Goal: Task Accomplishment & Management: Manage account settings

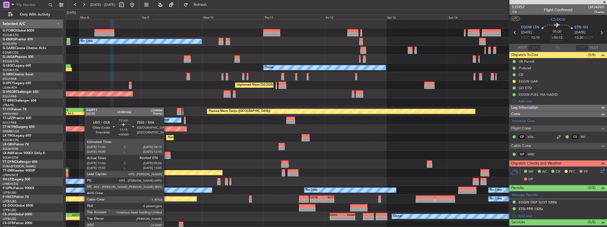
click at [85, 110] on div "Planned Maint London (Luton) No Crew Owner Unplanned Maint Athens (Eleftherios …" at bounding box center [336, 125] width 541 height 210
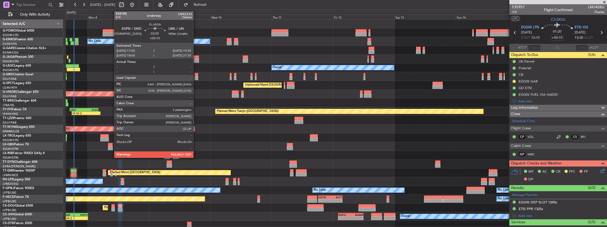
click at [196, 58] on div at bounding box center [195, 57] width 7 height 4
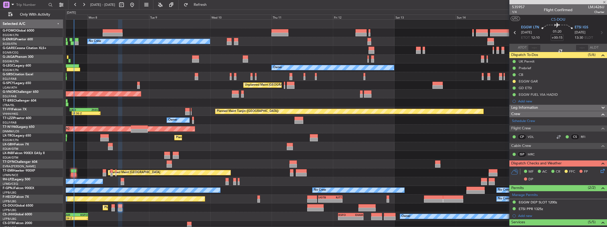
type input "+00:10"
type input "2"
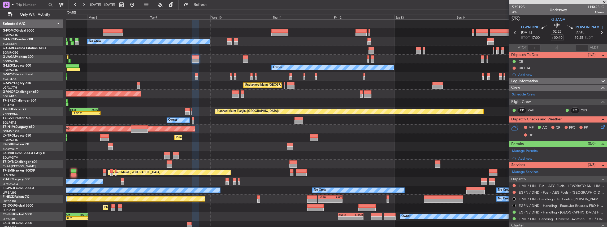
click at [600, 127] on icon at bounding box center [602, 126] width 4 height 4
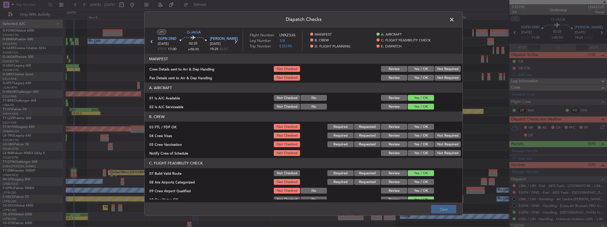
click at [417, 66] on button "Yes / OK" at bounding box center [421, 69] width 26 height 6
click at [417, 79] on button "Yes / OK" at bounding box center [421, 78] width 26 height 6
click at [441, 210] on button "Save" at bounding box center [443, 209] width 25 height 8
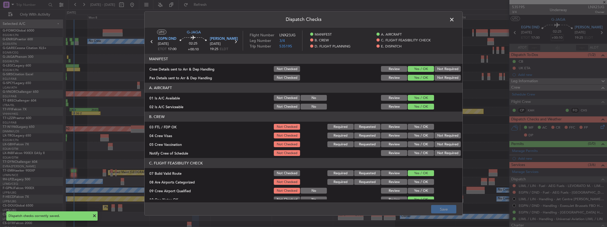
click at [455, 19] on span at bounding box center [455, 21] width 0 height 11
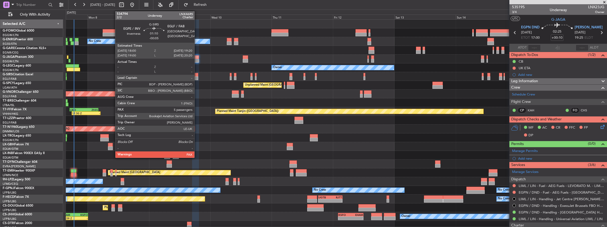
click at [197, 76] on div at bounding box center [196, 75] width 3 height 4
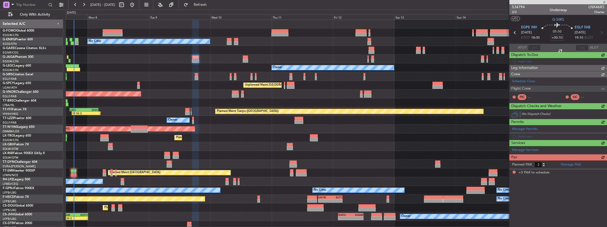
type input "-00:05"
type input "5"
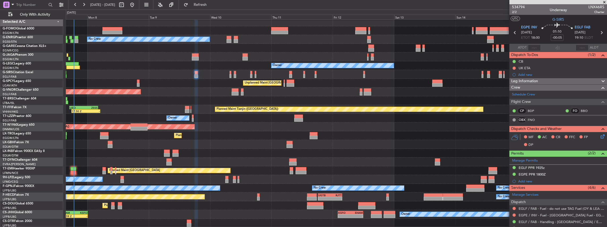
scroll to position [2, 0]
click at [328, 124] on div "Planned Maint London (Luton) No Crew Owner Unplanned Maint Athens (Eleftherios …" at bounding box center [336, 123] width 541 height 210
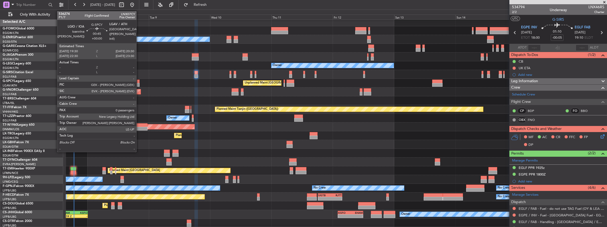
click at [139, 81] on div at bounding box center [138, 82] width 3 height 4
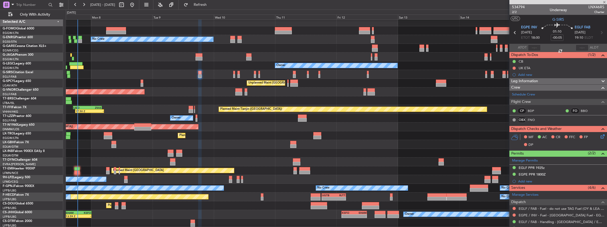
type input "0"
click at [154, 161] on div at bounding box center [336, 162] width 541 height 9
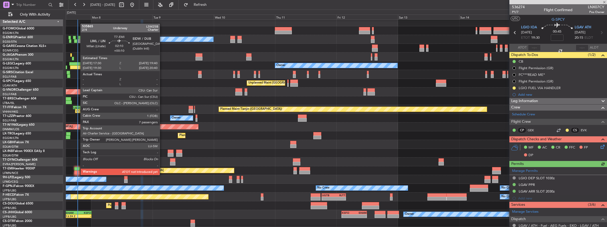
click at [78, 170] on div at bounding box center [77, 169] width 6 height 4
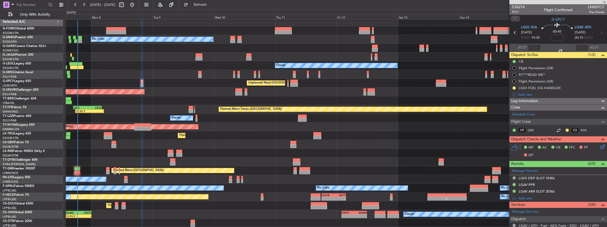
type input "+00:10"
type input "7"
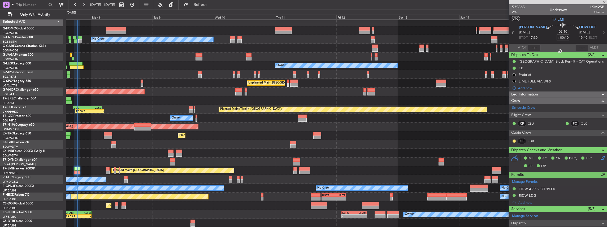
click at [592, 6] on span "LSM25B" at bounding box center [598, 7] width 14 height 6
copy span "LSM25B"
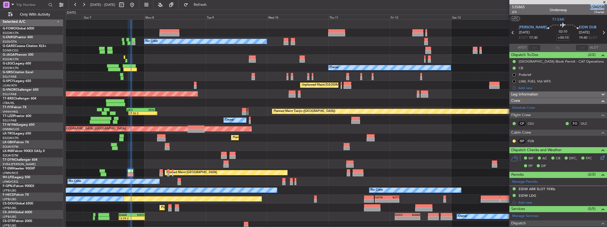
scroll to position [0, 0]
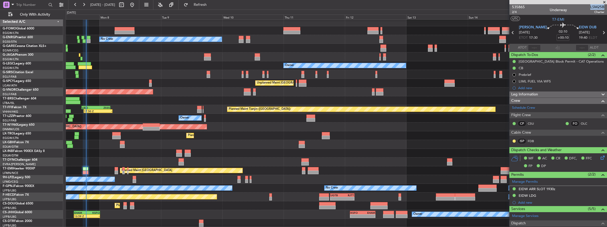
click at [114, 85] on div "Planned Maint London (Luton) No Crew Owner Unplanned Maint Athens (Eleftherios …" at bounding box center [336, 123] width 541 height 210
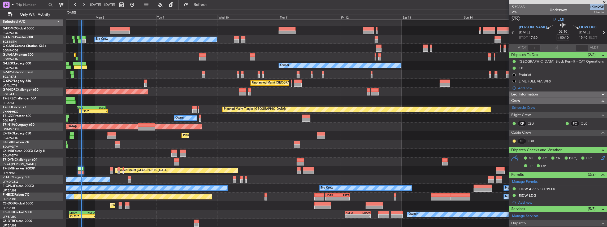
scroll to position [2, 0]
click at [535, 48] on input "text" at bounding box center [534, 48] width 13 height 6
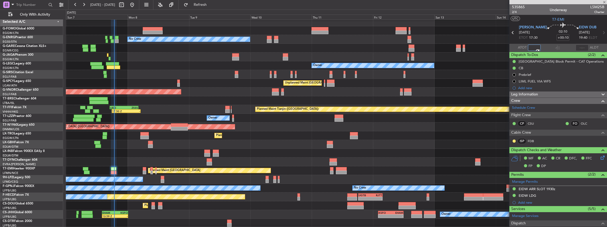
click at [418, 148] on div "Planned Maint London (Luton) No Crew Owner Unplanned Maint Athens (Eleftherios …" at bounding box center [336, 123] width 541 height 210
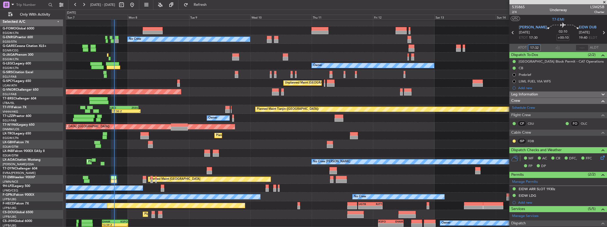
type input "17:32"
click at [555, 46] on div at bounding box center [558, 48] width 6 height 6
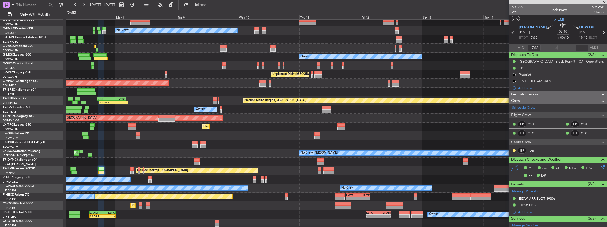
scroll to position [0, 0]
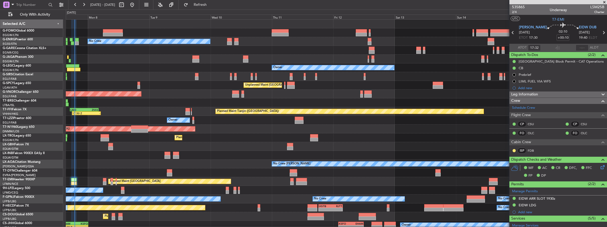
click at [230, 227] on html "06 Sep 2025 - 15 Sep 2025 Refresh Quick Links Only With Activity Planned Maint …" at bounding box center [303, 113] width 607 height 227
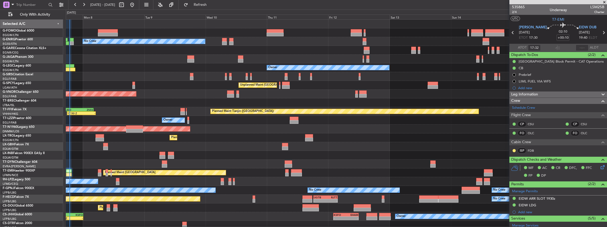
click at [215, 137] on div "Planned Maint London (Luton) No Crew Owner Unplanned Maint Athens (Eleftherios …" at bounding box center [336, 125] width 541 height 210
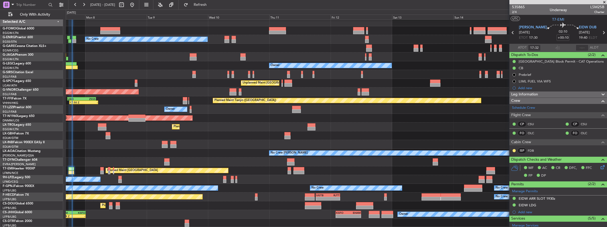
scroll to position [2, 0]
click at [224, 128] on div "Planned Maint Dusseldorf" at bounding box center [336, 127] width 541 height 9
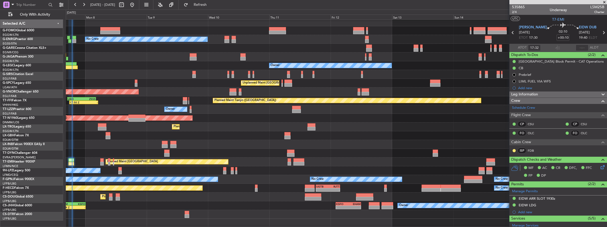
scroll to position [0, 0]
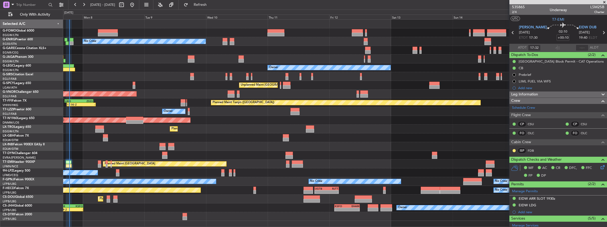
click at [257, 138] on div "Planned Maint London (Luton) No Crew Owner Unplanned Maint Athens (Eleftherios …" at bounding box center [335, 120] width 544 height 201
click at [604, 1] on span at bounding box center [604, 2] width 5 height 5
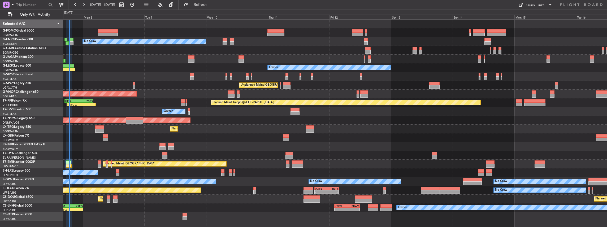
type input "0"
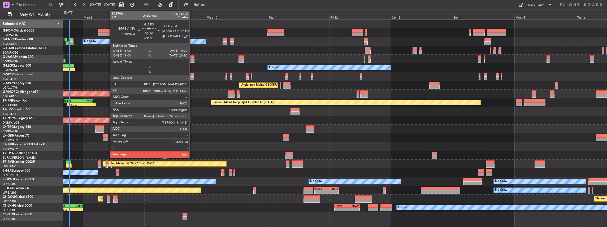
click at [192, 76] on div at bounding box center [191, 78] width 3 height 4
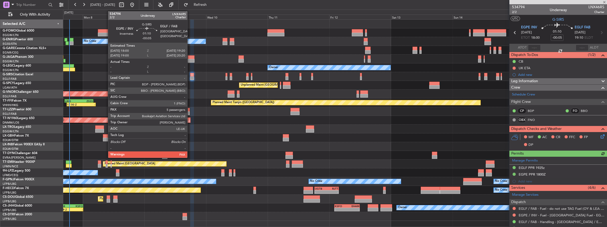
click at [190, 74] on div at bounding box center [191, 75] width 3 height 4
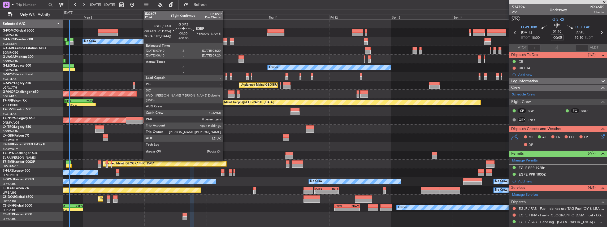
click at [226, 77] on div at bounding box center [227, 78] width 2 height 4
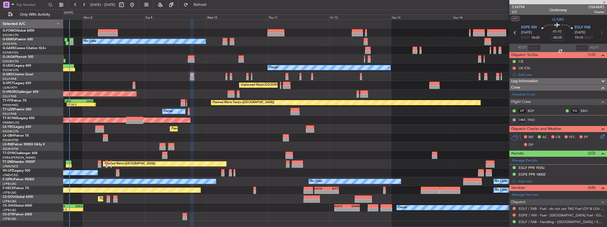
type input "0"
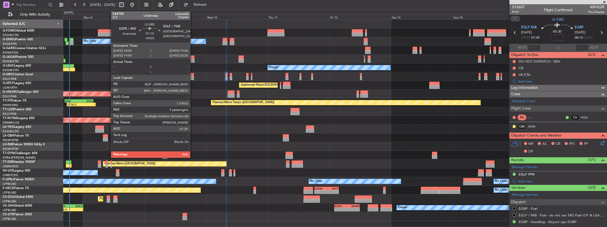
click at [193, 74] on div at bounding box center [191, 75] width 3 height 4
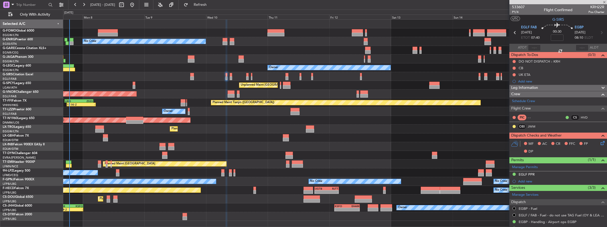
type input "-00:05"
type input "5"
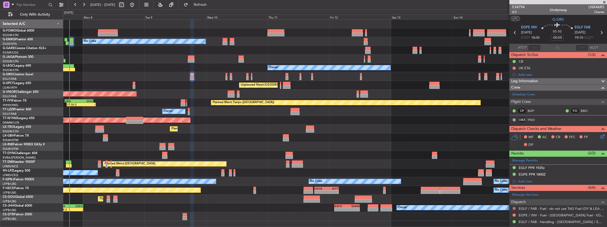
click at [514, 208] on button at bounding box center [514, 208] width 3 height 3
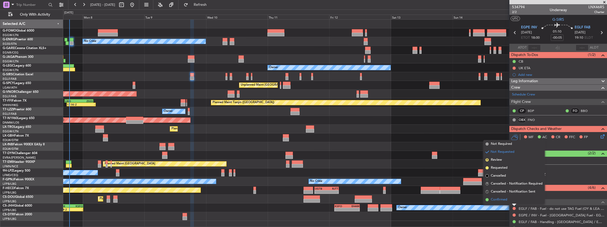
click at [507, 199] on span "Confirmed" at bounding box center [499, 199] width 16 height 5
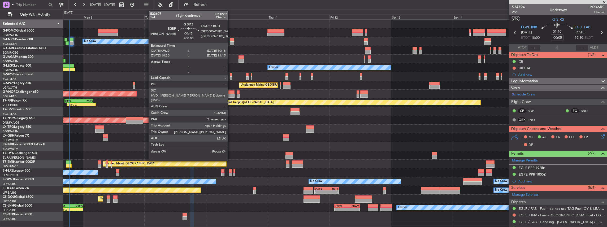
click at [231, 78] on div at bounding box center [231, 78] width 2 height 4
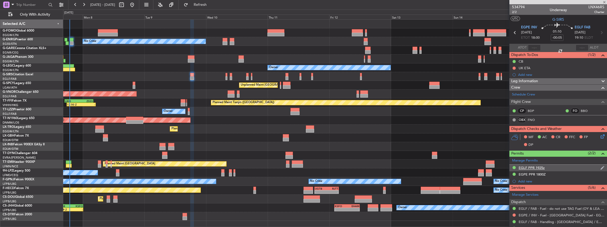
type input "+00:05"
type input "2"
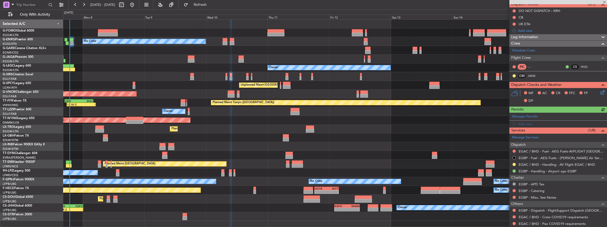
scroll to position [87, 0]
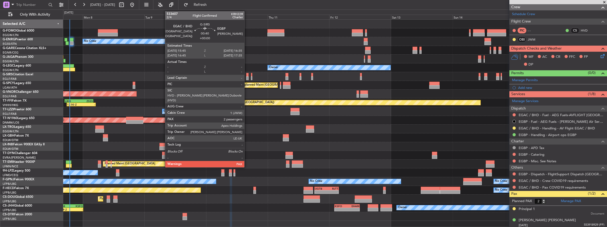
click at [247, 77] on div at bounding box center [247, 78] width 2 height 4
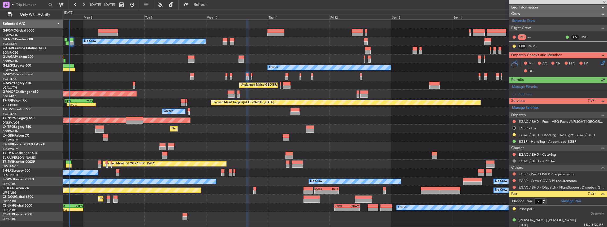
scroll to position [81, 0]
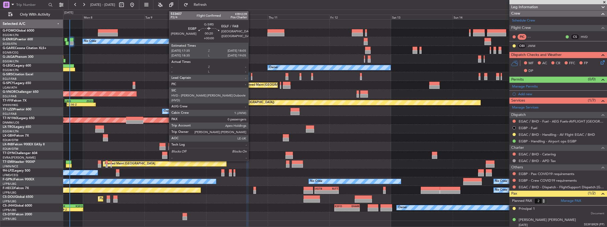
click at [251, 78] on div at bounding box center [251, 78] width 1 height 4
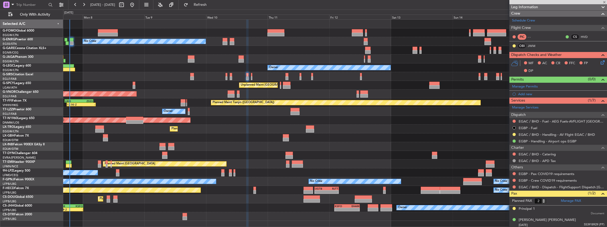
type input "0"
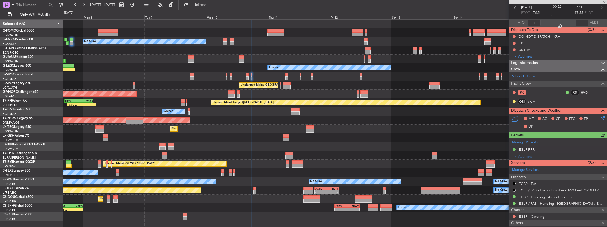
scroll to position [57, 0]
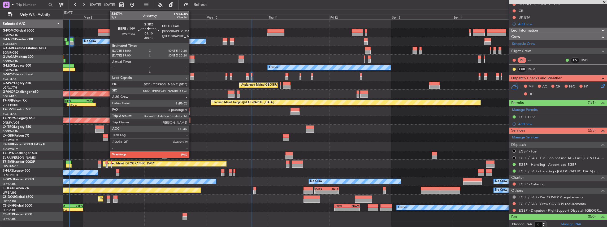
click at [192, 77] on div at bounding box center [191, 78] width 3 height 4
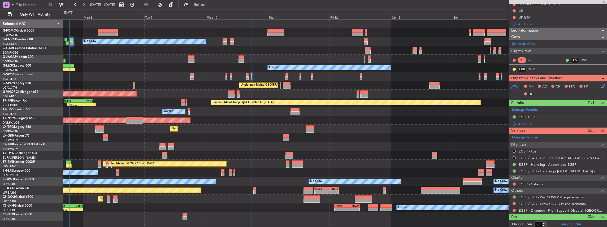
type input "-00:05"
type input "5"
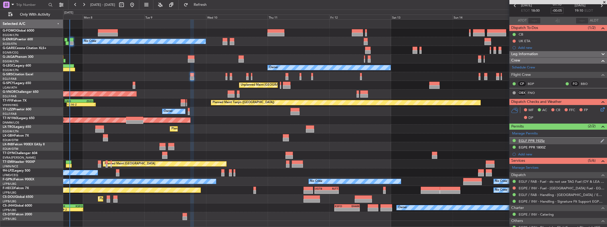
scroll to position [0, 0]
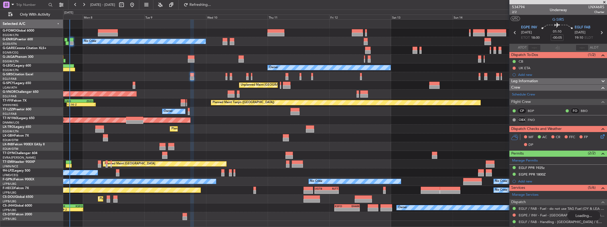
click at [601, 134] on div "MF AC CR FFC FP DP" at bounding box center [559, 141] width 98 height 18
click at [600, 134] on icon at bounding box center [602, 136] width 4 height 4
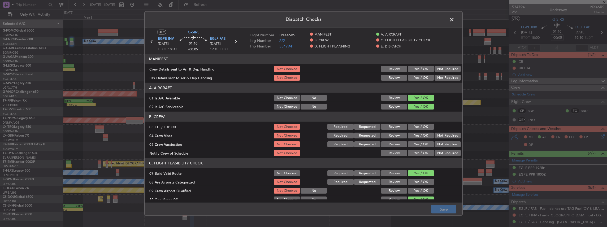
click at [426, 66] on button "Yes / OK" at bounding box center [421, 69] width 26 height 6
drag, startPoint x: 414, startPoint y: 75, endPoint x: 415, endPoint y: 83, distance: 8.8
click at [414, 75] on button "Yes / OK" at bounding box center [421, 78] width 26 height 6
click at [449, 212] on button "Save" at bounding box center [443, 209] width 25 height 8
click at [455, 20] on span at bounding box center [455, 21] width 0 height 11
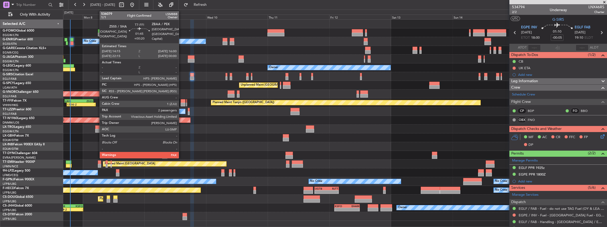
click at [182, 102] on div at bounding box center [183, 101] width 5 height 4
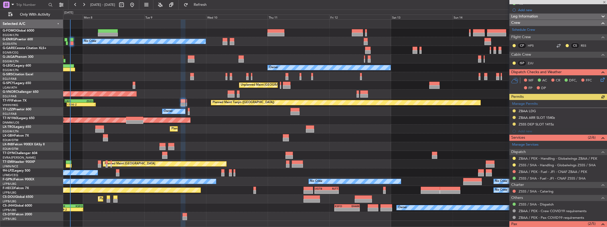
scroll to position [71, 0]
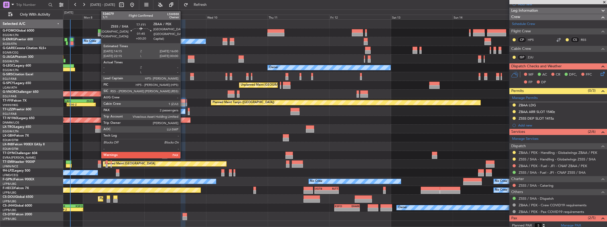
click at [183, 102] on div at bounding box center [183, 101] width 5 height 4
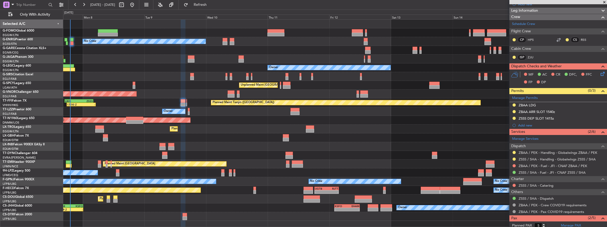
click at [187, 102] on div "Planned Maint Tianjin (Binhai) 17:50 Z - LIEO 17:00 Z ZSSS 04:15 Z" at bounding box center [335, 102] width 544 height 9
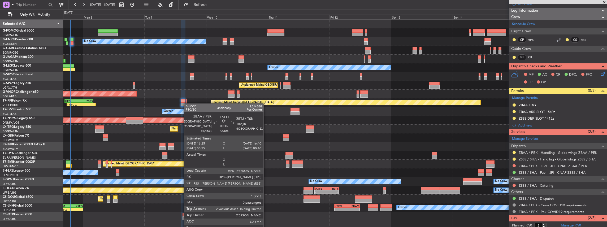
click at [187, 104] on div "Planned Maint Tianjin (Binhai) 17:50 Z - LIEO 17:00 Z ZSSS 04:15 Z" at bounding box center [335, 102] width 544 height 9
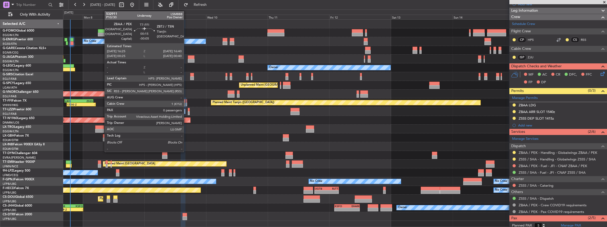
click at [187, 104] on div at bounding box center [186, 105] width 1 height 4
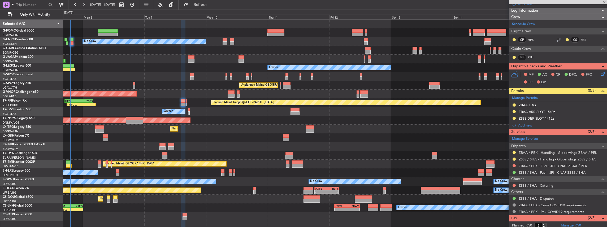
type input "-00:05"
type input "0"
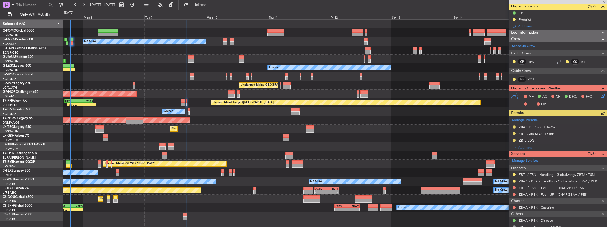
scroll to position [53, 0]
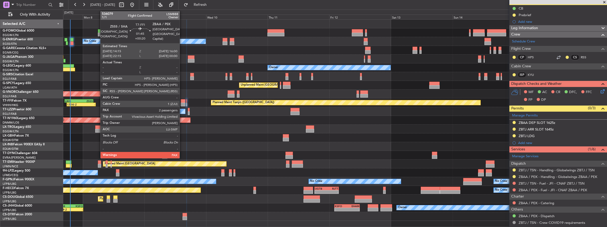
click at [182, 102] on div at bounding box center [183, 101] width 5 height 4
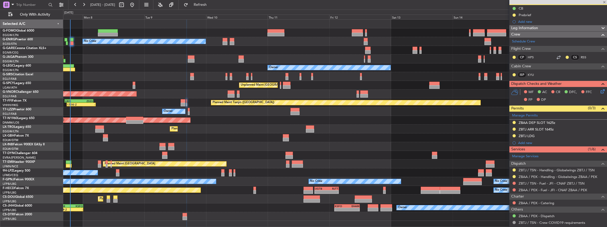
type input "+00:20"
type input "5"
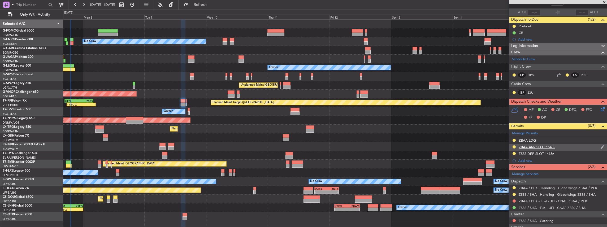
scroll to position [0, 0]
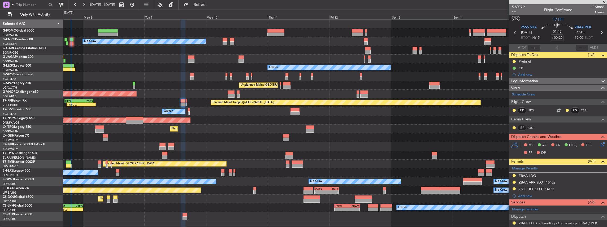
click at [600, 143] on icon at bounding box center [602, 143] width 4 height 4
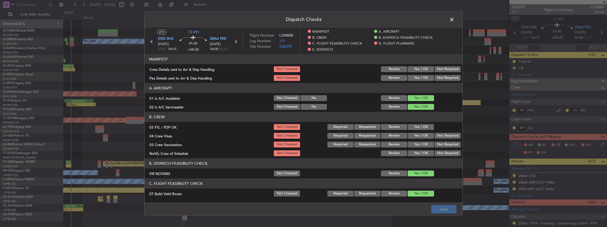
click at [419, 71] on button "Yes / OK" at bounding box center [421, 69] width 26 height 6
click at [419, 78] on button "Yes / OK" at bounding box center [421, 78] width 26 height 6
click at [447, 207] on button "Save" at bounding box center [443, 209] width 25 height 8
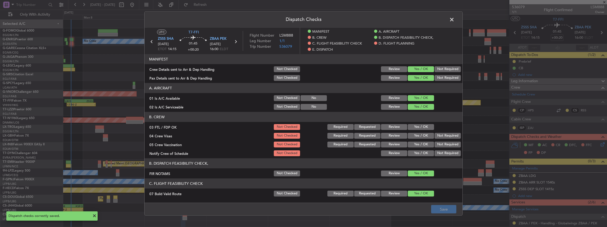
click at [455, 20] on span at bounding box center [455, 21] width 0 height 11
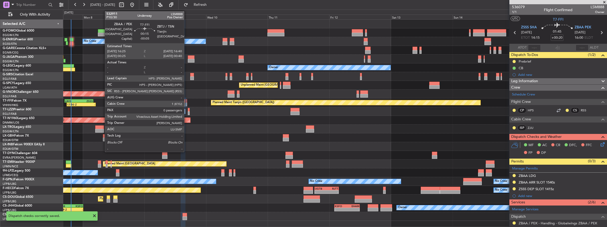
click at [187, 105] on div at bounding box center [186, 105] width 1 height 4
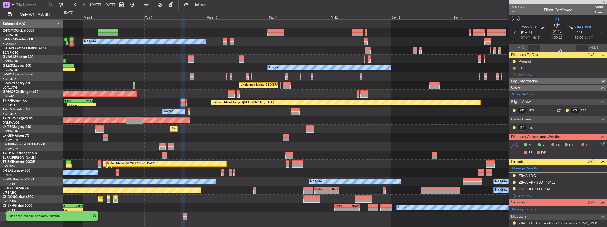
type input "-00:05"
type input "0"
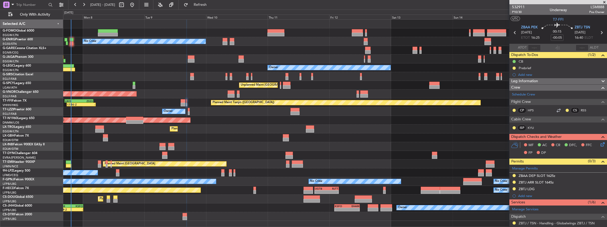
click at [600, 143] on icon at bounding box center [602, 143] width 4 height 4
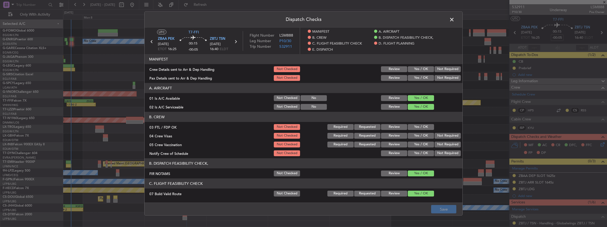
click at [420, 70] on button "Yes / OK" at bounding box center [421, 69] width 26 height 6
drag, startPoint x: 418, startPoint y: 76, endPoint x: 423, endPoint y: 127, distance: 51.1
click at [418, 76] on button "Yes / OK" at bounding box center [421, 78] width 26 height 6
click at [446, 209] on button "Save" at bounding box center [443, 209] width 25 height 8
click at [455, 20] on span at bounding box center [455, 21] width 0 height 11
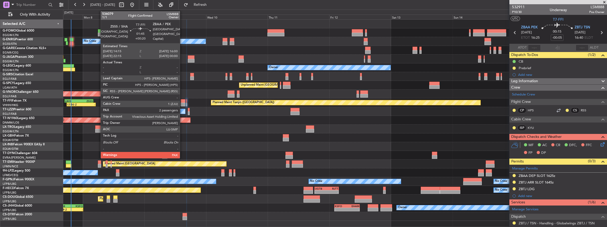
click at [183, 101] on div at bounding box center [183, 101] width 5 height 4
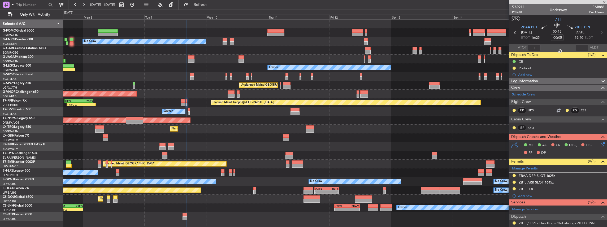
type input "+00:20"
type input "5"
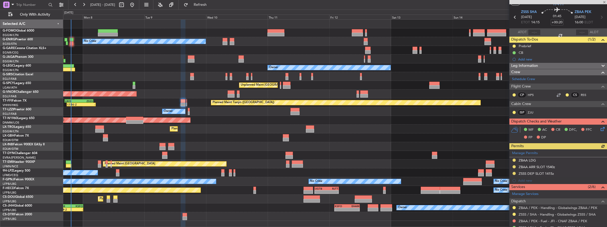
scroll to position [53, 0]
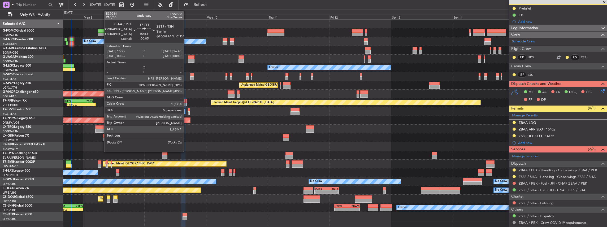
click at [186, 103] on div at bounding box center [186, 105] width 1 height 4
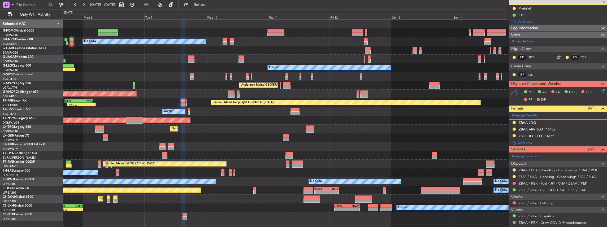
type input "-00:05"
type input "0"
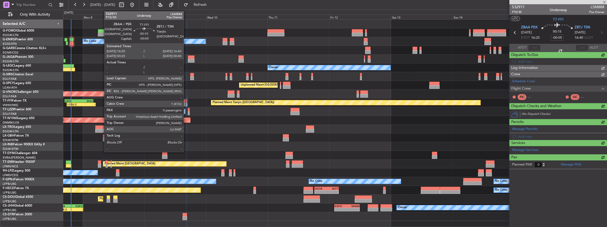
scroll to position [0, 0]
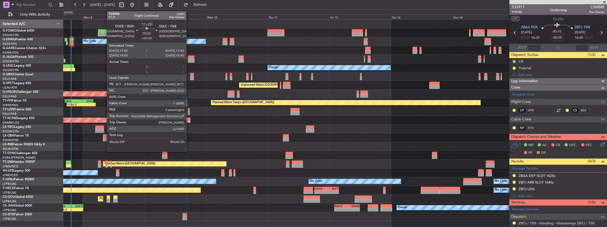
click at [189, 113] on div at bounding box center [189, 113] width 2 height 4
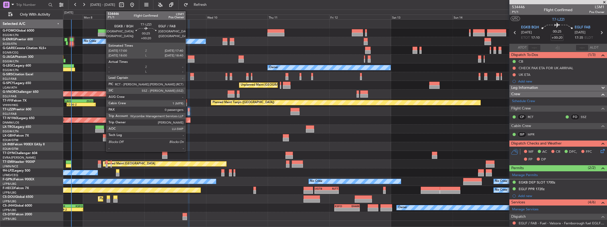
click at [188, 112] on div at bounding box center [189, 113] width 2 height 4
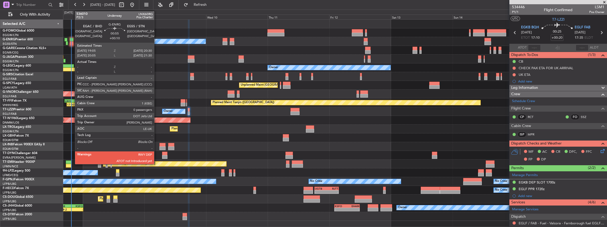
click at [72, 42] on div at bounding box center [72, 43] width 4 height 4
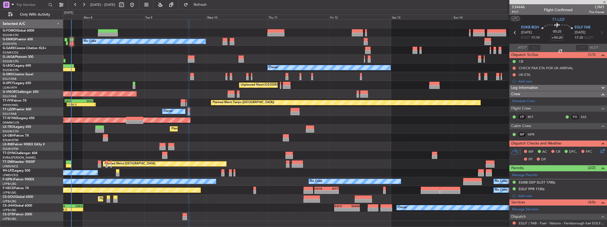
type input "+00:10"
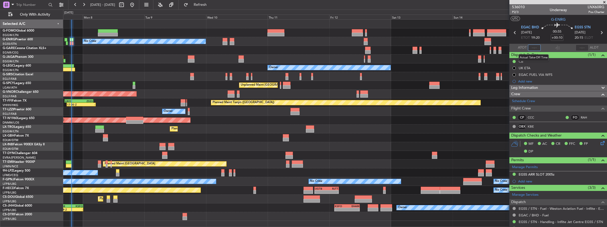
click at [534, 49] on input "text" at bounding box center [534, 48] width 13 height 6
type input "19:34"
click at [439, 67] on div "Owner" at bounding box center [335, 67] width 544 height 9
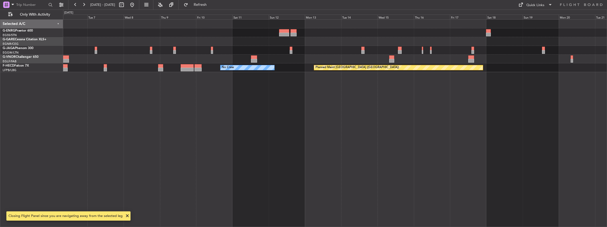
click at [304, 87] on div "Planned Maint Paris (Le Bourget) No Crew No Crew" at bounding box center [335, 123] width 544 height 208
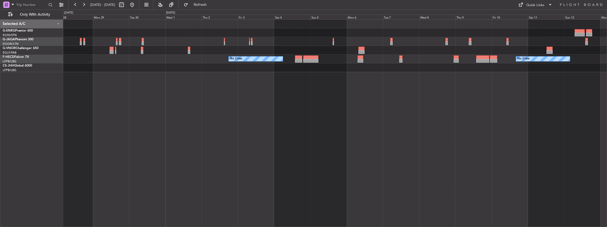
click at [501, 87] on div "Planned Maint London (Luton) No Crew No Crew No Crew Planned Maint Paris (Le Bo…" at bounding box center [335, 123] width 544 height 208
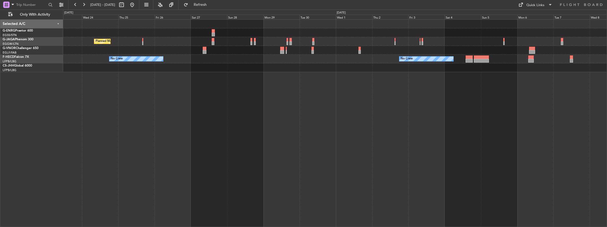
click at [472, 82] on div "Planned Maint London (Luton) No Crew No Crew No Crew No Crew" at bounding box center [335, 123] width 544 height 208
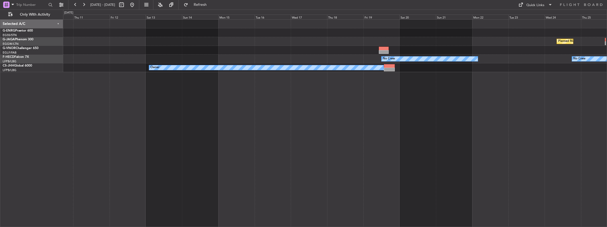
click at [386, 78] on div "No Crew Planned Maint London (Luton) No Crew No Crew Planned Maint Paris (Le Bo…" at bounding box center [335, 123] width 544 height 208
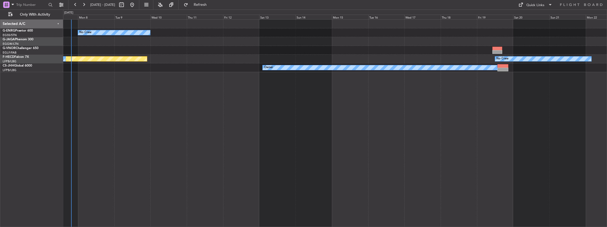
click at [404, 93] on div "No Crew Planned Maint London (Luton) No Crew Planned Maint Paris (Le Bourget) N…" at bounding box center [335, 123] width 544 height 208
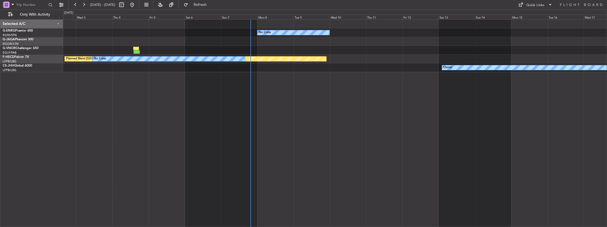
click at [445, 83] on div "No Crew Owner Ibiza Planned Maint Paris (Le Bourget) No Crew No Crew Owner" at bounding box center [335, 123] width 544 height 208
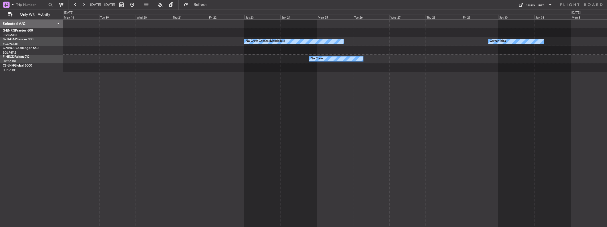
click at [435, 66] on div "Owner Ibiza No Crew Cannes (Mandelieu) No Crew No Crew Planned Maint Paris (Le …" at bounding box center [335, 123] width 544 height 208
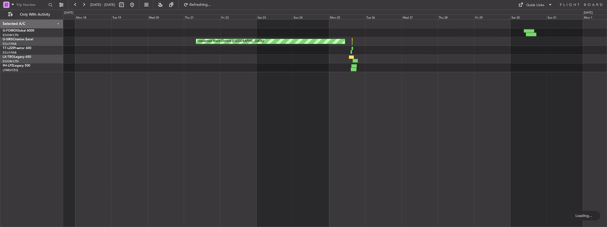
click at [454, 62] on div "Planned Maint London (Luton) Unplanned Maint Oxford (Kidlington)" at bounding box center [335, 123] width 544 height 208
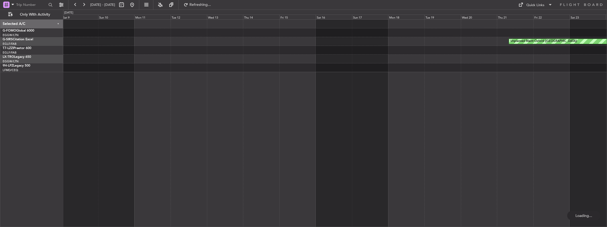
click at [474, 44] on div "Unplanned Maint Oxford (Kidlington)" at bounding box center [335, 123] width 544 height 208
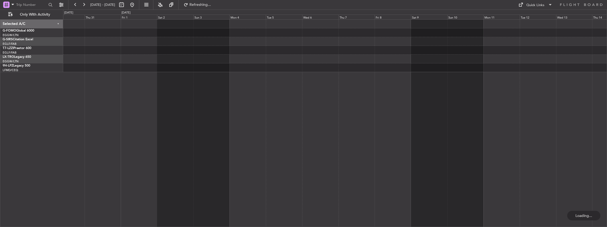
click at [438, 41] on div at bounding box center [335, 46] width 544 height 53
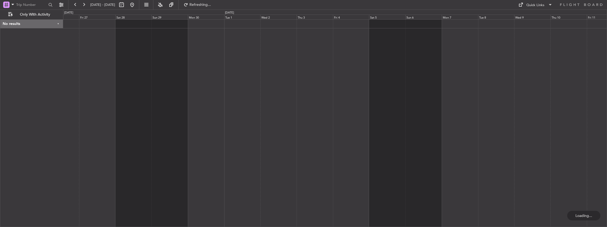
click at [73, 80] on div at bounding box center [335, 123] width 544 height 208
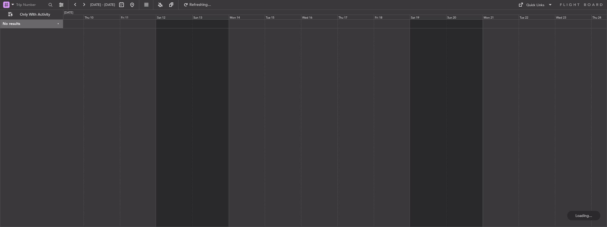
click at [152, 70] on div at bounding box center [335, 123] width 544 height 208
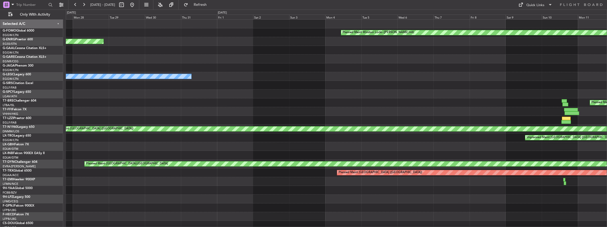
click at [114, 61] on div "Unplanned Maint Chester" at bounding box center [336, 59] width 541 height 9
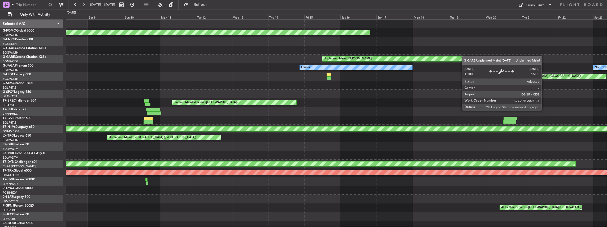
click at [92, 61] on div "Unplanned Maint Chester" at bounding box center [336, 59] width 541 height 9
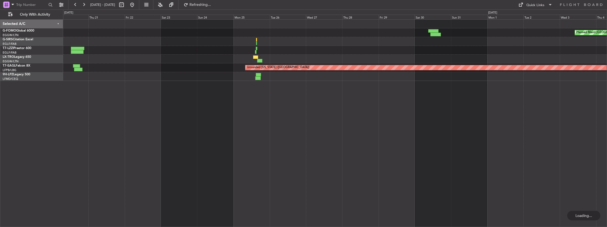
click at [25, 59] on div "Planned Maint London (Luton) Planned Maint Windsor Locks (Bradley Intl) Grounde…" at bounding box center [303, 119] width 607 height 218
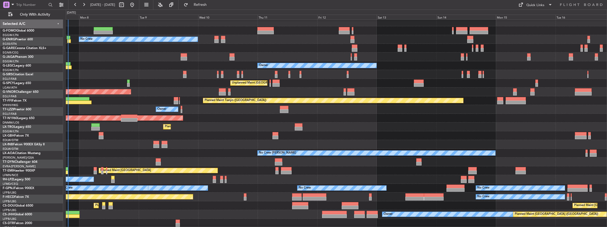
scroll to position [2, 0]
click at [272, 56] on div at bounding box center [336, 57] width 541 height 9
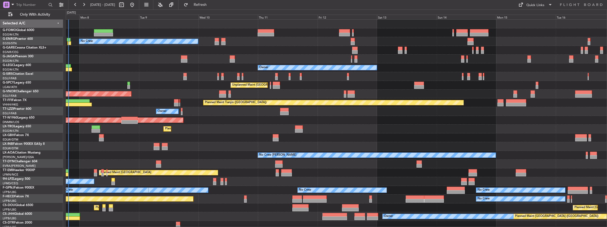
scroll to position [0, 0]
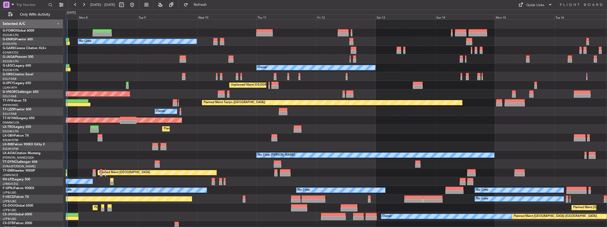
click at [271, 58] on div at bounding box center [336, 59] width 541 height 9
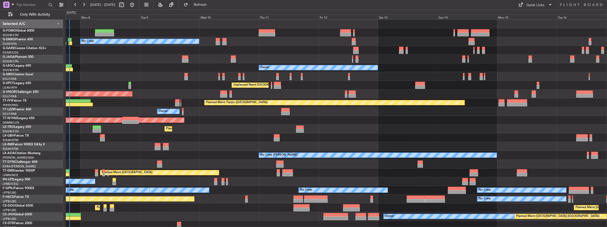
click at [273, 58] on div at bounding box center [336, 59] width 541 height 9
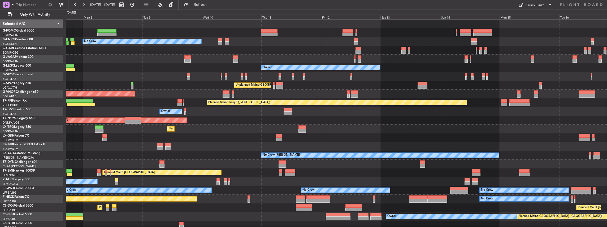
click at [276, 57] on div at bounding box center [336, 59] width 541 height 9
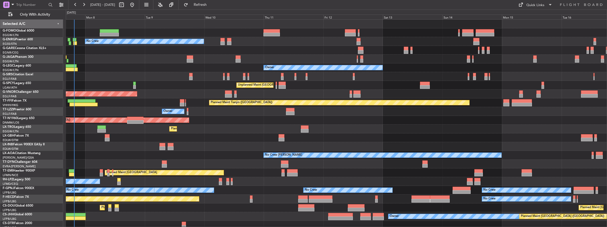
click at [277, 58] on div at bounding box center [336, 59] width 541 height 9
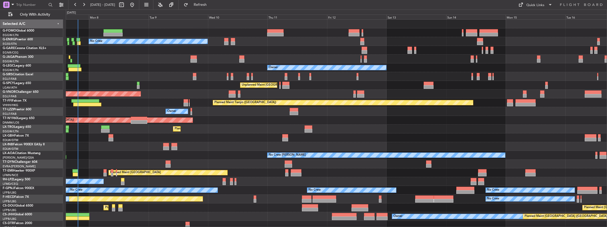
click at [280, 58] on div at bounding box center [336, 59] width 541 height 9
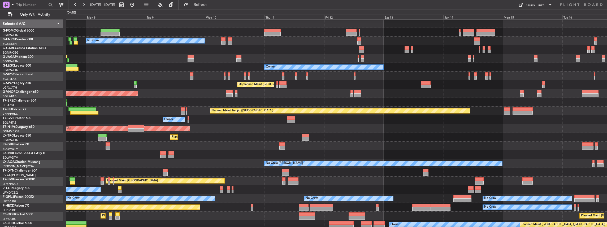
scroll to position [2, 0]
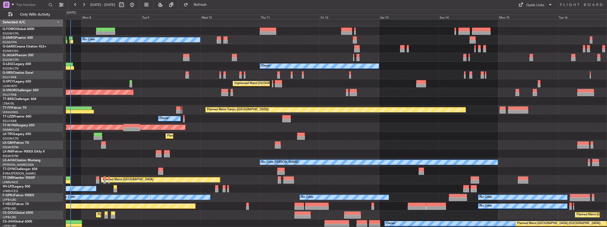
click at [269, 56] on div at bounding box center [336, 57] width 541 height 9
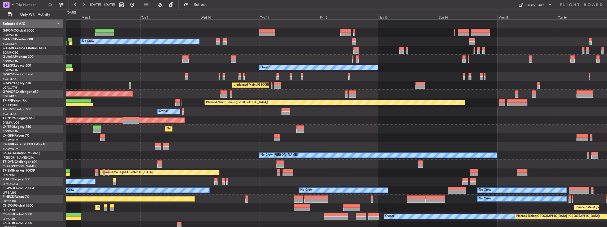
scroll to position [2, 0]
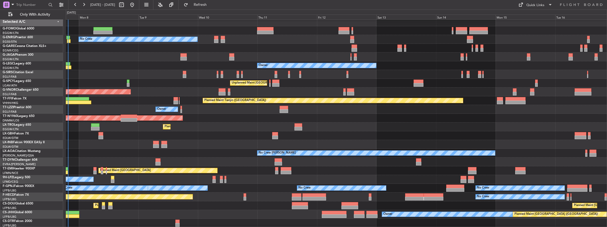
click at [259, 161] on div "Planned Maint [GEOGRAPHIC_DATA] ([GEOGRAPHIC_DATA]) No Crew Owner Unplanned Mai…" at bounding box center [336, 123] width 541 height 210
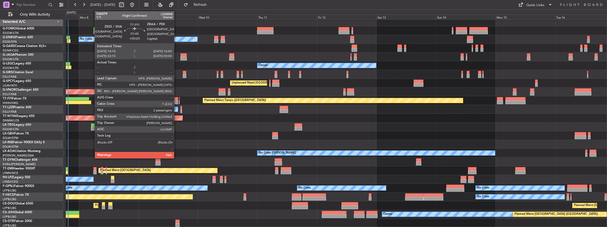
click at [176, 100] on div at bounding box center [176, 99] width 5 height 4
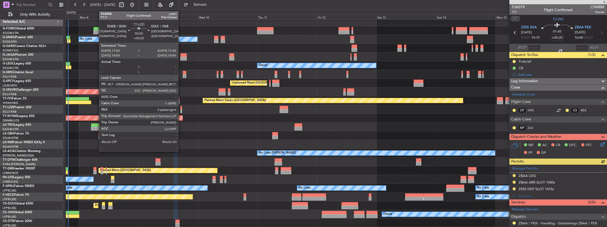
click at [181, 109] on div at bounding box center [181, 108] width 2 height 4
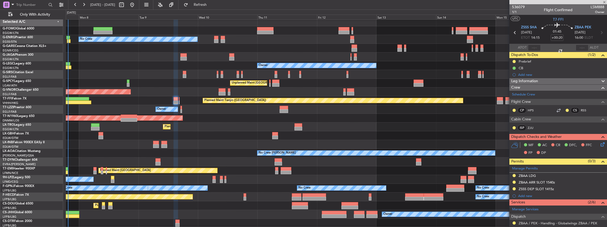
type input "0"
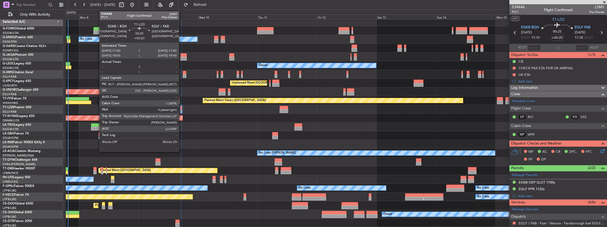
click at [182, 110] on div at bounding box center [181, 111] width 2 height 4
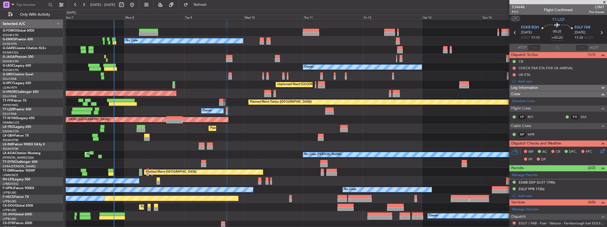
scroll to position [1, 0]
click at [317, 119] on div "Unplanned Maint London (Stansted) Planned Maint London (Stansted)" at bounding box center [336, 119] width 541 height 9
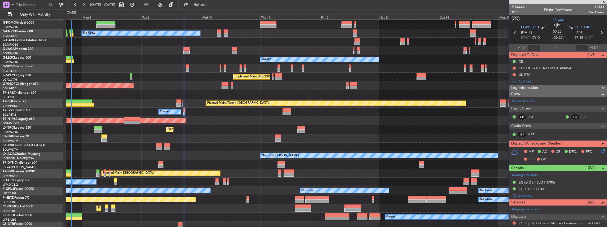
scroll to position [10, 0]
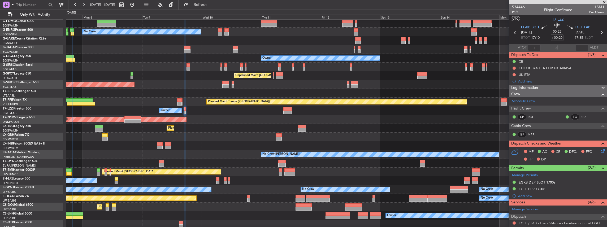
click at [253, 130] on div "Planned Maint Dusseldorf" at bounding box center [336, 128] width 541 height 9
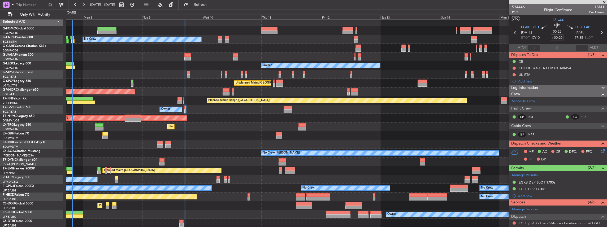
scroll to position [2, 0]
click at [127, 193] on div "Planned Maint London (Luton) No Crew Owner Unplanned Maint Athens (Eleftherios …" at bounding box center [336, 123] width 541 height 210
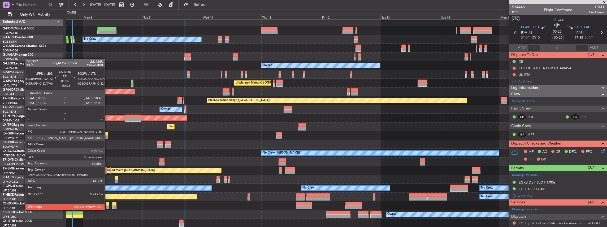
click at [107, 205] on div at bounding box center [107, 204] width 3 height 4
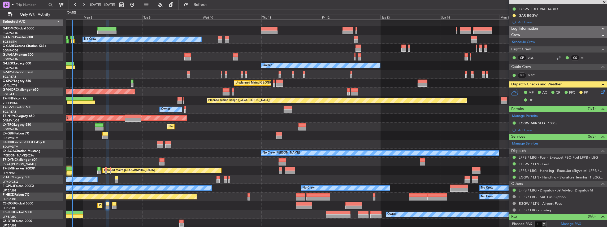
scroll to position [0, 0]
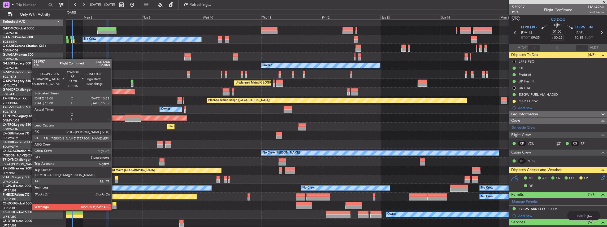
click at [114, 205] on div at bounding box center [114, 204] width 4 height 4
type input "+00:15"
type input "5"
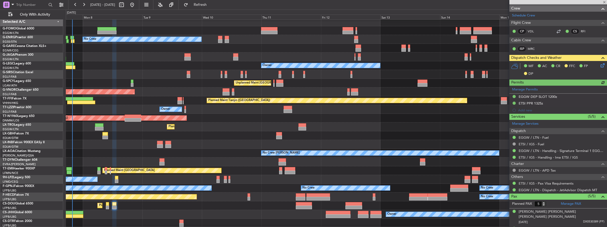
scroll to position [106, 0]
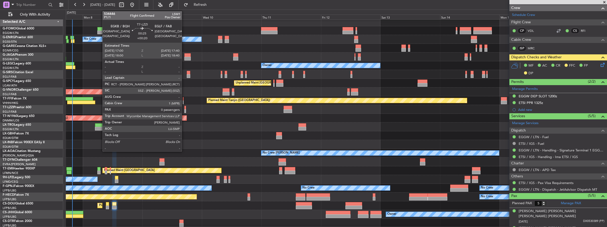
click at [184, 109] on div at bounding box center [185, 111] width 2 height 4
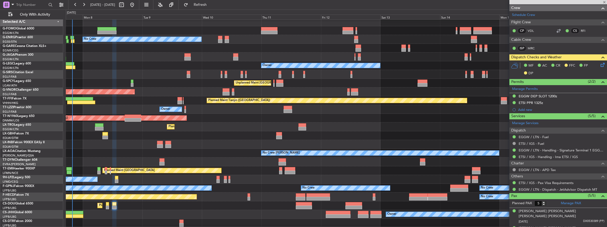
type input "+00:20"
type input "0"
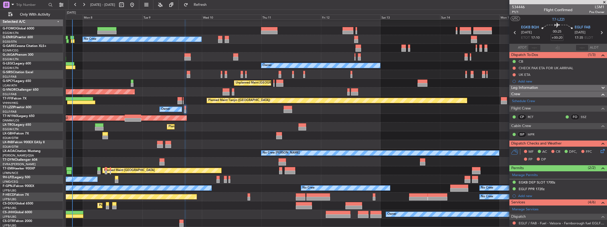
click at [600, 151] on icon at bounding box center [602, 150] width 4 height 4
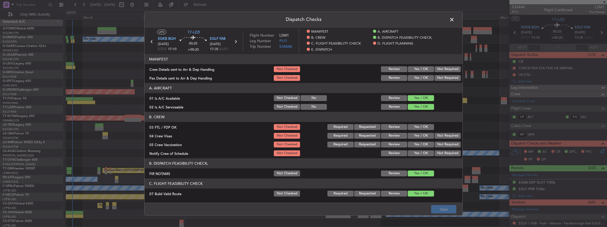
click at [423, 69] on button "Yes / OK" at bounding box center [421, 69] width 26 height 6
drag, startPoint x: 422, startPoint y: 76, endPoint x: 423, endPoint y: 84, distance: 7.7
click at [422, 76] on button "Yes / OK" at bounding box center [421, 78] width 26 height 6
click at [447, 213] on button "Save" at bounding box center [443, 209] width 25 height 8
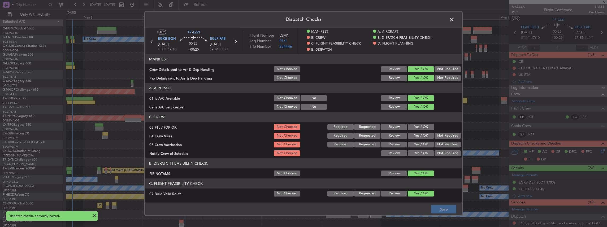
click at [455, 19] on span at bounding box center [455, 21] width 0 height 11
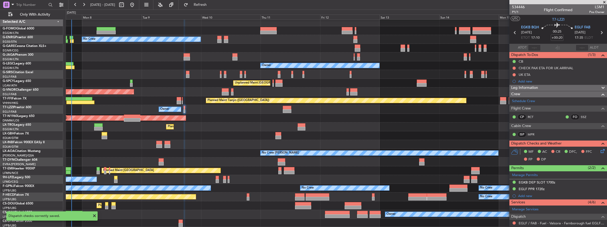
scroll to position [2, 0]
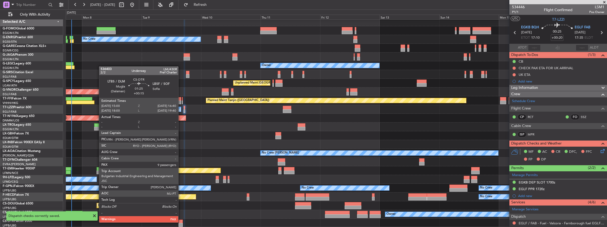
click at [181, 222] on div at bounding box center [181, 222] width 4 height 4
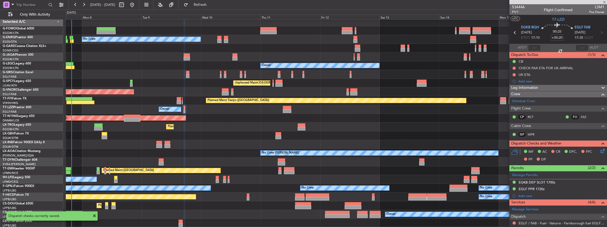
type input "+00:15"
type input "9"
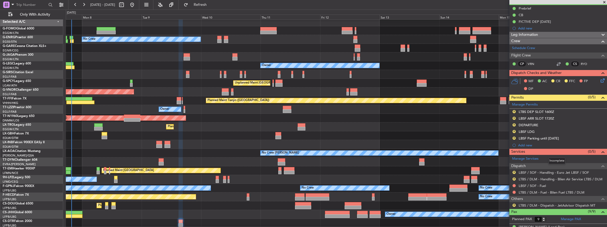
scroll to position [0, 0]
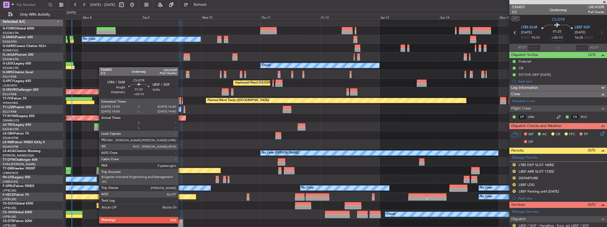
click at [181, 223] on div at bounding box center [181, 225] width 4 height 4
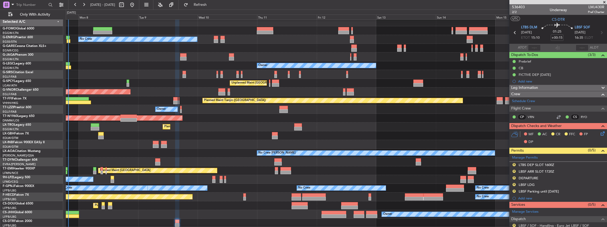
scroll to position [2, 0]
click at [432, 137] on div "Planned Maint London (Luton) No Crew Owner Unplanned Maint Athens (Eleftherios …" at bounding box center [336, 123] width 541 height 210
click at [454, 83] on div "Planned Maint London (Luton) No Crew Owner Unplanned Maint Athens (Eleftherios …" at bounding box center [336, 123] width 541 height 210
click at [600, 133] on icon at bounding box center [602, 133] width 4 height 4
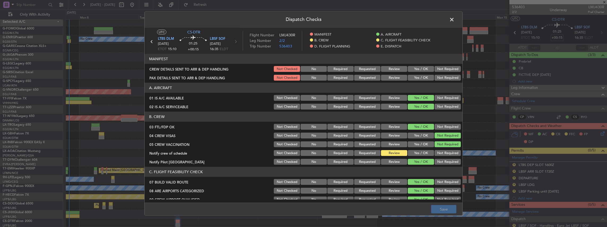
click at [421, 67] on button "Yes / OK" at bounding box center [421, 69] width 26 height 6
click at [417, 77] on button "Yes / OK" at bounding box center [421, 78] width 26 height 6
click at [446, 210] on button "Save" at bounding box center [443, 209] width 25 height 8
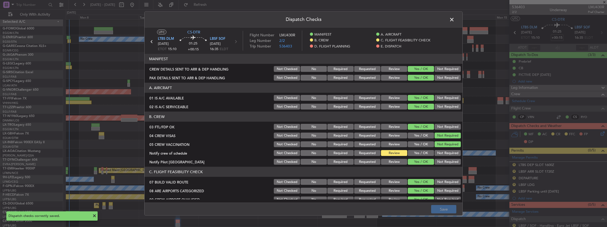
click at [455, 18] on span at bounding box center [455, 21] width 0 height 11
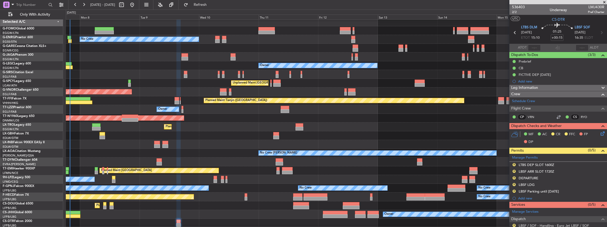
scroll to position [2, 0]
click at [202, 136] on div "Planned Maint [GEOGRAPHIC_DATA] ([GEOGRAPHIC_DATA]) No Crew Owner Unplanned Mai…" at bounding box center [336, 123] width 541 height 210
click at [256, 187] on div "Planned Maint [GEOGRAPHIC_DATA] ([GEOGRAPHIC_DATA]) No Crew Owner Unplanned Mai…" at bounding box center [336, 123] width 541 height 210
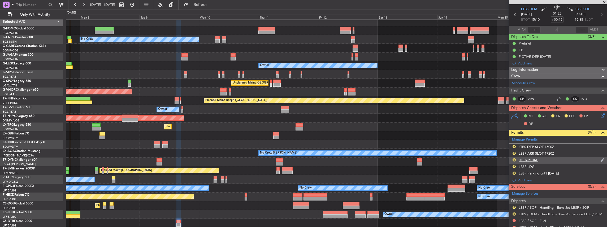
scroll to position [0, 0]
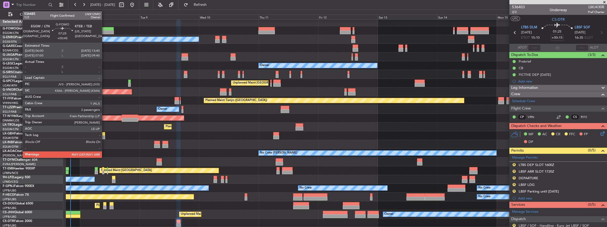
click at [105, 31] on div at bounding box center [104, 33] width 19 height 4
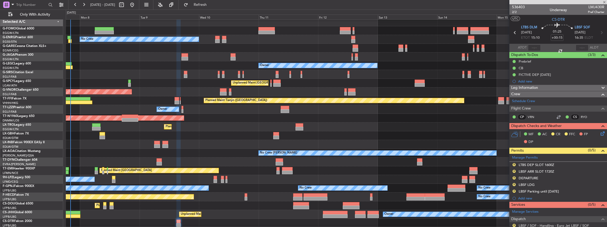
type input "+00:45"
type input "2"
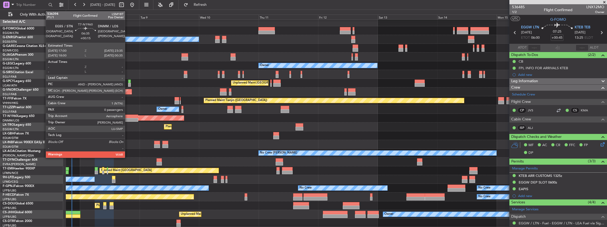
click at [128, 117] on div at bounding box center [130, 117] width 16 height 4
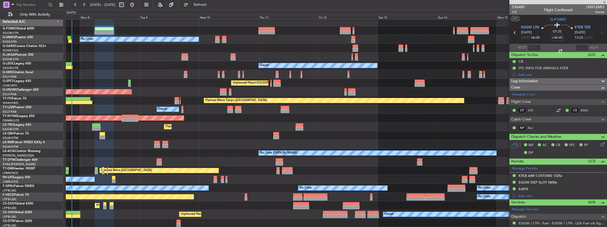
type input "+00:15"
type input "0"
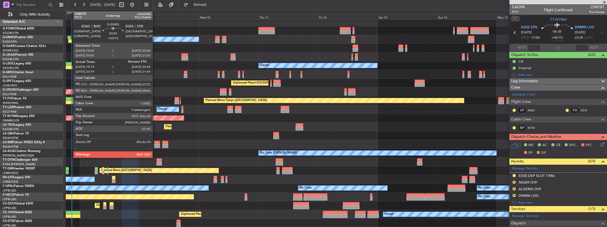
click at [70, 40] on div at bounding box center [70, 41] width 4 height 4
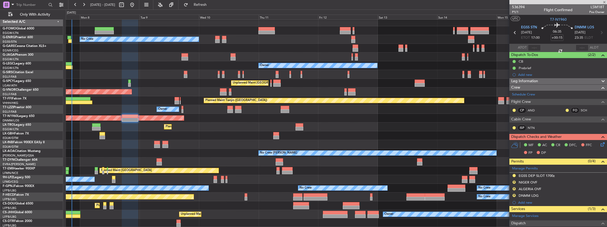
type input "+00:10"
type input "19:34"
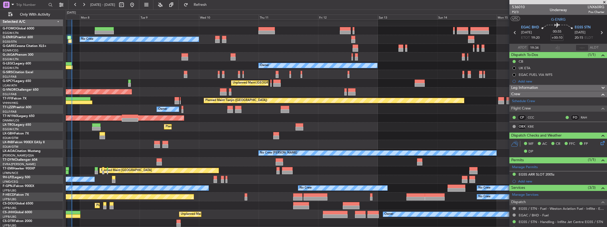
click at [580, 51] on mat-tooltip-component "Actual Landing Time" at bounding box center [580, 58] width 37 height 14
click at [581, 50] on input "text" at bounding box center [582, 48] width 13 height 6
type input "20:39"
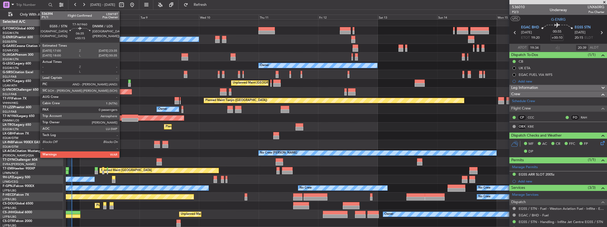
click at [122, 116] on div at bounding box center [130, 117] width 16 height 4
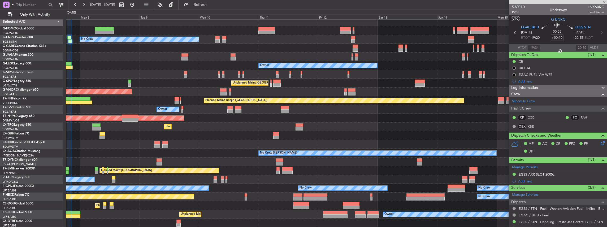
type input "+00:15"
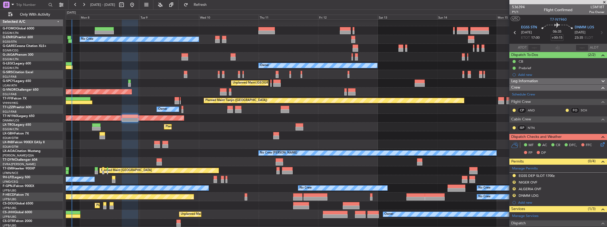
click at [593, 6] on span "LSM18T" at bounding box center [596, 7] width 15 height 6
copy span "LSM18T"
click at [515, 174] on button at bounding box center [514, 175] width 3 height 3
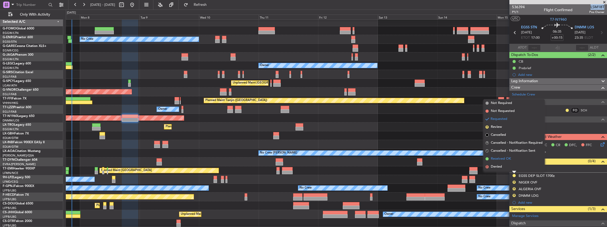
click at [505, 159] on span "Received OK" at bounding box center [501, 158] width 20 height 5
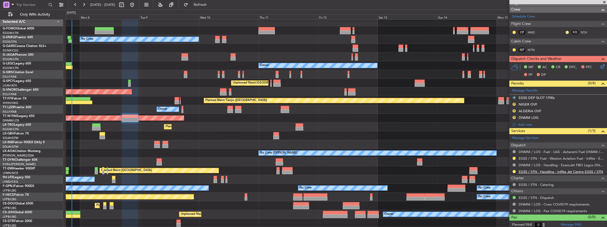
scroll to position [79, 0]
click at [514, 170] on div "Not Required" at bounding box center [515, 172] width 20 height 7
click at [515, 170] on button at bounding box center [514, 171] width 3 height 3
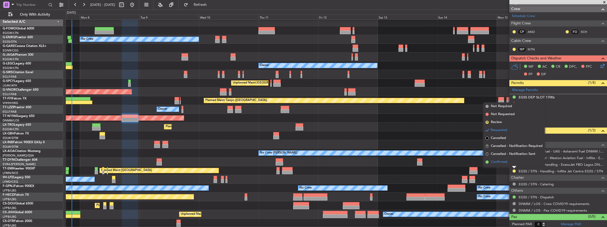
click at [501, 163] on span "Confirmed" at bounding box center [499, 162] width 16 height 5
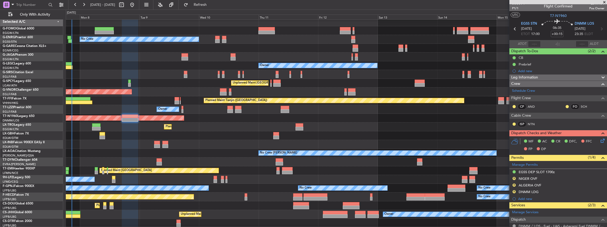
scroll to position [0, 0]
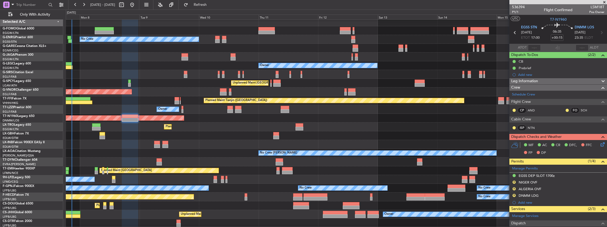
click at [595, 7] on span "LSM18T" at bounding box center [596, 7] width 15 height 6
copy span "LSM18T"
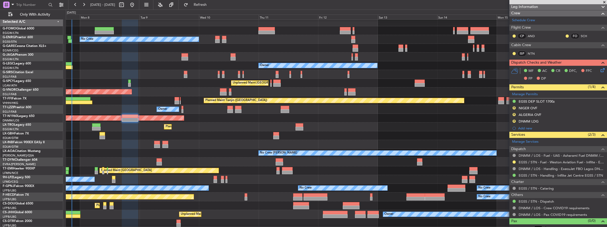
scroll to position [79, 0]
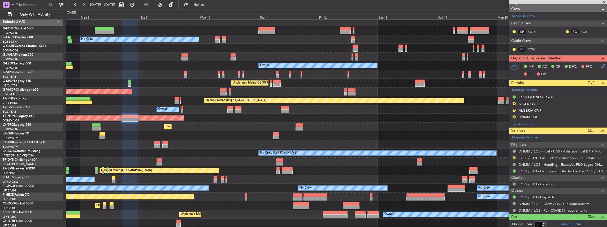
click at [515, 156] on button at bounding box center [514, 157] width 3 height 3
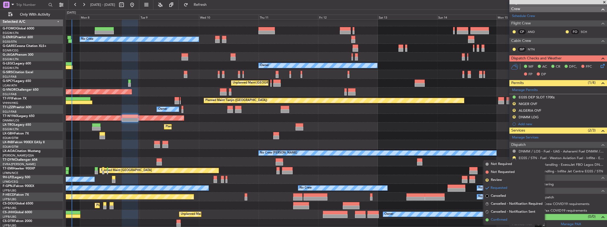
click at [501, 221] on span "Confirmed" at bounding box center [499, 219] width 16 height 5
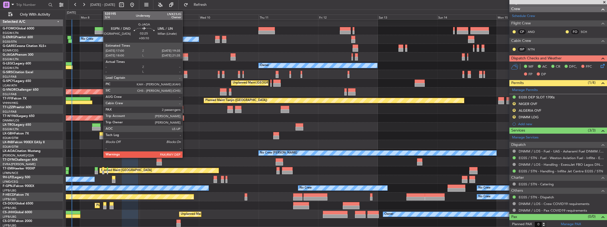
click at [185, 56] on div at bounding box center [185, 55] width 7 height 4
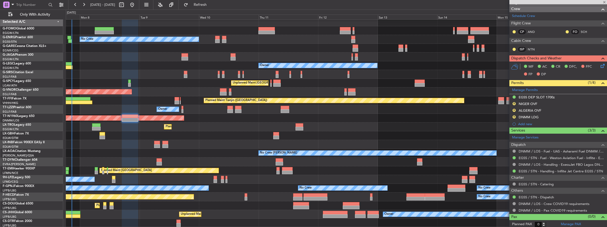
type input "+00:10"
type input "2"
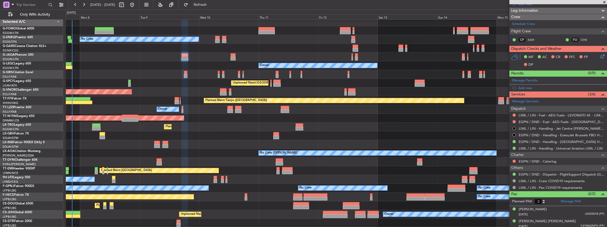
scroll to position [0, 0]
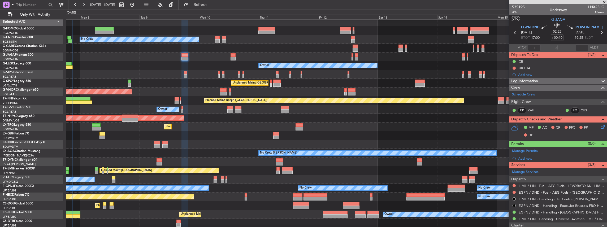
click at [539, 191] on link "EGPN / DND - Fuel - AEG Fuels - Dundee Airport Fuel EGPN / DND" at bounding box center [562, 192] width 86 height 5
click at [210, 4] on span "Refresh" at bounding box center [200, 5] width 22 height 4
click at [552, 185] on link "LIML / LIN - Fuel - AEG Fuels - LEVORATO M. - LIML / LIN" at bounding box center [562, 186] width 86 height 5
click at [206, 6] on span "Refresh" at bounding box center [200, 5] width 22 height 4
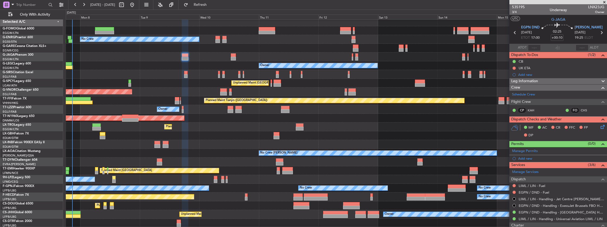
click at [202, 154] on div "Planned Maint London (Luton) No Crew Owner Unplanned Maint Athens (Eleftherios …" at bounding box center [336, 123] width 541 height 210
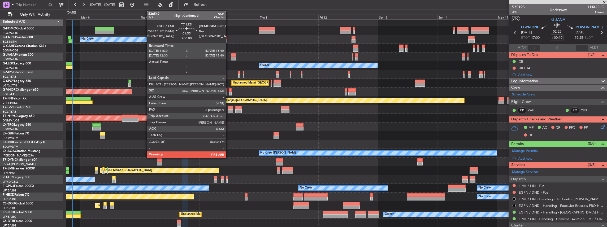
click at [229, 110] on div at bounding box center [231, 111] width 6 height 4
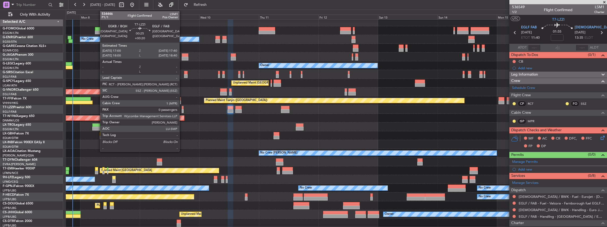
click at [182, 111] on div at bounding box center [183, 111] width 2 height 4
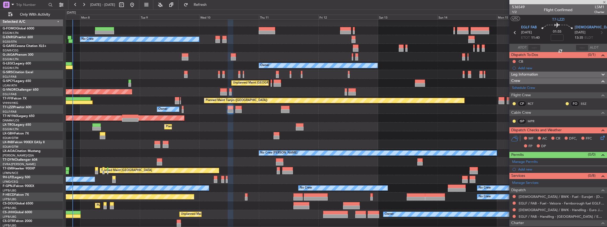
type input "+00:20"
type input "0"
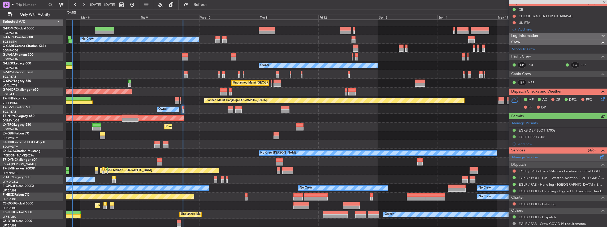
scroll to position [53, 0]
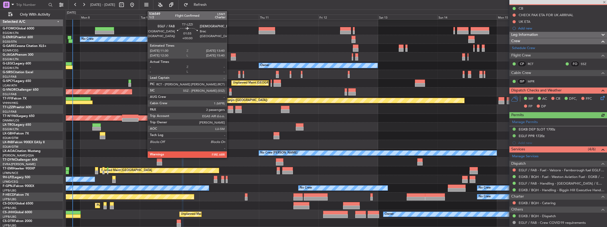
click at [230, 108] on div at bounding box center [231, 108] width 6 height 4
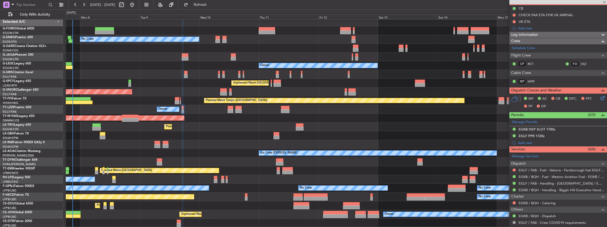
scroll to position [0, 0]
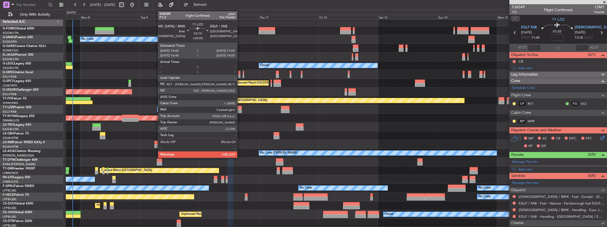
click at [240, 110] on div at bounding box center [238, 111] width 6 height 4
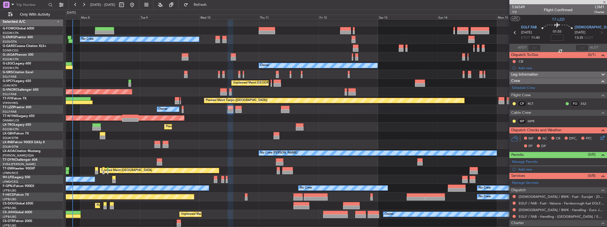
type input "0"
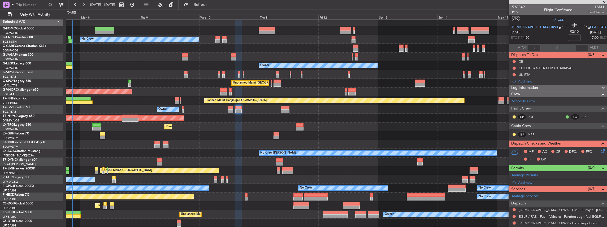
click at [415, 40] on div "No Crew" at bounding box center [336, 39] width 541 height 9
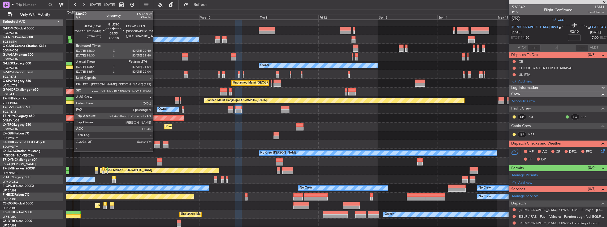
click at [71, 66] on div at bounding box center [66, 68] width 13 height 4
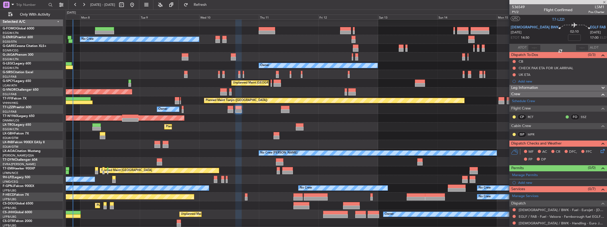
type input "+00:10"
type input "15:54"
type input "1"
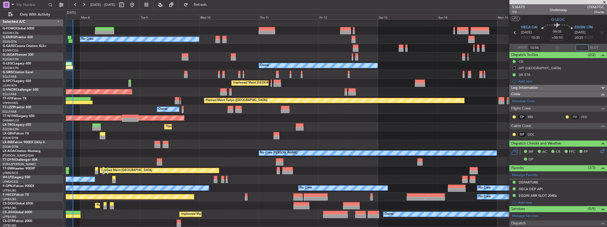
click at [580, 46] on input "text" at bounding box center [582, 48] width 13 height 6
type input "20:59"
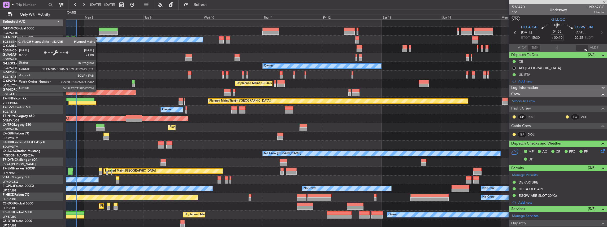
scroll to position [1, 0]
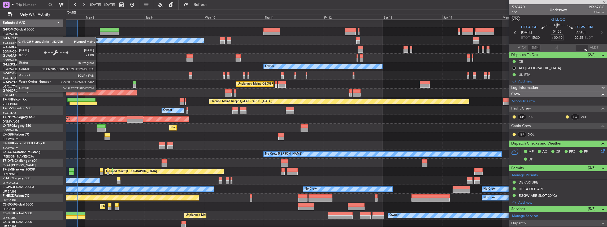
click at [104, 92] on div "Planned Maint [GEOGRAPHIC_DATA] ([GEOGRAPHIC_DATA])" at bounding box center [30, 93] width 213 height 5
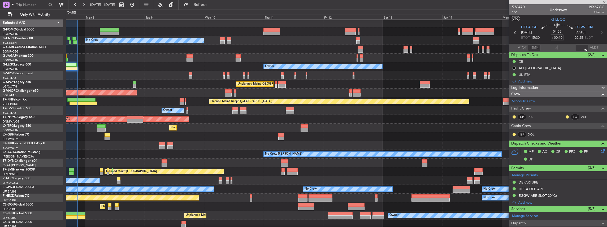
click at [559, 47] on div at bounding box center [558, 48] width 6 height 6
type input "18:54"
type input "21:59"
type input "15:54"
type input "20:59"
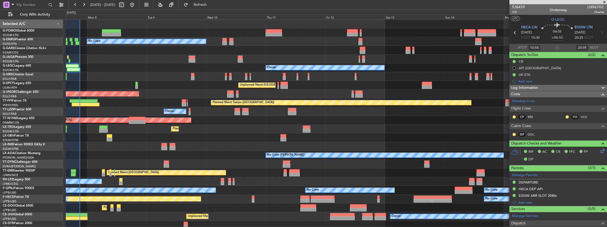
scroll to position [2, 0]
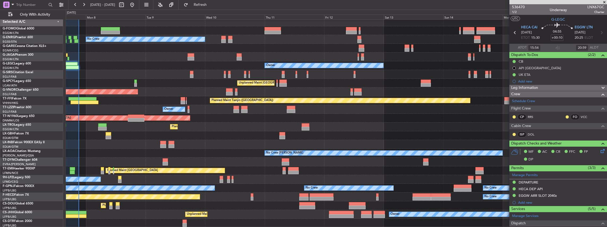
click at [142, 58] on div at bounding box center [336, 57] width 541 height 9
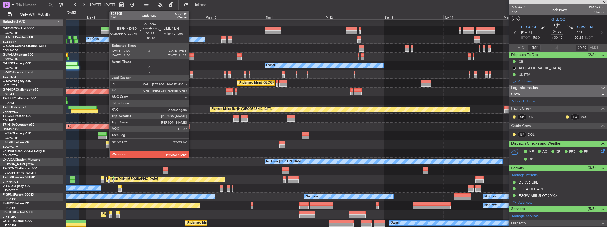
click at [191, 56] on div at bounding box center [191, 55] width 7 height 4
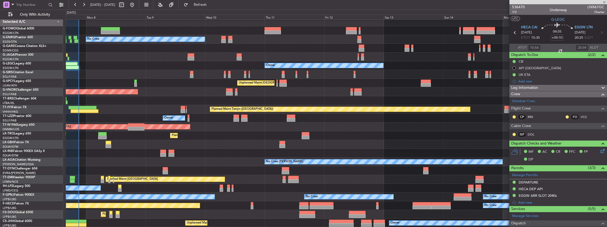
type input "2"
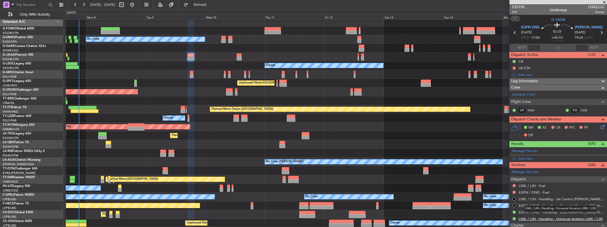
click at [552, 219] on link "LIML / LIN - Handling - Universal Aviation LIML / LIN" at bounding box center [561, 219] width 84 height 5
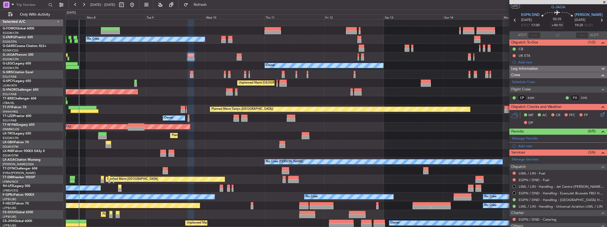
scroll to position [18, 0]
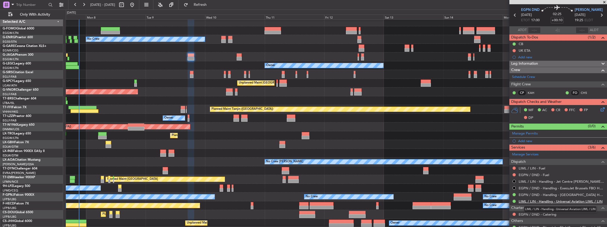
click at [548, 200] on link "LIML / LIN - Handling - Universal Aviation LIML / LIN" at bounding box center [561, 201] width 84 height 5
click at [543, 195] on link "EGPN / DND - Handling - Dundee Handling EGPN / DND" at bounding box center [562, 195] width 86 height 5
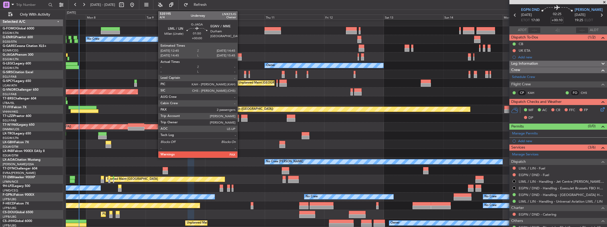
click at [240, 56] on div at bounding box center [239, 55] width 5 height 4
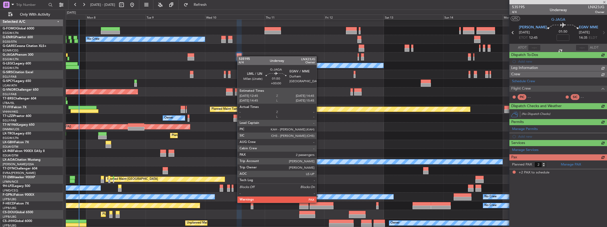
scroll to position [0, 0]
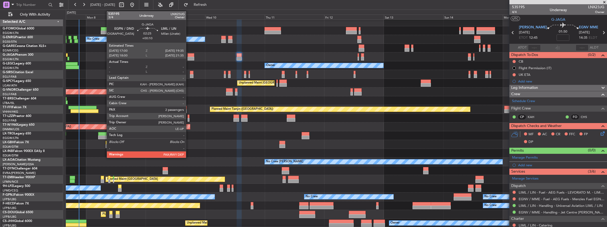
click at [189, 56] on div at bounding box center [191, 55] width 7 height 4
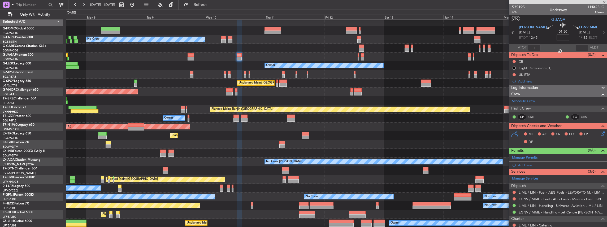
type input "+00:10"
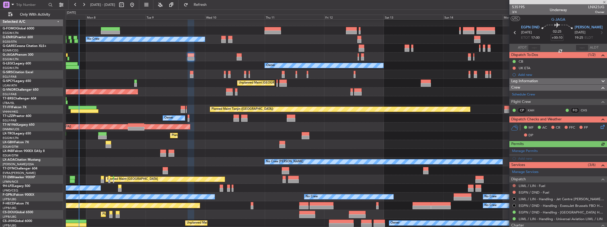
click at [514, 185] on button at bounding box center [514, 185] width 3 height 3
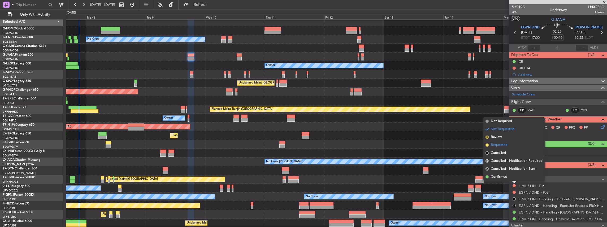
click at [508, 143] on li "Requested" at bounding box center [514, 145] width 61 height 8
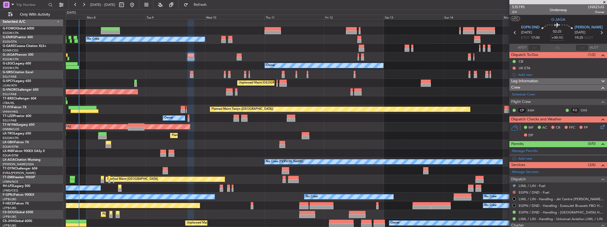
click at [513, 192] on button at bounding box center [514, 192] width 3 height 3
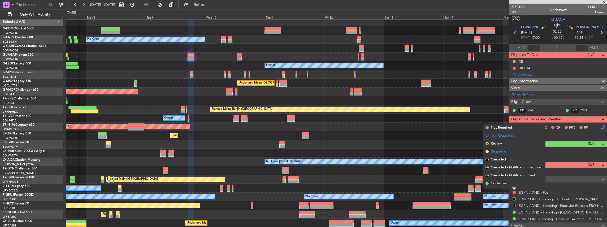
click at [500, 151] on span "Requested" at bounding box center [499, 151] width 17 height 5
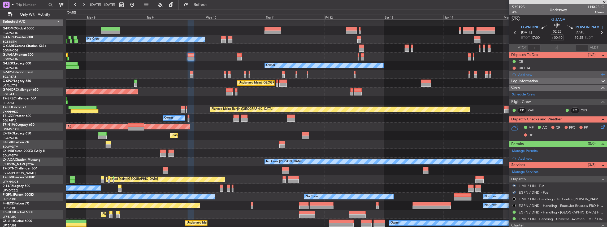
click at [545, 74] on div "Add new" at bounding box center [558, 74] width 81 height 5
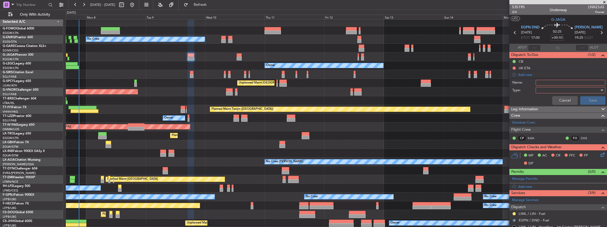
click at [552, 84] on input "Name:" at bounding box center [571, 83] width 70 height 6
drag, startPoint x: 546, startPoint y: 81, endPoint x: 531, endPoint y: 80, distance: 15.7
click at [531, 80] on div "Name: KFOK FUEL VIA HANDLER" at bounding box center [558, 83] width 103 height 8
type input "EG FUEL VIA HANDLER"
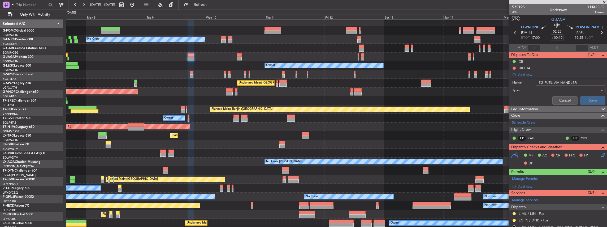
scroll to position [2, 0]
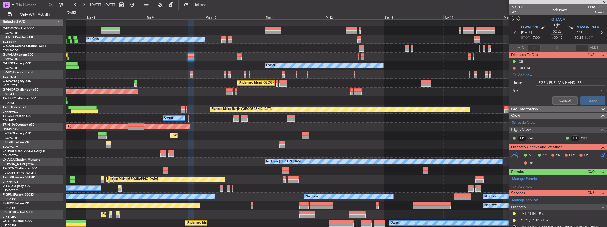
type input "EGPN FUEL VIA HANDLER"
click at [550, 90] on div at bounding box center [569, 90] width 62 height 8
click at [548, 100] on span "Generic" at bounding box center [568, 101] width 63 height 8
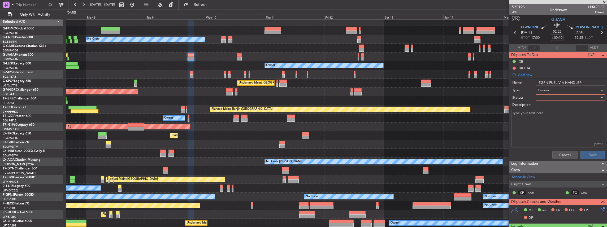
click at [546, 96] on div at bounding box center [569, 98] width 62 height 8
click at [554, 114] on span "In Progress" at bounding box center [568, 116] width 63 height 8
drag, startPoint x: 584, startPoint y: 154, endPoint x: 599, endPoint y: 141, distance: 20.1
click at [584, 154] on button "Save" at bounding box center [592, 155] width 25 height 8
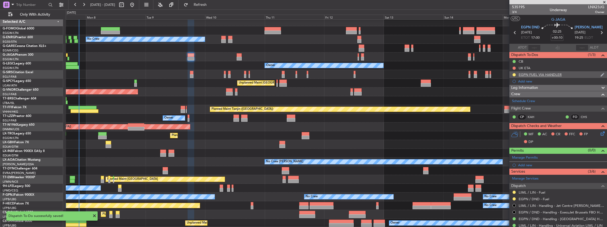
click at [524, 83] on mat-tooltip-component "EGPN FUEL VIA HANDLER" at bounding box center [541, 84] width 46 height 14
click at [524, 80] on div "EGPN FUEL VIA HANDLER" at bounding box center [540, 83] width 39 height 7
click at [537, 81] on div "Add new" at bounding box center [558, 81] width 81 height 5
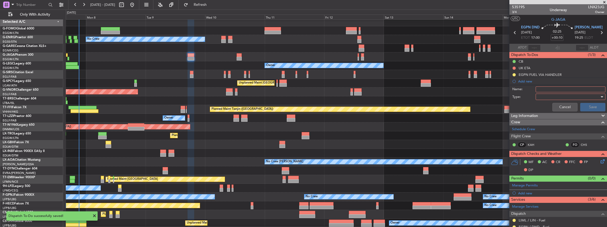
click at [559, 89] on input "Name:" at bounding box center [571, 90] width 70 height 6
drag, startPoint x: 546, startPoint y: 89, endPoint x: 515, endPoint y: 91, distance: 31.7
click at [515, 91] on div "Name: KFOK FUEL VIA HANDLER" at bounding box center [558, 89] width 103 height 8
type input "LIML FUEL VIA HANDLER"
click at [548, 96] on div at bounding box center [569, 97] width 62 height 8
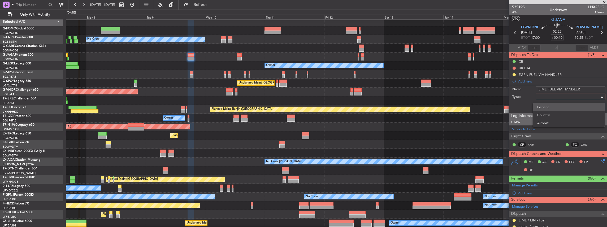
click at [549, 110] on span "Generic" at bounding box center [568, 107] width 63 height 8
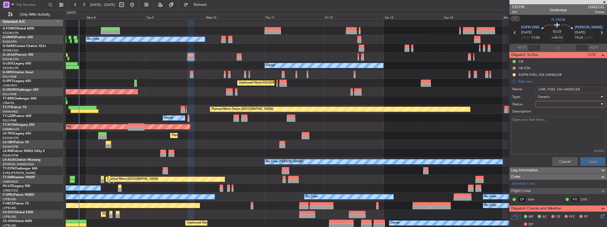
click at [556, 104] on div at bounding box center [569, 104] width 62 height 8
click at [547, 125] on span "In Progress" at bounding box center [568, 123] width 63 height 8
click at [594, 161] on button "Save" at bounding box center [592, 161] width 25 height 8
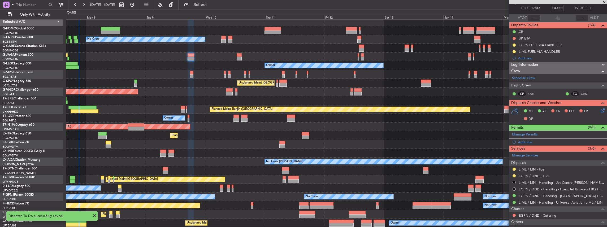
scroll to position [53, 0]
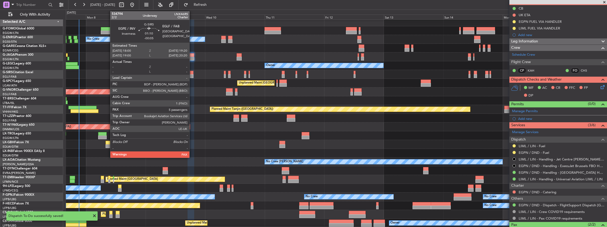
click at [192, 74] on div at bounding box center [191, 76] width 3 height 4
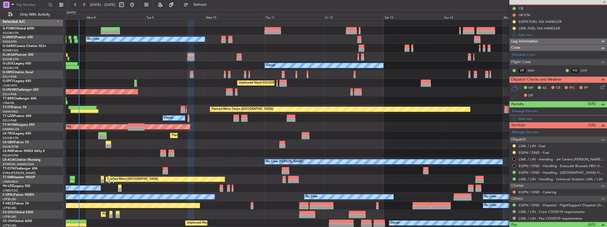
type input "-00:05"
type input "5"
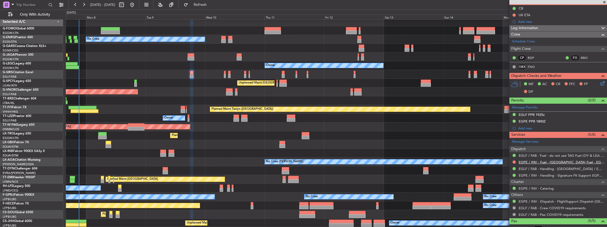
click at [536, 160] on link "EGPE / INV - Fuel - Weston Fuel - EGPE / INV" at bounding box center [562, 162] width 86 height 5
click at [549, 175] on link "EGPE / INV - Handling - Signature Flt Support EGPE / INV" at bounding box center [562, 175] width 86 height 5
click at [212, 3] on span "Refresh" at bounding box center [200, 5] width 22 height 4
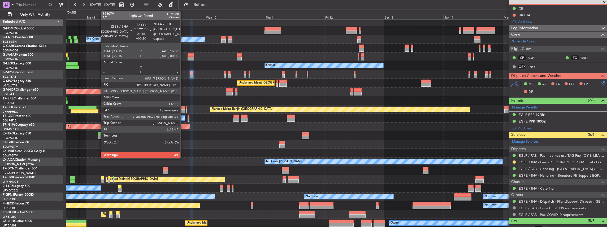
click at [183, 110] on div at bounding box center [183, 111] width 5 height 4
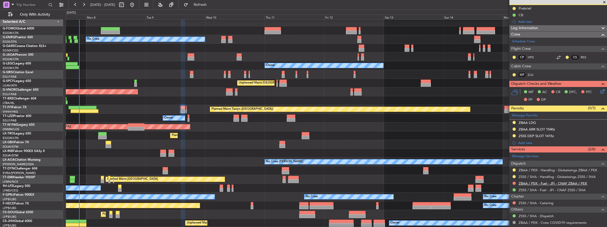
click at [569, 184] on link "ZBAA / PEK - Fuel - JFI - CNAF ZBAA / PEK" at bounding box center [553, 183] width 68 height 5
click at [539, 169] on link "ZBAA / PEK - Handling - Globalwings ZBAA / PEK" at bounding box center [558, 170] width 79 height 5
click at [212, 6] on span "Refresh" at bounding box center [200, 5] width 22 height 4
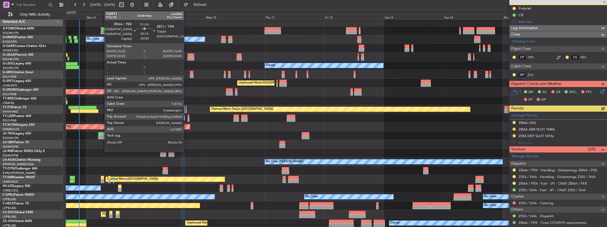
click at [186, 111] on div at bounding box center [186, 111] width 1 height 4
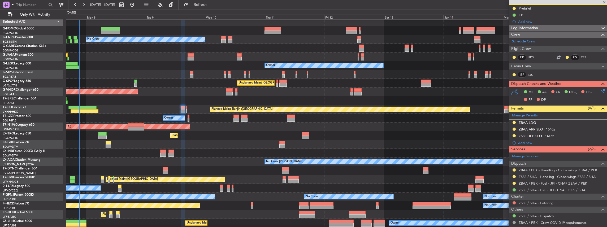
type input "-00:05"
type input "0"
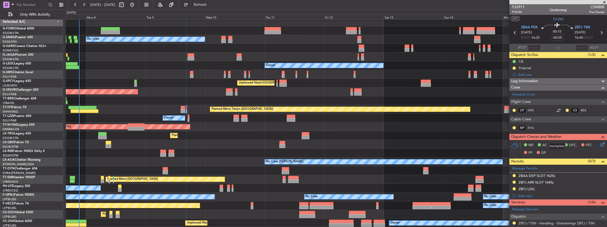
scroll to position [71, 0]
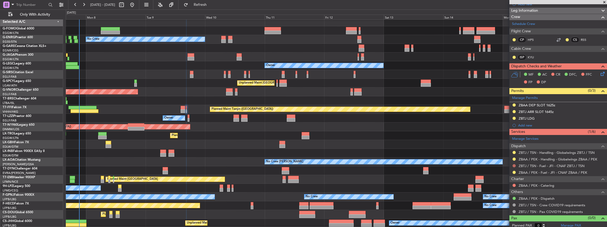
click at [514, 165] on button at bounding box center [514, 165] width 3 height 3
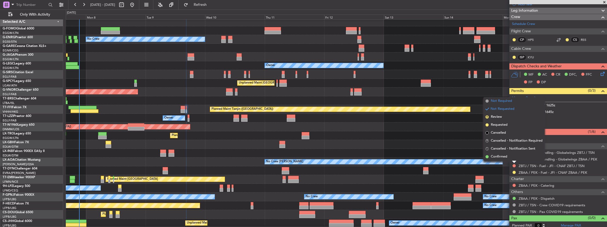
click at [507, 101] on span "Not Required" at bounding box center [501, 100] width 21 height 5
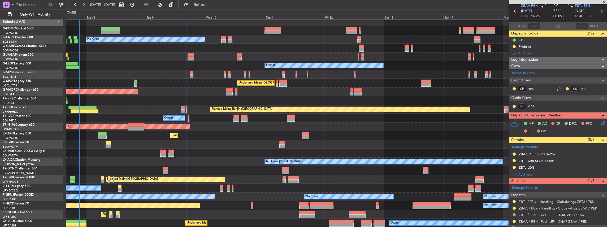
scroll to position [0, 0]
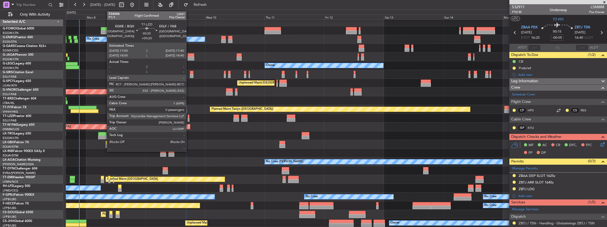
click at [189, 119] on div at bounding box center [189, 120] width 2 height 4
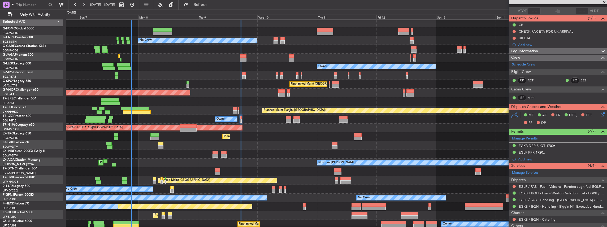
scroll to position [1, 0]
click at [230, 156] on div at bounding box center [336, 154] width 541 height 9
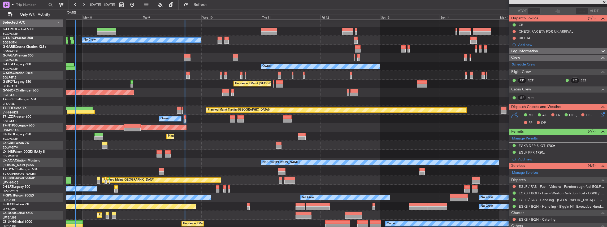
scroll to position [2, 0]
click at [193, 156] on div at bounding box center [336, 153] width 541 height 9
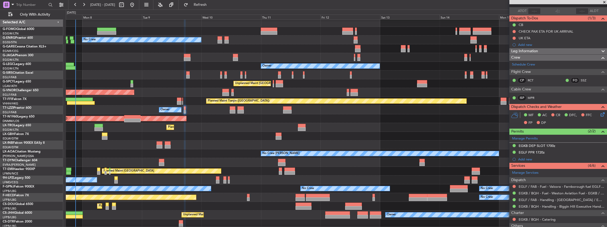
click at [328, 167] on div "Planned Maint Zurich Planned Maint Zurich" at bounding box center [336, 171] width 541 height 9
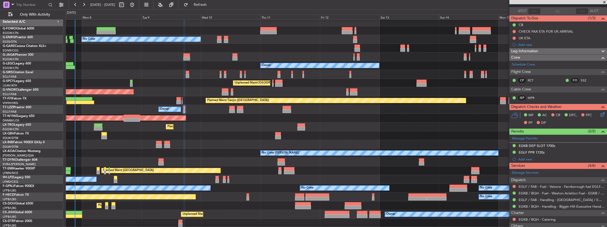
scroll to position [2, 0]
click at [327, 149] on div "Planned Maint London (Luton) No Crew Owner Unplanned Maint Athens (Eleftherios …" at bounding box center [336, 123] width 541 height 210
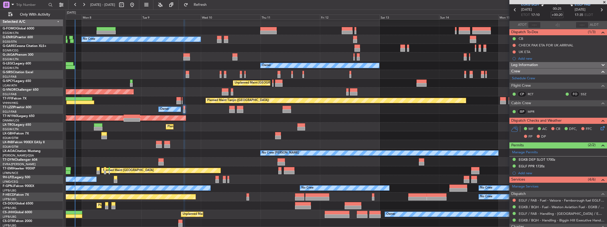
scroll to position [53, 0]
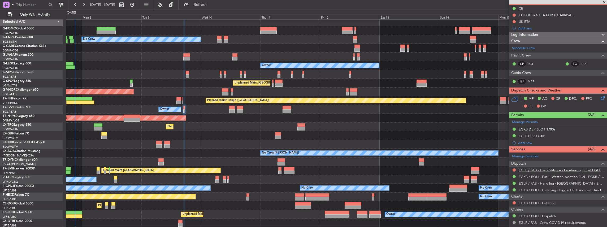
click at [574, 170] on link "EGLF / FAB - Fuel - Valcora - Farnborough fuel EGLF / FAB" at bounding box center [562, 170] width 86 height 5
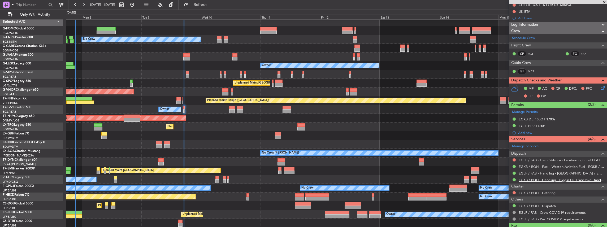
scroll to position [71, 0]
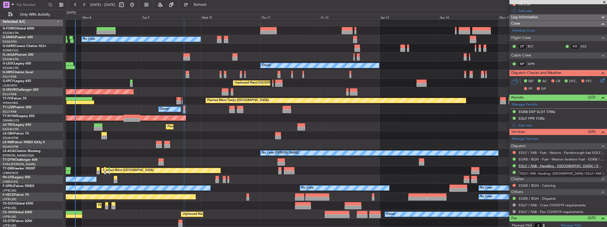
click at [544, 165] on link "EGLF / FAB - Handling - [GEOGRAPHIC_DATA] / EGLF / FAB" at bounding box center [562, 166] width 86 height 5
click at [210, 5] on span "Refresh" at bounding box center [200, 5] width 22 height 4
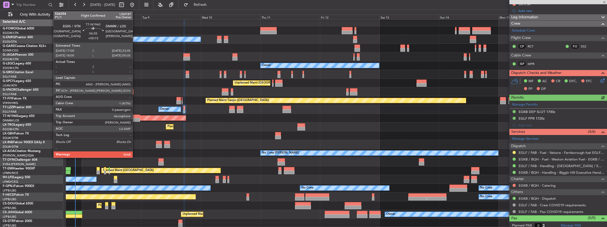
click at [135, 119] on div at bounding box center [132, 120] width 16 height 4
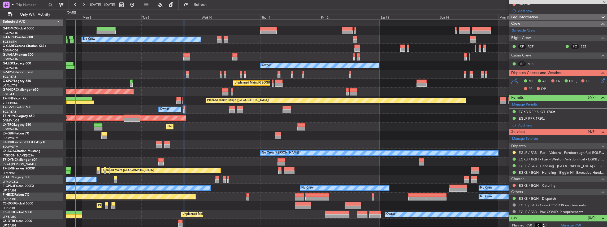
type input "+00:15"
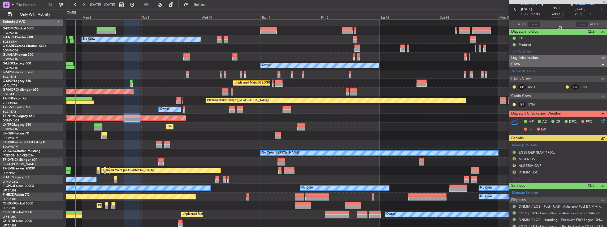
scroll to position [79, 0]
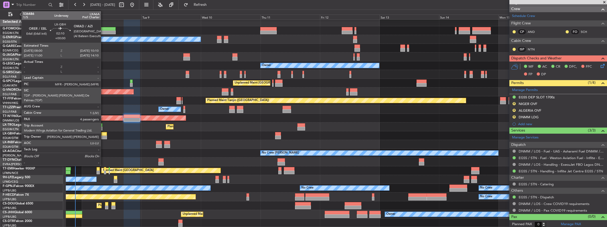
click at [104, 136] on div at bounding box center [104, 138] width 6 height 4
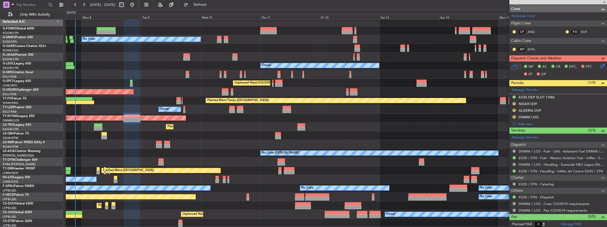
type input "4"
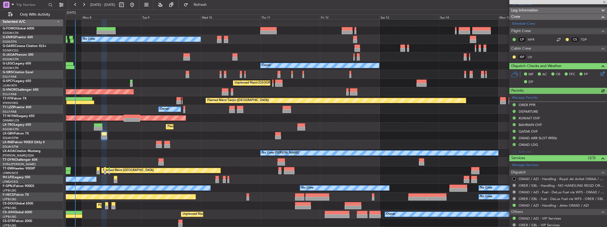
scroll to position [141, 0]
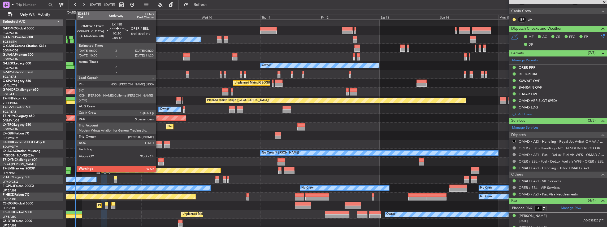
click at [158, 145] on div at bounding box center [159, 146] width 6 height 4
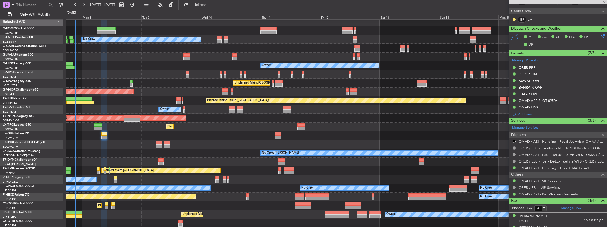
type input "+00:10"
type input "5"
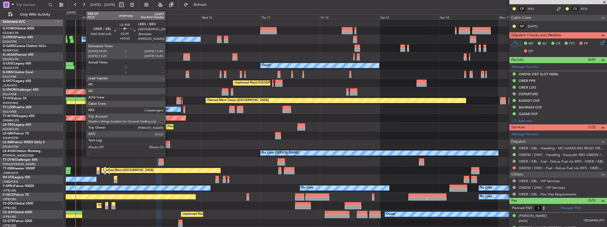
click at [168, 143] on div at bounding box center [167, 143] width 6 height 4
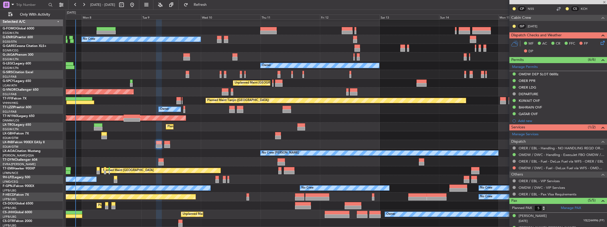
type input "+00:05"
type input "0"
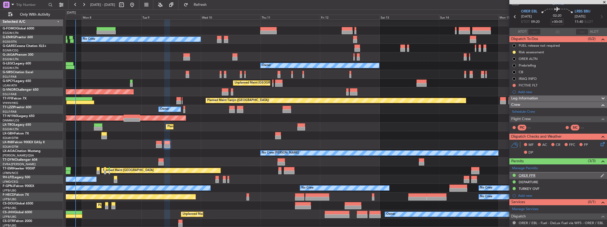
scroll to position [0, 0]
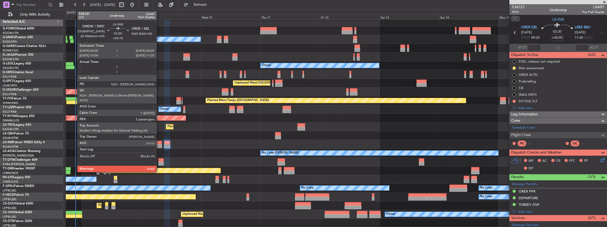
click at [159, 144] on div at bounding box center [159, 146] width 6 height 4
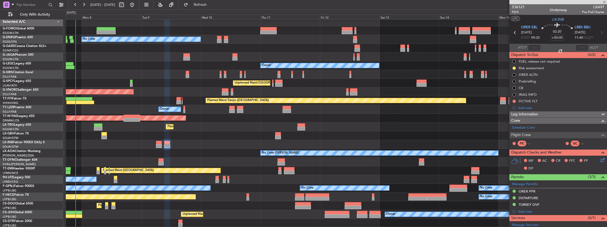
type input "+00:10"
type input "5"
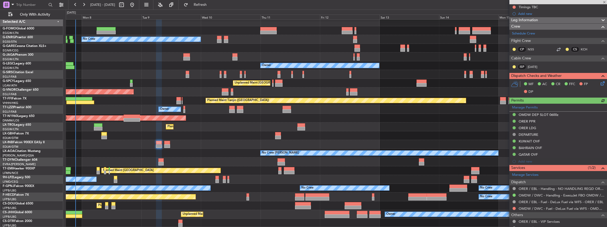
scroll to position [106, 0]
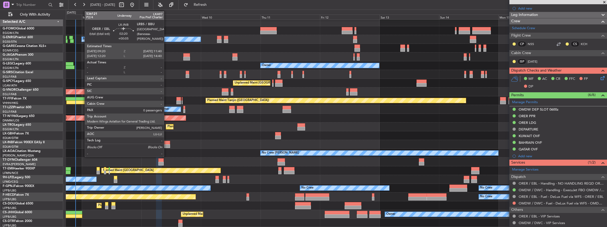
click at [167, 143] on div at bounding box center [167, 143] width 6 height 4
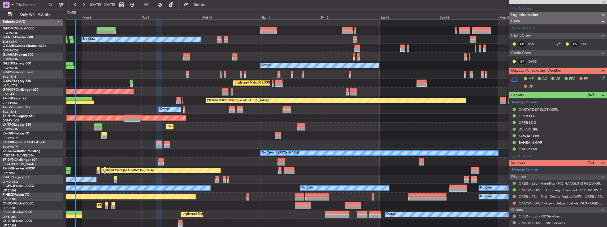
type input "+00:05"
type input "0"
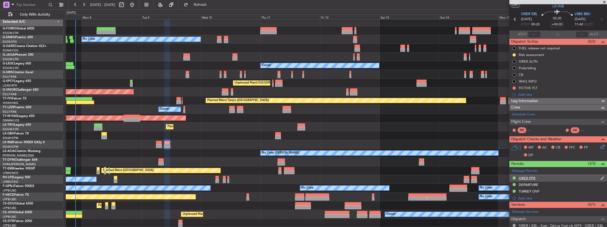
scroll to position [0, 0]
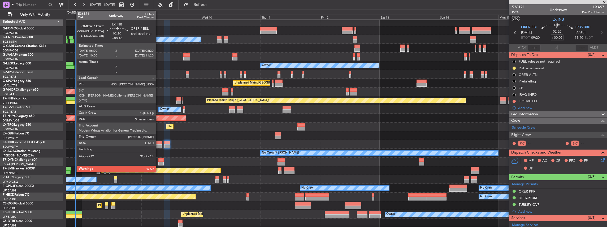
click at [158, 145] on div at bounding box center [159, 146] width 6 height 4
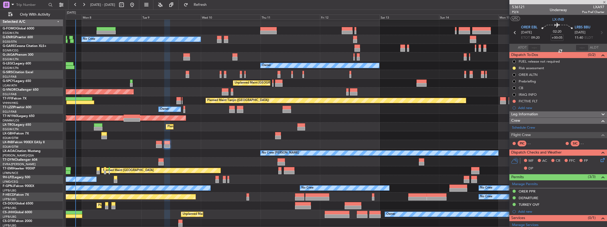
type input "+00:10"
type input "5"
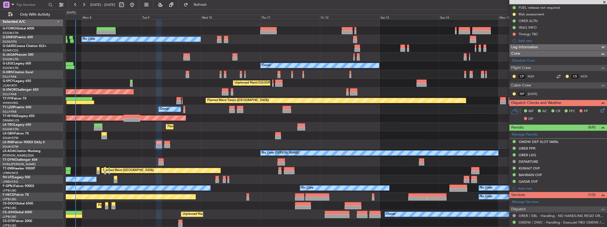
scroll to position [88, 0]
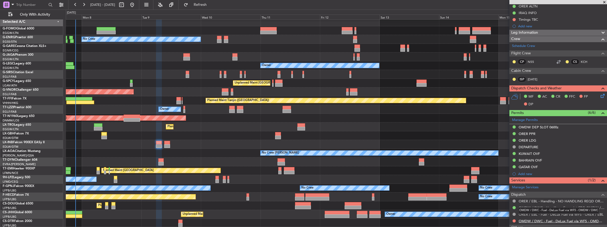
click at [530, 219] on link "OMDW / DWC - Fuel - DeLux Fuel via WFS - OMDW / DWC" at bounding box center [562, 221] width 86 height 5
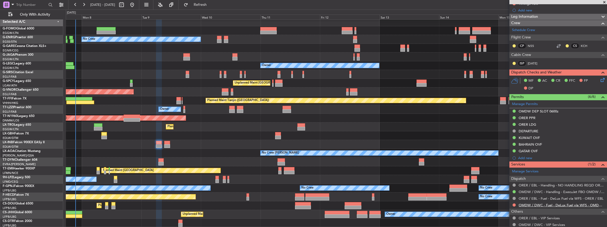
scroll to position [124, 0]
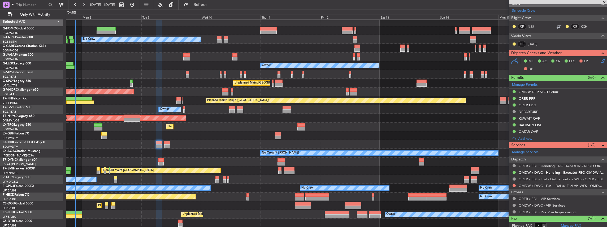
click at [530, 170] on link "OMDW / DWC - Handling - ExecuJet FBO OMDW / DWC" at bounding box center [562, 172] width 86 height 5
click at [209, 3] on button "Refresh" at bounding box center [197, 5] width 32 height 8
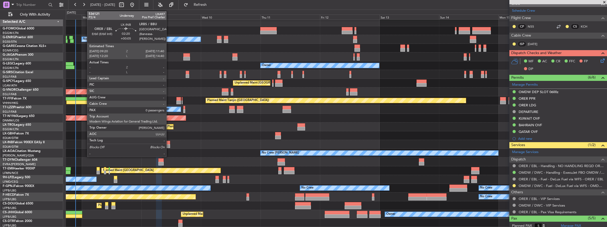
click at [169, 142] on div at bounding box center [167, 143] width 6 height 4
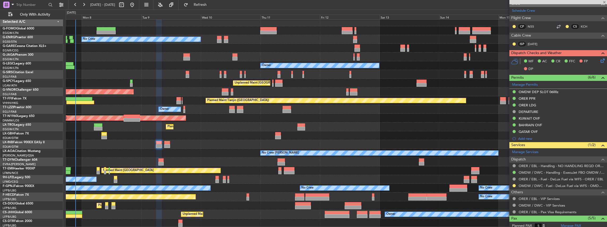
type input "+00:05"
type input "0"
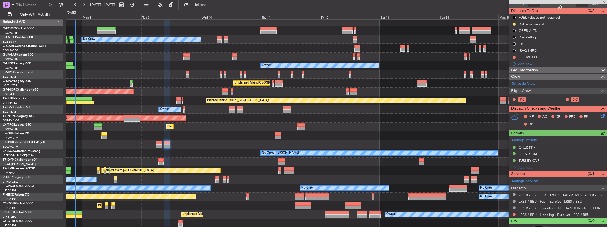
scroll to position [49, 0]
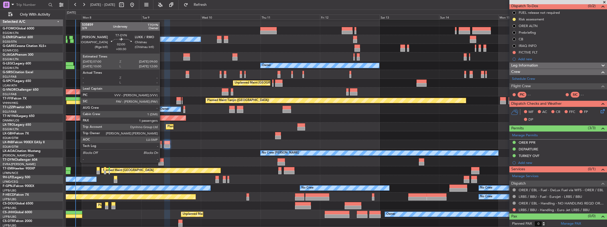
click at [162, 162] on div at bounding box center [160, 164] width 5 height 4
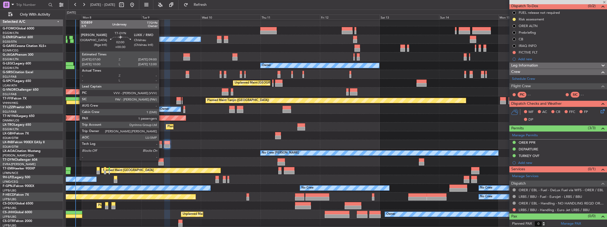
type input "+00:30"
type input "1"
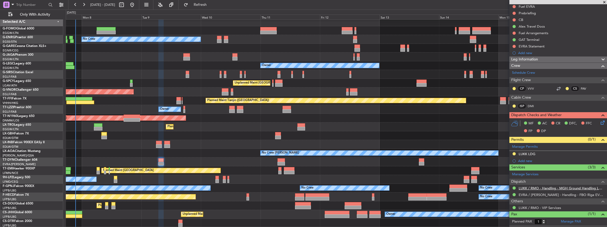
scroll to position [64, 0]
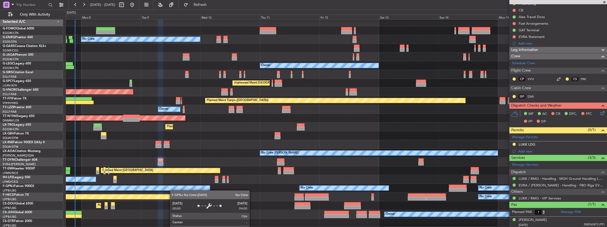
click at [173, 190] on div "Planned Maint London (Luton) No Crew Owner Unplanned Maint Athens (Eleftherios …" at bounding box center [336, 123] width 541 height 210
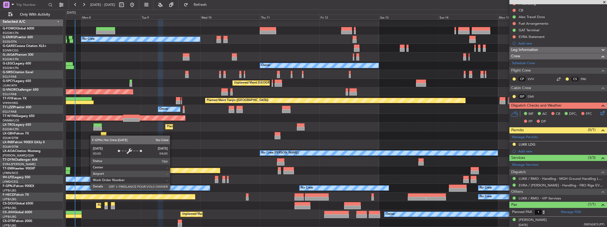
scroll to position [2, 0]
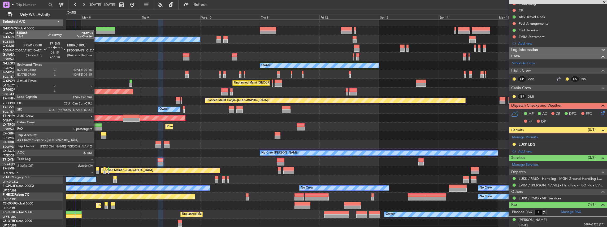
click at [97, 171] on div at bounding box center [97, 173] width 3 height 4
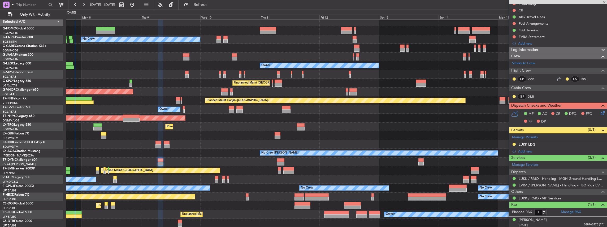
type input "+00:10"
type input "0"
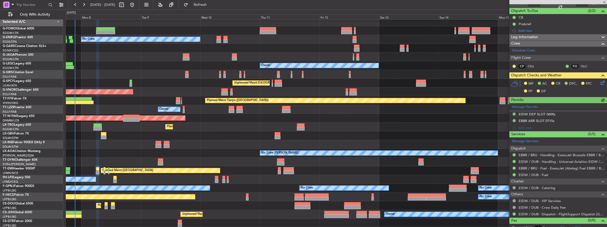
scroll to position [48, 0]
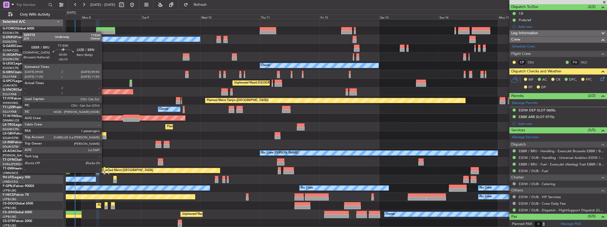
click at [104, 173] on div at bounding box center [105, 173] width 2 height 4
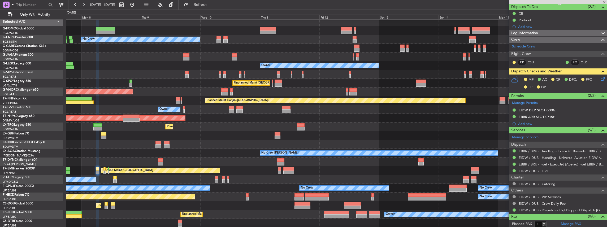
type input "-00:10"
type input "1"
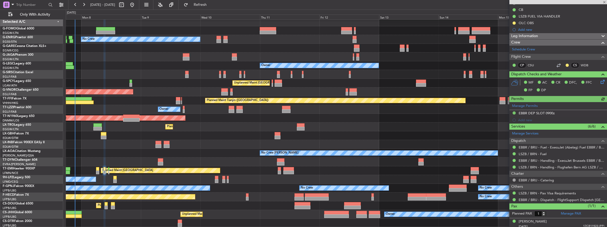
scroll to position [60, 0]
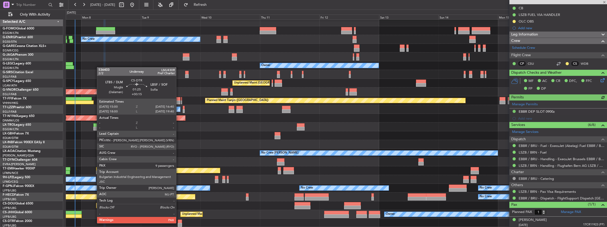
click at [179, 223] on div at bounding box center [180, 225] width 4 height 4
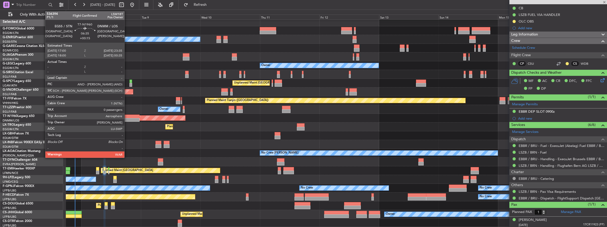
type input "+00:15"
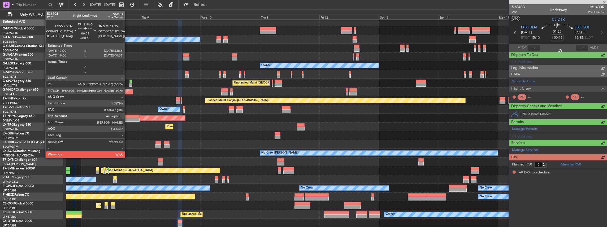
click at [127, 118] on div at bounding box center [131, 120] width 16 height 4
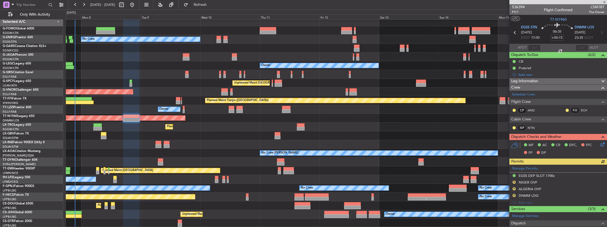
scroll to position [71, 0]
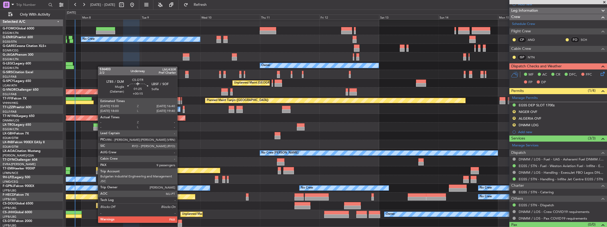
click at [180, 222] on div at bounding box center [180, 222] width 4 height 4
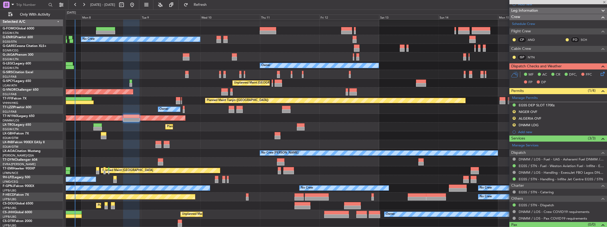
type input "9"
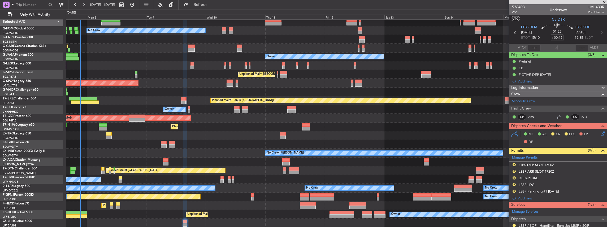
scroll to position [11, 0]
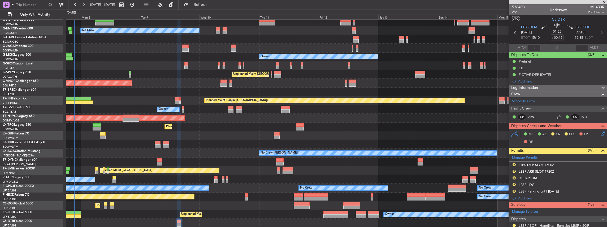
click at [320, 170] on div "Planned Maint London (Luton) No Crew Owner Unplanned Maint Athens (Eleftherios …" at bounding box center [336, 118] width 541 height 219
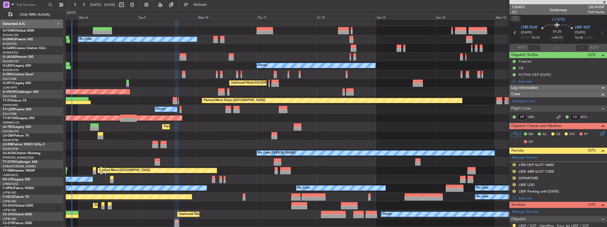
scroll to position [2, 0]
click at [316, 157] on div "Planned Maint London (Luton) No Crew Owner Unplanned Maint Athens (Eleftherios …" at bounding box center [336, 123] width 541 height 210
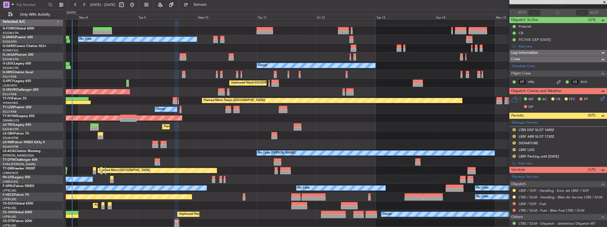
scroll to position [88, 0]
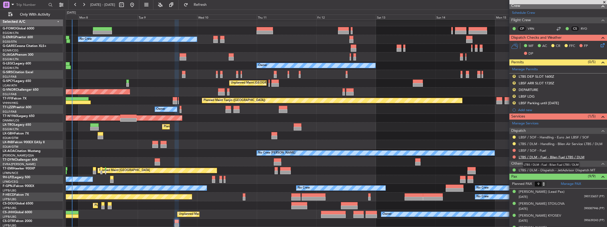
click at [544, 156] on link "LTBS / DLM - Fuel - Bilen Fuel LTBS / DLM" at bounding box center [552, 157] width 66 height 5
click at [515, 149] on button at bounding box center [514, 150] width 3 height 3
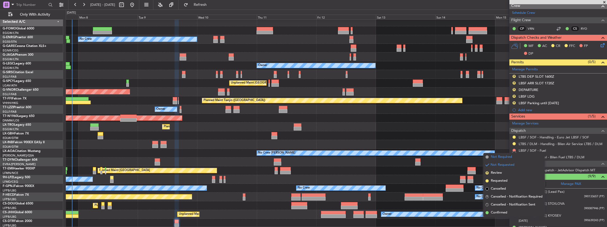
click at [499, 157] on span "Not Required" at bounding box center [501, 156] width 21 height 5
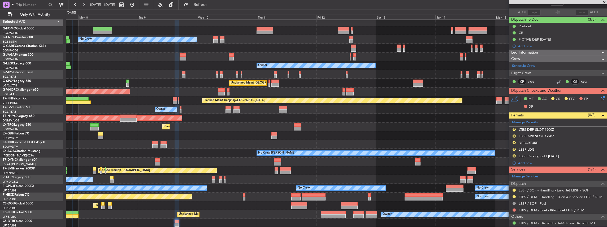
scroll to position [18, 0]
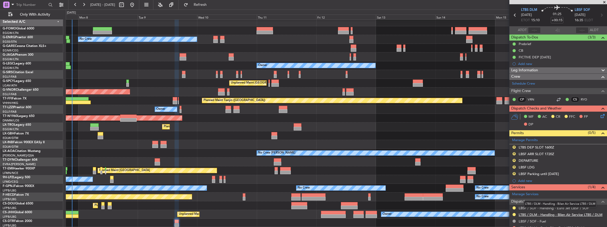
click at [543, 214] on link "LTBS / DLM - Handling - Bilen Air Service LTBS / DLM" at bounding box center [561, 215] width 84 height 5
click at [212, 6] on span "Refresh" at bounding box center [200, 5] width 22 height 4
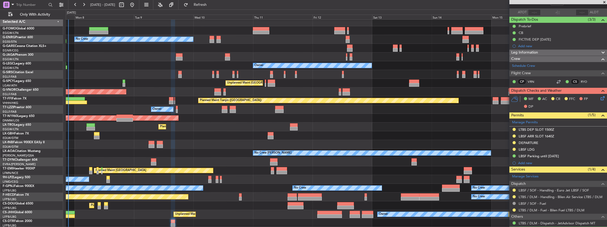
scroll to position [2, 0]
click at [242, 150] on div "Planned Maint London (Luton) No Crew Owner Unplanned Maint Athens (Eleftherios …" at bounding box center [336, 123] width 541 height 210
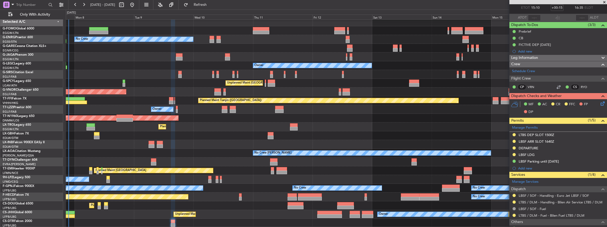
scroll to position [35, 0]
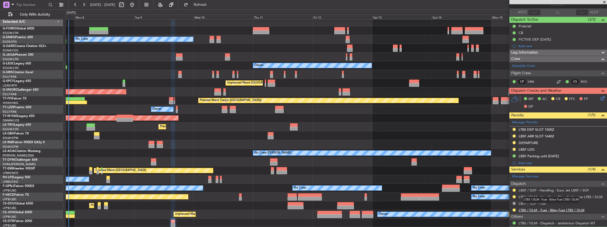
click at [569, 208] on link "LTBS / DLM - Fuel - Bilen Fuel LTBS / DLM" at bounding box center [552, 210] width 66 height 5
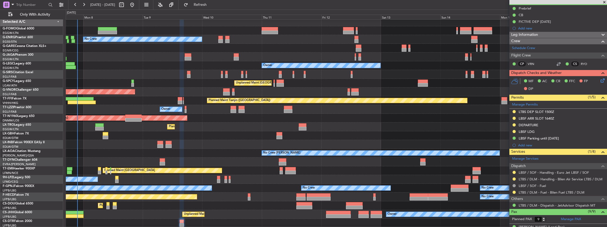
scroll to position [2, 0]
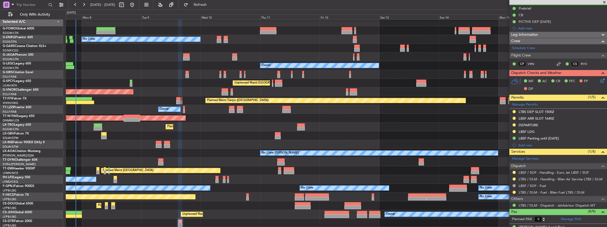
click at [221, 160] on div "Planned Maint London (Luton) No Crew Owner Unplanned Maint Athens (Eleftherios …" at bounding box center [336, 123] width 541 height 210
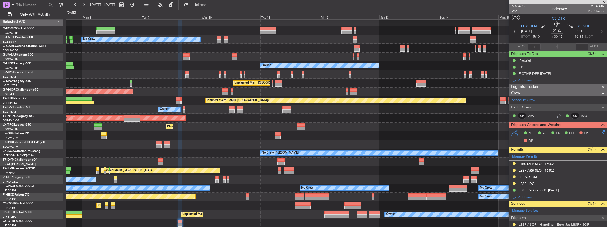
scroll to position [0, 0]
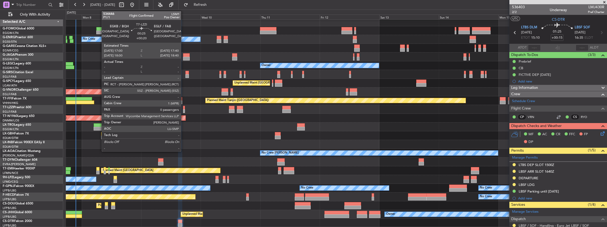
click at [184, 110] on div at bounding box center [184, 111] width 2 height 4
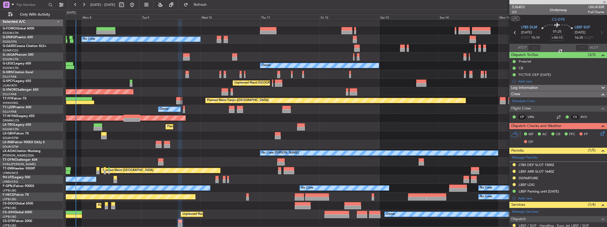
type input "+00:20"
type input "0"
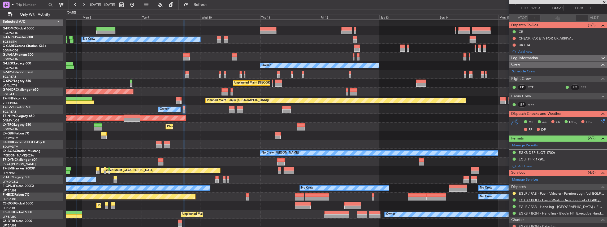
scroll to position [53, 0]
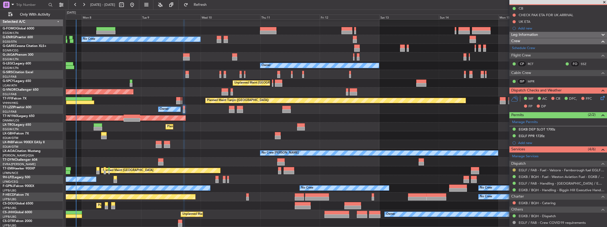
click at [515, 169] on button at bounding box center [514, 170] width 3 height 3
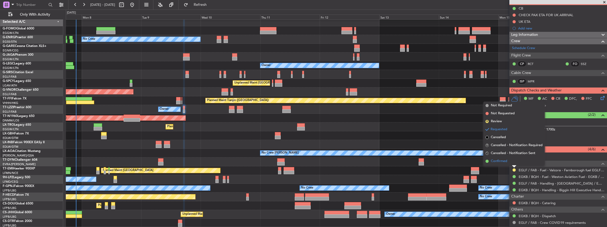
click at [501, 160] on span "Confirmed" at bounding box center [499, 161] width 16 height 5
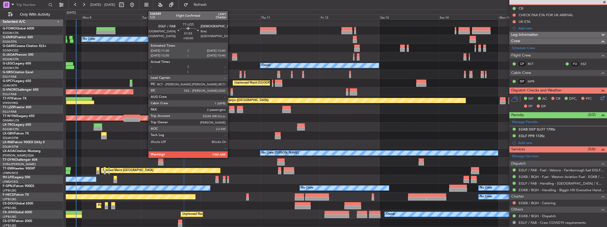
click at [230, 108] on div at bounding box center [232, 108] width 6 height 4
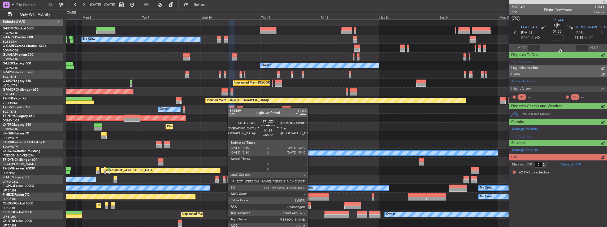
scroll to position [0, 0]
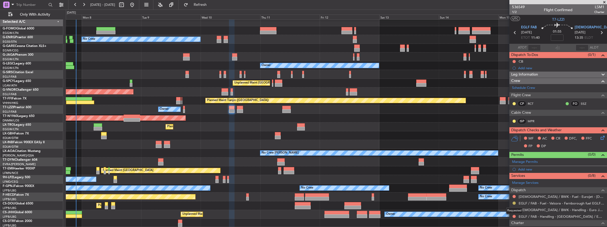
click at [513, 202] on button at bounding box center [514, 203] width 3 height 3
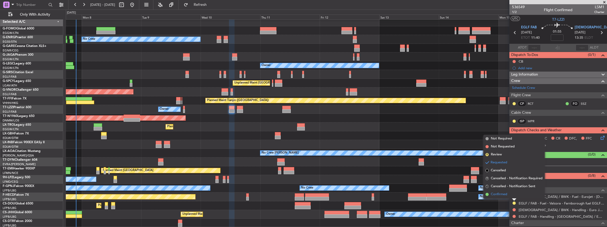
click at [510, 194] on li "Confirmed" at bounding box center [514, 195] width 61 height 8
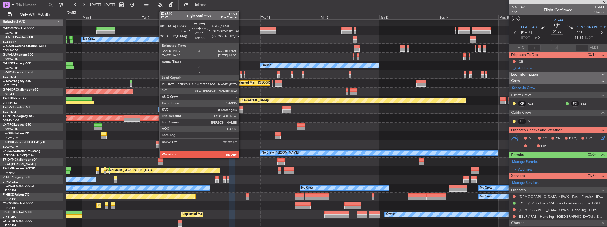
click at [242, 109] on div at bounding box center [240, 108] width 6 height 4
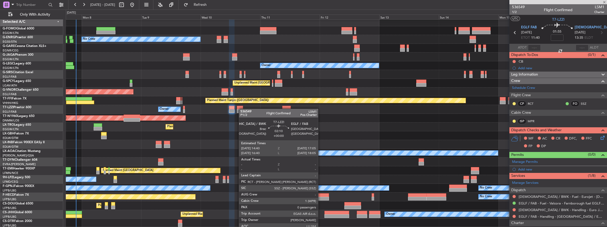
type input "0"
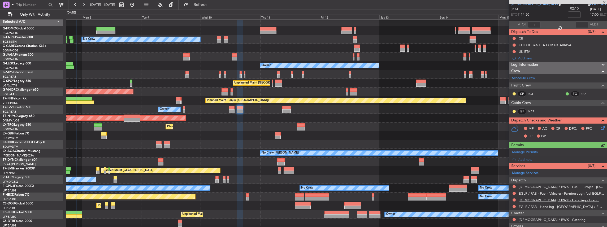
scroll to position [53, 0]
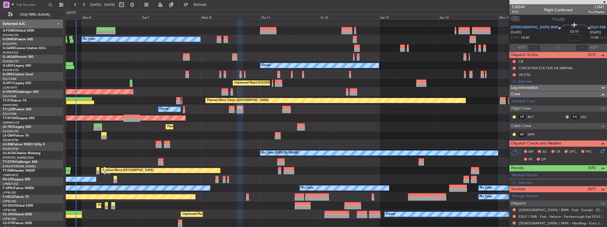
scroll to position [53, 0]
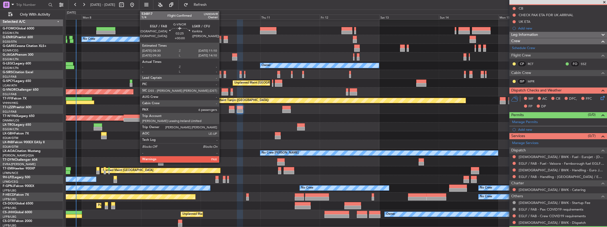
click at [222, 91] on div at bounding box center [225, 90] width 7 height 4
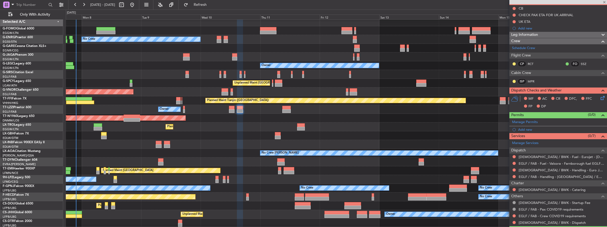
type input "6"
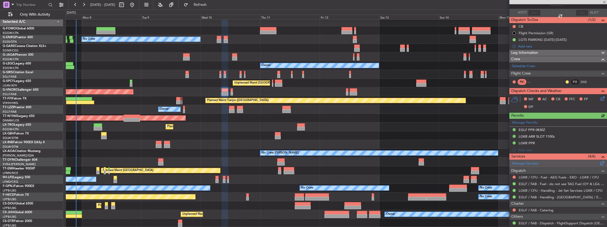
scroll to position [35, 0]
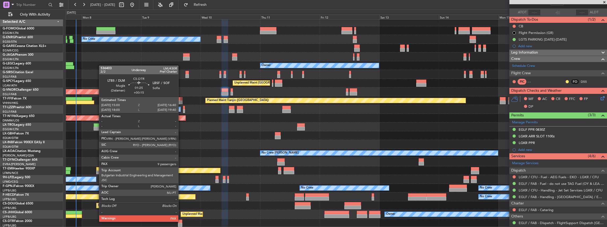
click at [181, 221] on div at bounding box center [180, 222] width 4 height 4
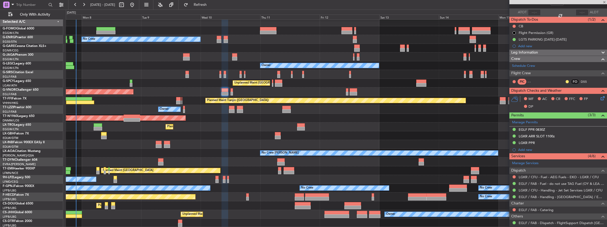
type input "+00:15"
type input "9"
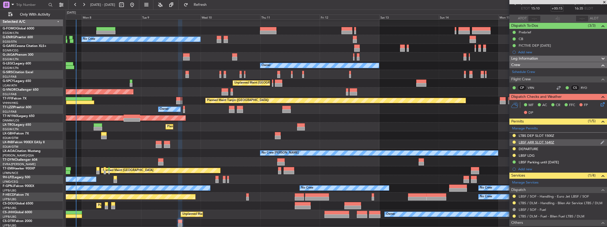
scroll to position [53, 0]
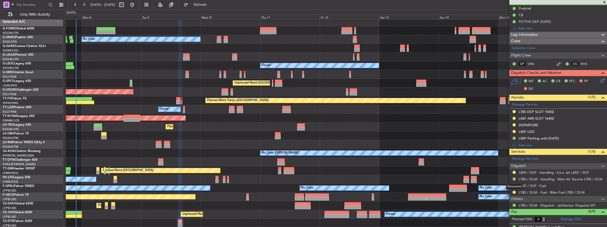
click at [515, 178] on button at bounding box center [514, 179] width 3 height 3
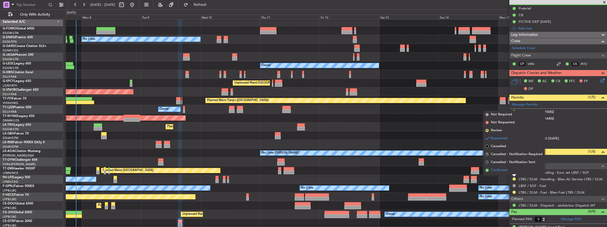
click at [506, 171] on span "Confirmed" at bounding box center [499, 170] width 16 height 5
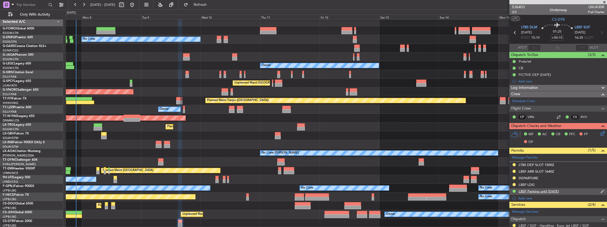
scroll to position [35, 0]
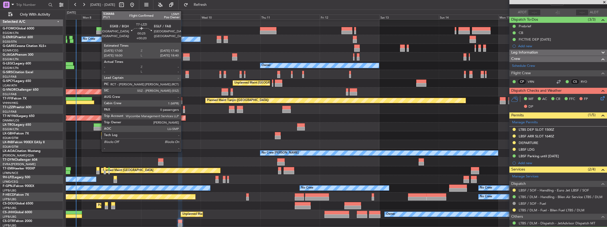
click at [184, 110] on div at bounding box center [184, 111] width 2 height 4
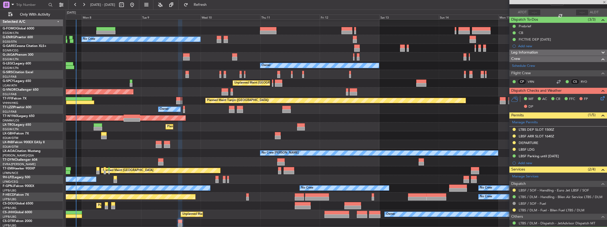
type input "+00:20"
type input "0"
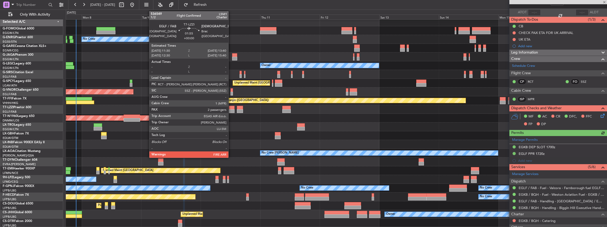
click at [231, 108] on div at bounding box center [232, 108] width 6 height 4
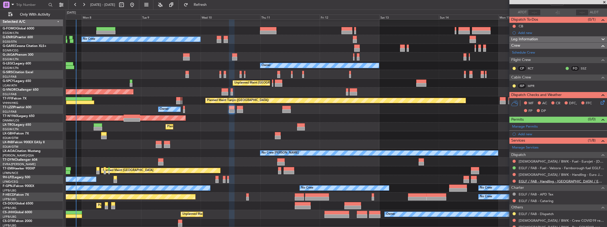
click at [545, 181] on link "EGLF / FAB - Handling - [GEOGRAPHIC_DATA] / EGLF / FAB" at bounding box center [562, 181] width 86 height 5
click at [212, 3] on span "Refresh" at bounding box center [200, 5] width 22 height 4
click at [549, 173] on link "[DEMOGRAPHIC_DATA] / BWK - Handling - Euro Jet [DEMOGRAPHIC_DATA] / BWK" at bounding box center [562, 175] width 86 height 5
click at [206, 7] on button "Refresh" at bounding box center [197, 5] width 32 height 8
click at [212, 2] on button "Refresh" at bounding box center [197, 5] width 32 height 8
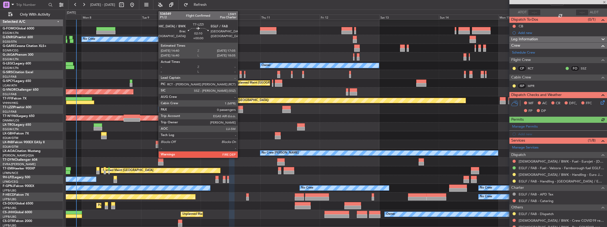
click at [240, 109] on div at bounding box center [240, 111] width 6 height 4
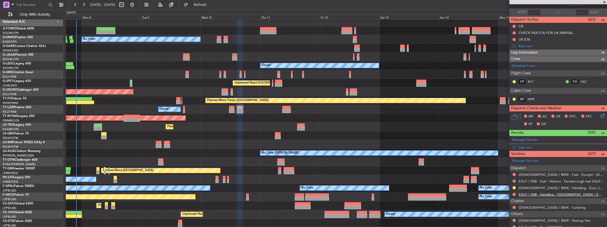
click at [547, 194] on link "EGLF / FAB - Handling - [GEOGRAPHIC_DATA] / EGLF / FAB" at bounding box center [562, 194] width 86 height 5
click at [514, 193] on button at bounding box center [514, 194] width 3 height 3
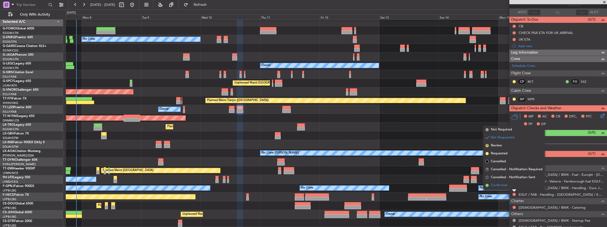
click at [506, 184] on span "Confirmed" at bounding box center [499, 185] width 16 height 5
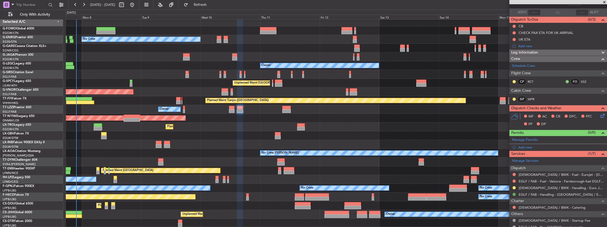
click at [514, 193] on button at bounding box center [514, 194] width 3 height 3
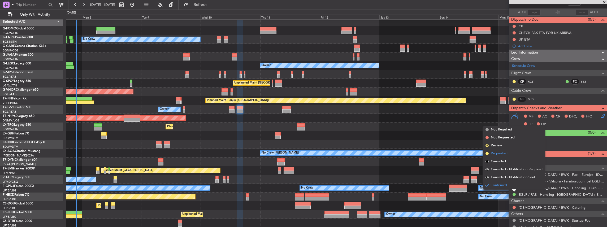
click at [510, 155] on li "Requested" at bounding box center [514, 154] width 61 height 8
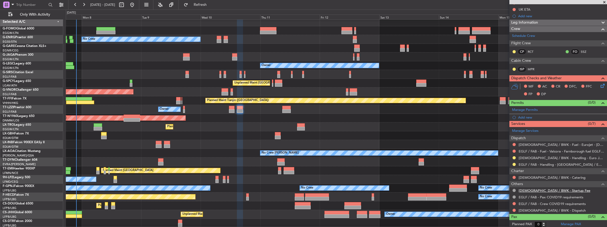
scroll to position [0, 0]
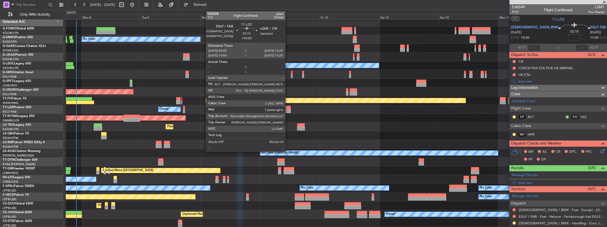
click at [288, 109] on div at bounding box center [286, 108] width 8 height 4
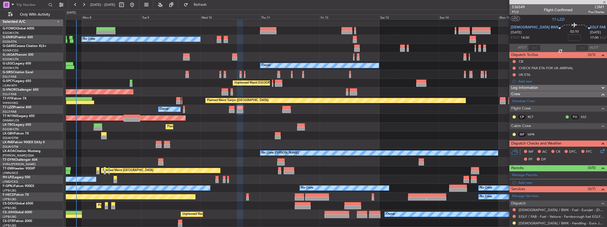
type input "1"
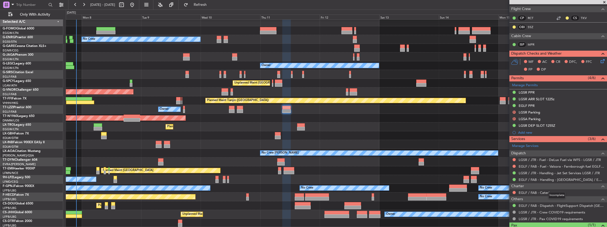
scroll to position [88, 0]
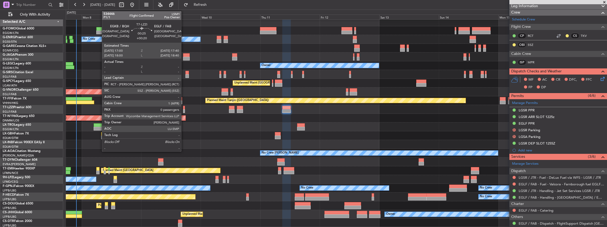
click at [184, 110] on div at bounding box center [184, 111] width 2 height 4
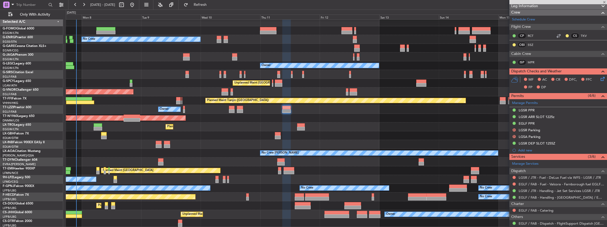
type input "+00:20"
type input "0"
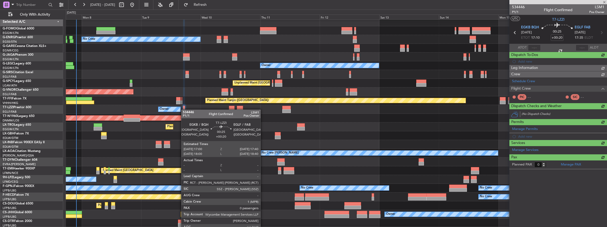
scroll to position [0, 0]
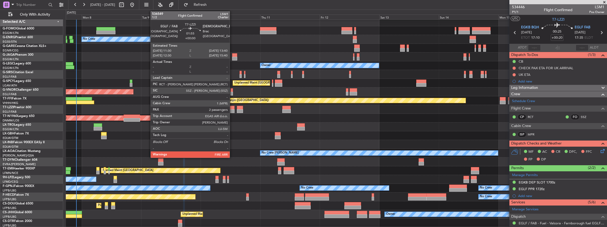
click at [232, 108] on div at bounding box center [232, 108] width 6 height 4
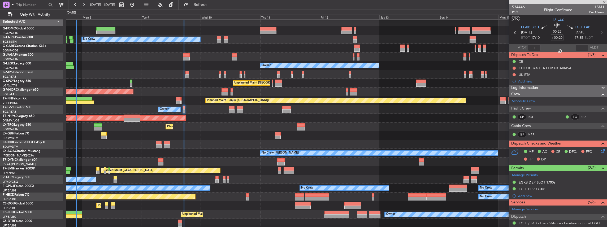
type input "2"
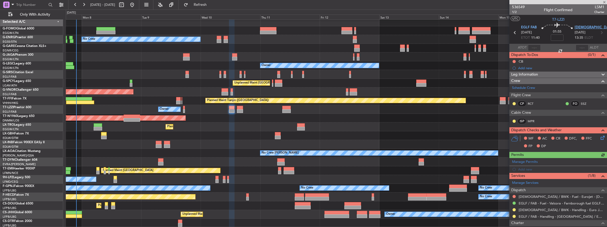
click at [582, 28] on span "[DEMOGRAPHIC_DATA] BWK" at bounding box center [599, 27] width 48 height 5
click at [599, 161] on span at bounding box center [602, 161] width 6 height 4
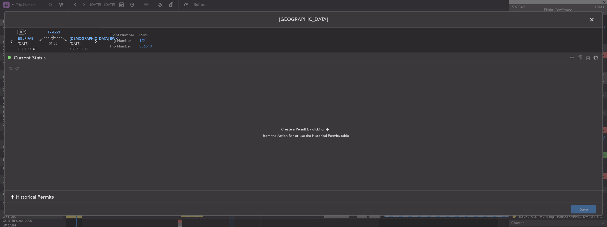
click at [571, 56] on icon at bounding box center [572, 57] width 6 height 6
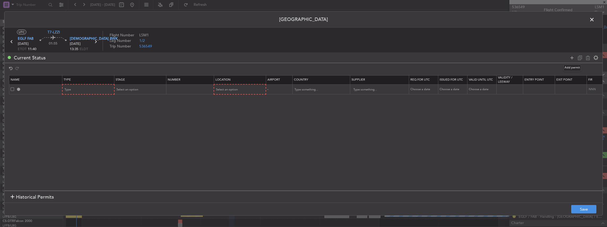
drag, startPoint x: 571, startPoint y: 56, endPoint x: 527, endPoint y: 49, distance: 44.5
click at [571, 56] on icon at bounding box center [572, 57] width 6 height 6
click at [84, 87] on div "Type" at bounding box center [87, 90] width 44 height 8
click at [72, 116] on span "PPR" at bounding box center [88, 117] width 47 height 8
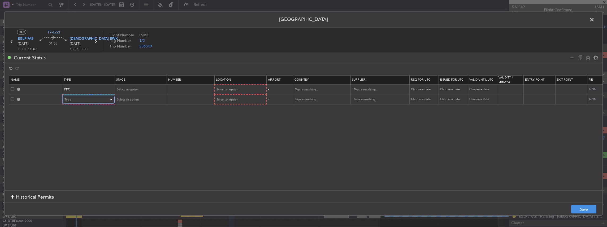
click at [72, 102] on div "Type" at bounding box center [87, 100] width 44 height 8
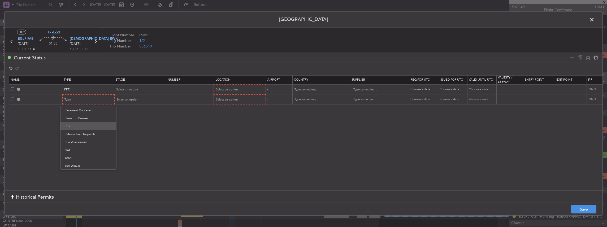
click at [75, 124] on span "PPR" at bounding box center [88, 126] width 47 height 8
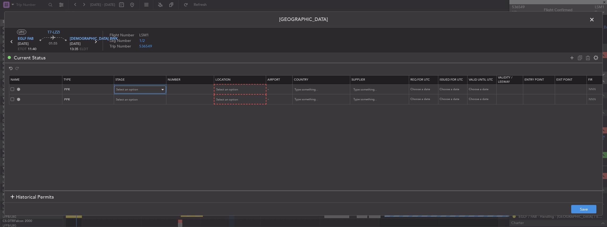
click at [139, 92] on div "Select an option" at bounding box center [138, 90] width 44 height 8
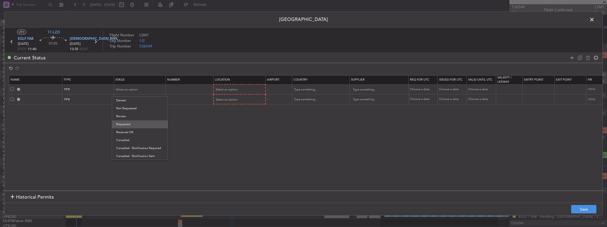
click at [137, 124] on span "Requested" at bounding box center [139, 124] width 47 height 8
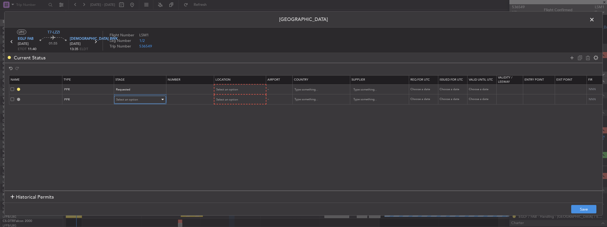
click at [132, 102] on div "Select an option" at bounding box center [138, 100] width 44 height 8
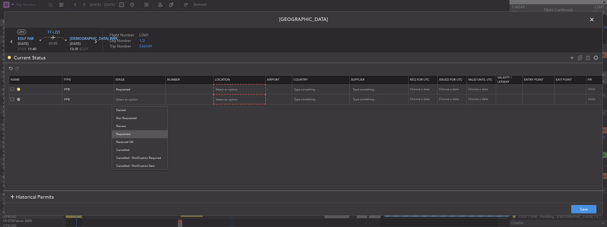
click at [127, 133] on span "Requested" at bounding box center [139, 134] width 47 height 8
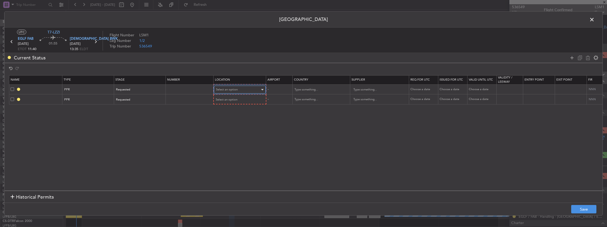
click at [227, 87] on div "Select an option" at bounding box center [238, 90] width 44 height 8
click at [237, 101] on span "Departure" at bounding box center [239, 101] width 47 height 8
click at [227, 98] on span "Select an option" at bounding box center [227, 99] width 22 height 4
click at [227, 120] on span "Departure Alt" at bounding box center [239, 118] width 47 height 8
click at [225, 101] on div "Departure Alt" at bounding box center [238, 99] width 44 height 8
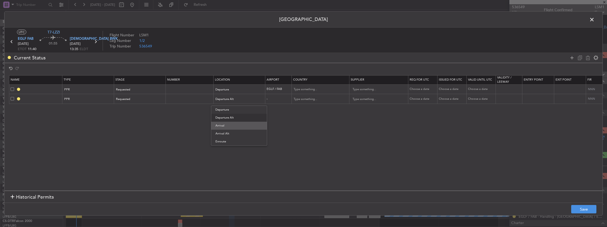
click at [224, 128] on span "Arrival" at bounding box center [239, 126] width 47 height 8
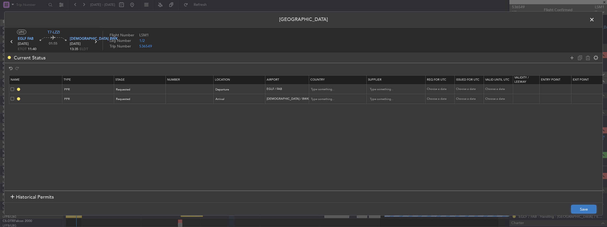
click at [584, 206] on button "Save" at bounding box center [583, 209] width 25 height 8
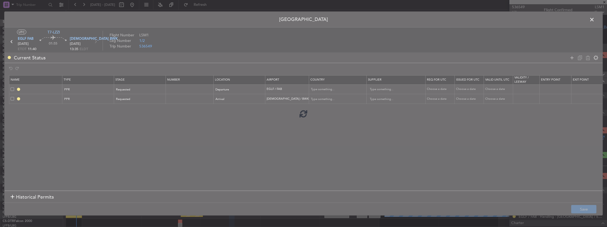
type input "EGLF PPR"
type input "United Kingdom"
type input "NNN"
type input "2"
type input "LDSB PPR"
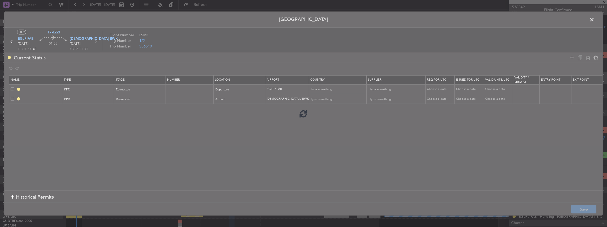
type input "Croatia"
type input "NNN"
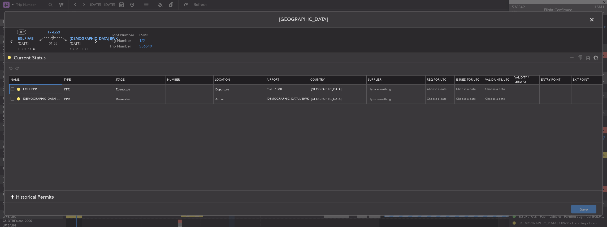
click at [45, 89] on input "EGLF PPR" at bounding box center [42, 89] width 40 height 5
click at [595, 20] on span at bounding box center [595, 21] width 0 height 11
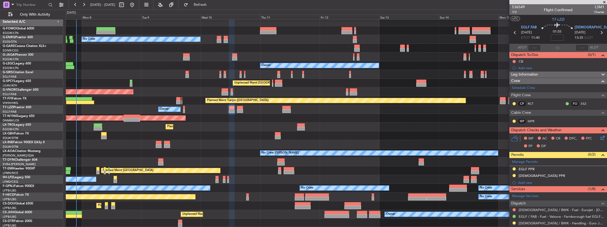
click at [183, 109] on div "Owner" at bounding box center [336, 109] width 541 height 9
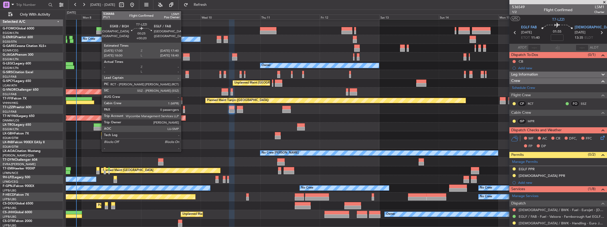
click at [184, 110] on div at bounding box center [184, 111] width 2 height 4
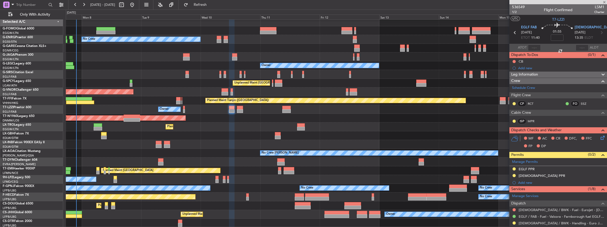
type input "+00:20"
type input "0"
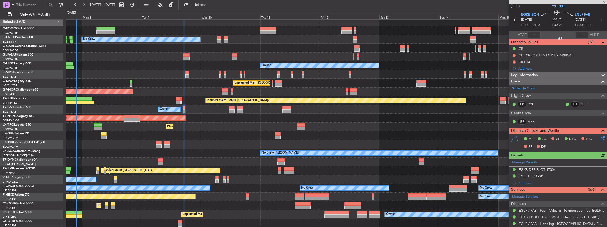
scroll to position [18, 0]
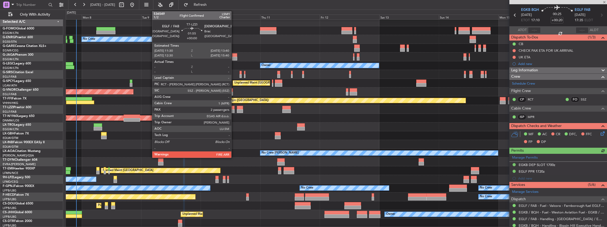
click at [234, 109] on div at bounding box center [232, 108] width 6 height 4
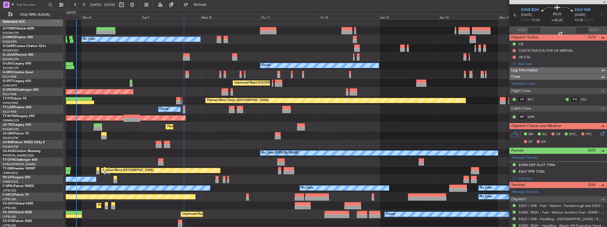
type input "2"
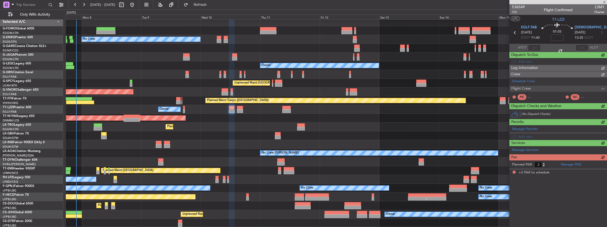
scroll to position [0, 0]
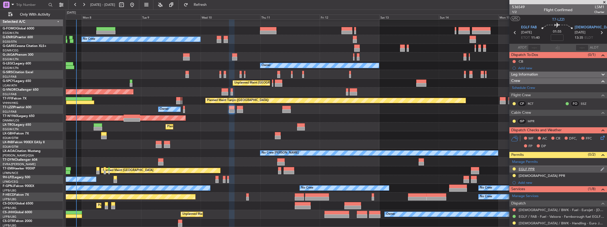
click at [561, 167] on div "EGLF PPR" at bounding box center [559, 169] width 98 height 7
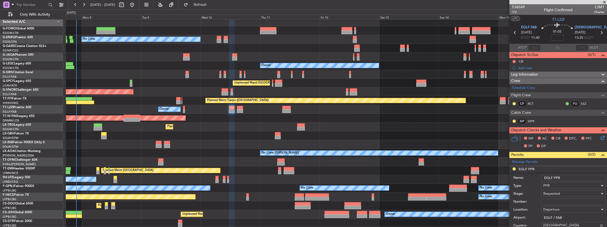
click at [566, 177] on input "EGLF PPR" at bounding box center [573, 178] width 64 height 6
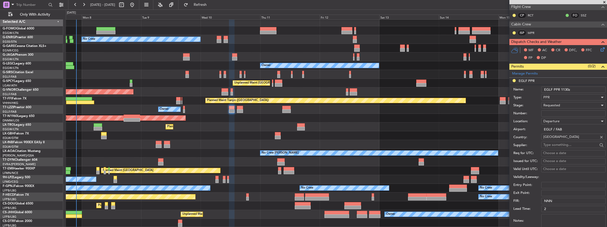
scroll to position [159, 0]
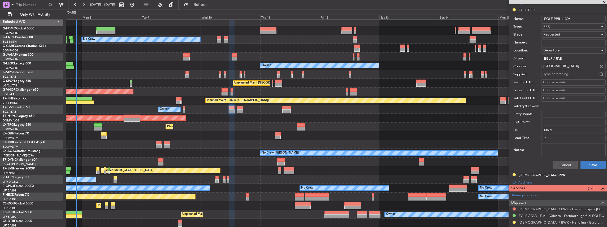
type input "EGLF PPR 1130z"
click at [585, 165] on button "Save" at bounding box center [593, 165] width 25 height 8
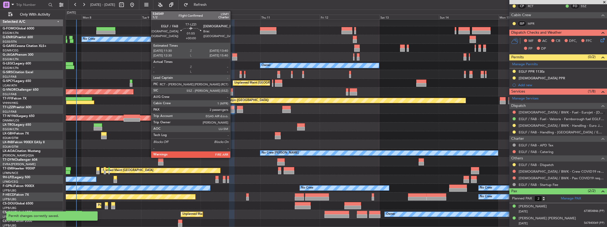
scroll to position [96, 0]
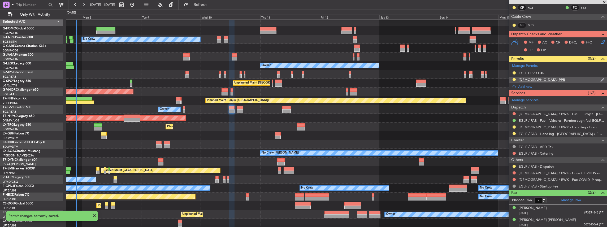
click at [540, 79] on div "LDSB PPR" at bounding box center [559, 80] width 98 height 7
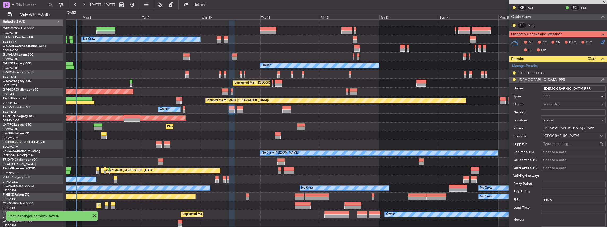
scroll to position [159, 0]
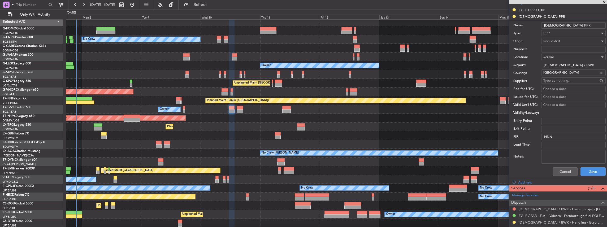
click at [550, 51] on input "Number:" at bounding box center [573, 49] width 64 height 6
click at [563, 25] on input "LDSB PPR" at bounding box center [573, 25] width 64 height 6
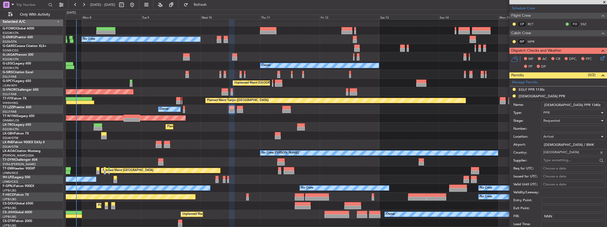
scroll to position [124, 0]
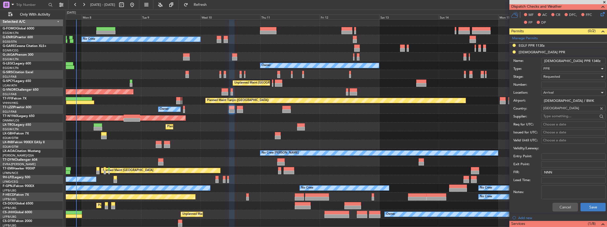
type input "LDSB PPR 1340z"
click at [589, 205] on button "Save" at bounding box center [593, 207] width 25 height 8
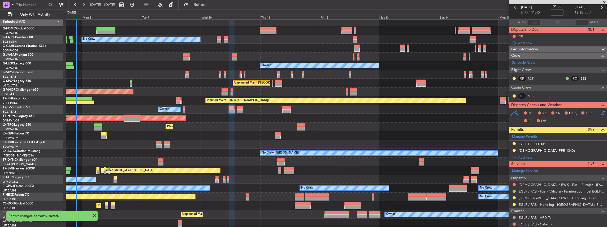
scroll to position [0, 0]
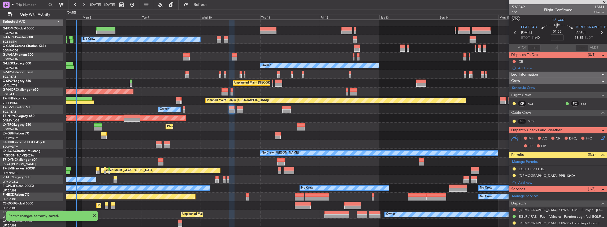
click at [600, 32] on icon at bounding box center [601, 32] width 7 height 7
type input "0"
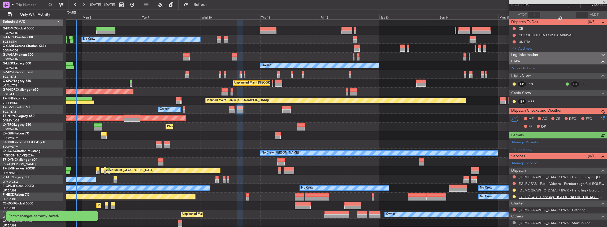
scroll to position [53, 0]
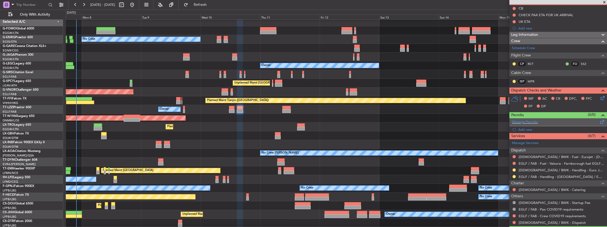
click at [557, 121] on div "Manage Permits" at bounding box center [559, 122] width 98 height 8
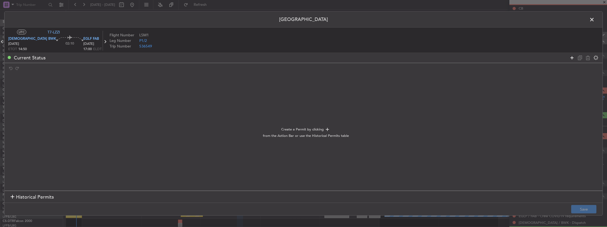
click at [571, 57] on icon at bounding box center [572, 57] width 6 height 6
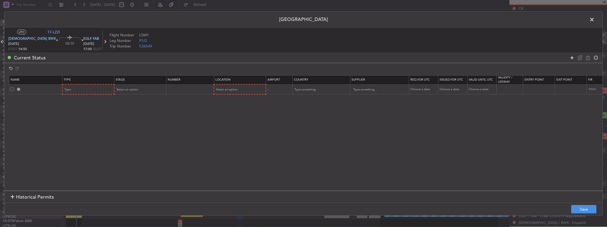
click at [571, 57] on icon at bounding box center [572, 57] width 6 height 6
click at [83, 90] on div "Type" at bounding box center [87, 90] width 44 height 8
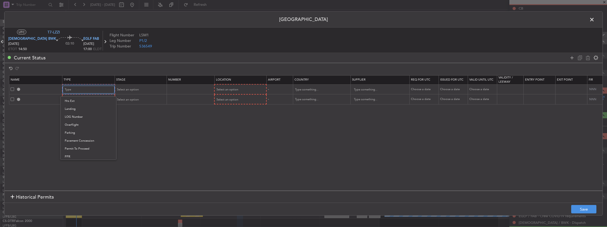
scroll to position [159, 0]
click at [71, 120] on span "PPR" at bounding box center [88, 117] width 47 height 8
click at [79, 98] on div "Type" at bounding box center [87, 100] width 44 height 8
click at [77, 141] on span "PPR" at bounding box center [88, 144] width 47 height 8
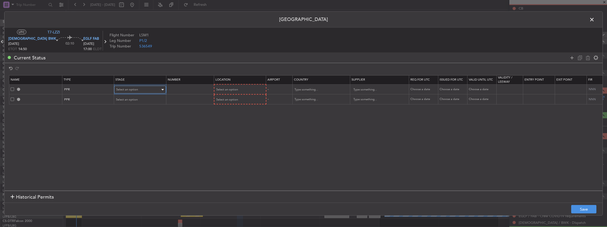
click at [139, 87] on div "Select an option" at bounding box center [138, 90] width 44 height 8
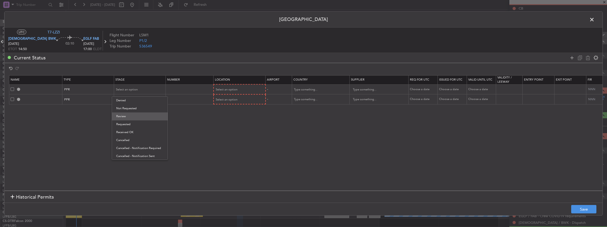
click at [132, 117] on span "Review" at bounding box center [139, 117] width 47 height 8
click at [134, 85] on mat-form-field "Review" at bounding box center [139, 90] width 51 height 10
click at [132, 89] on div "Review" at bounding box center [138, 90] width 44 height 8
click at [132, 127] on span "Requested" at bounding box center [139, 124] width 47 height 8
click at [129, 96] on div "Select an option" at bounding box center [138, 100] width 44 height 8
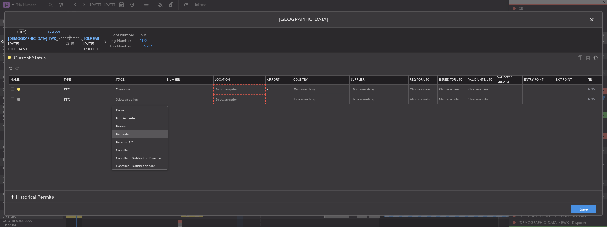
click at [126, 137] on span "Requested" at bounding box center [139, 134] width 47 height 8
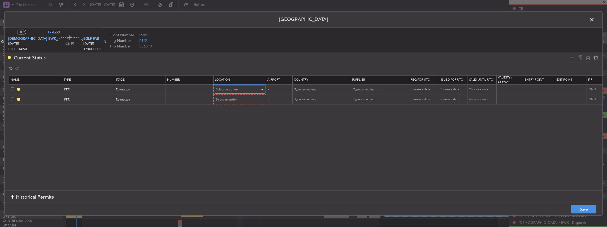
click at [231, 89] on span "Select an option" at bounding box center [227, 90] width 22 height 4
click at [229, 99] on span "Departure" at bounding box center [239, 101] width 47 height 8
click at [226, 98] on span "Select an option" at bounding box center [227, 99] width 22 height 4
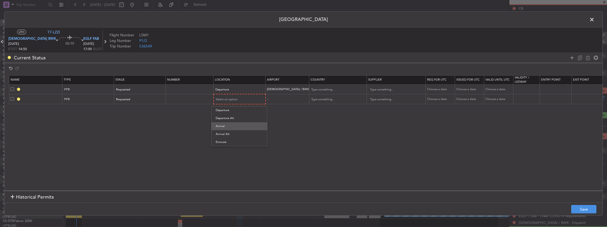
click at [223, 129] on span "Arrival" at bounding box center [239, 126] width 47 height 8
click at [594, 210] on button "Save" at bounding box center [583, 209] width 25 height 8
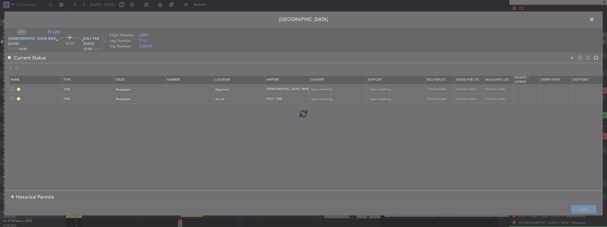
type input "LDSB PPR"
type input "Croatia"
type input "NNN"
type input "EGLF PPR"
type input "United Kingdom"
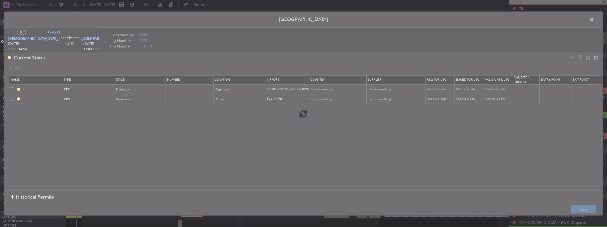
type input "NNN"
type input "2"
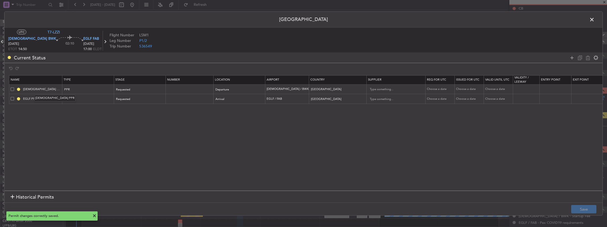
click at [44, 91] on mat-tooltip-component "LDSB PPR" at bounding box center [55, 98] width 49 height 14
click at [44, 88] on input "LDSB PPR" at bounding box center [42, 89] width 40 height 5
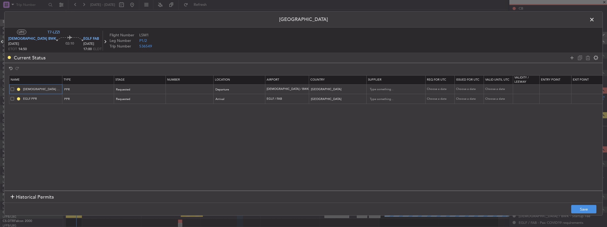
type input "LDSB PPR 1440z"
click at [42, 98] on input "EGLF PPR" at bounding box center [42, 99] width 40 height 5
type input "EGLF PPR 1705z"
click at [589, 206] on button "Save" at bounding box center [583, 209] width 25 height 8
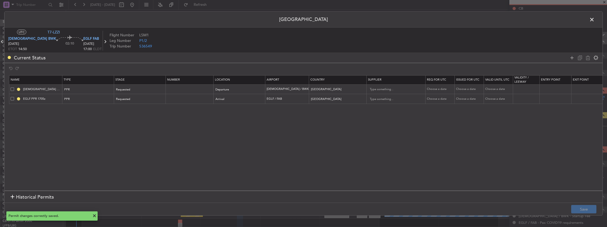
click at [595, 16] on span at bounding box center [595, 21] width 0 height 11
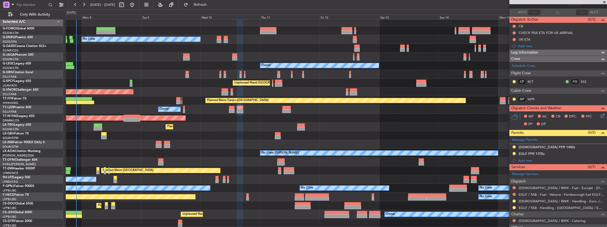
scroll to position [0, 0]
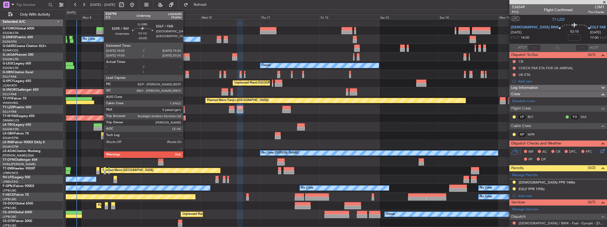
click at [187, 74] on div at bounding box center [187, 73] width 3 height 4
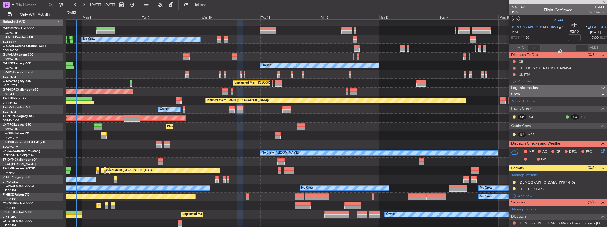
type input "-00:05"
type input "5"
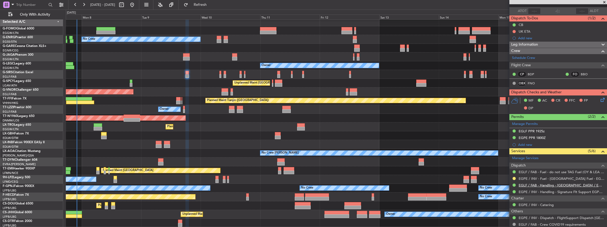
scroll to position [53, 0]
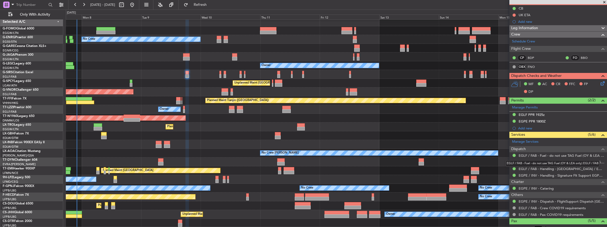
click at [514, 162] on mat-tooltip-component "EGLF / FAB - Fuel - do not use TAG Fuel (OY & LEA only) EGLF / FAB" at bounding box center [552, 164] width 101 height 14
click at [514, 161] on div "EGLF / FAB - Fuel - do not use TAG Fuel (OY & LEA only) EGLF / FAB" at bounding box center [553, 163] width 94 height 7
click at [514, 161] on button at bounding box center [514, 162] width 3 height 3
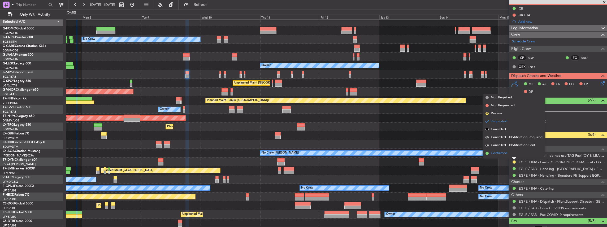
click at [503, 154] on span "Confirmed" at bounding box center [499, 153] width 16 height 5
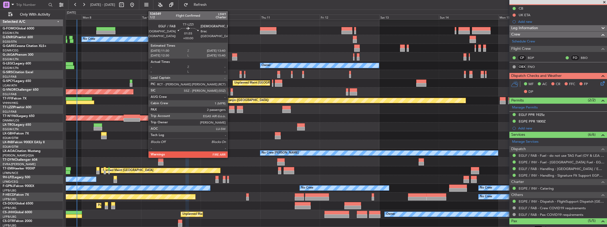
click at [230, 109] on div at bounding box center [232, 111] width 6 height 4
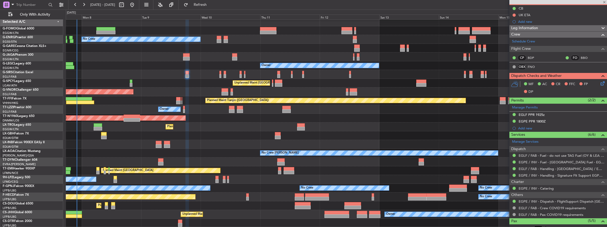
type input "2"
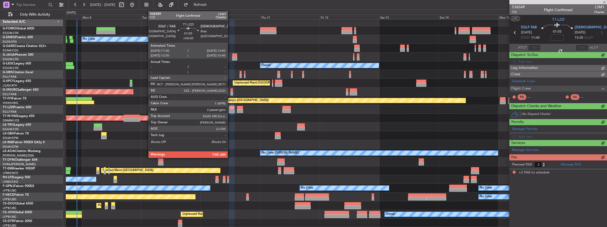
scroll to position [0, 0]
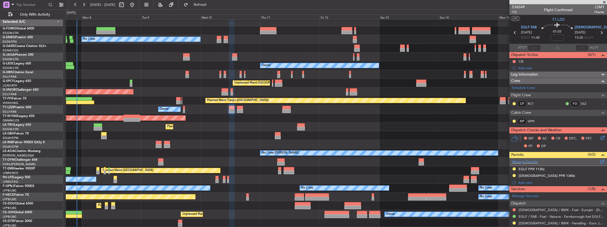
click at [599, 161] on span at bounding box center [602, 161] width 6 height 4
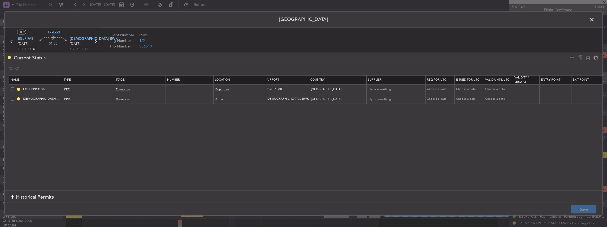
click at [573, 57] on icon at bounding box center [572, 57] width 6 height 6
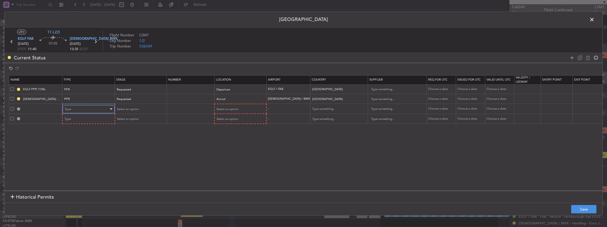
click at [86, 106] on div "Type" at bounding box center [87, 109] width 44 height 8
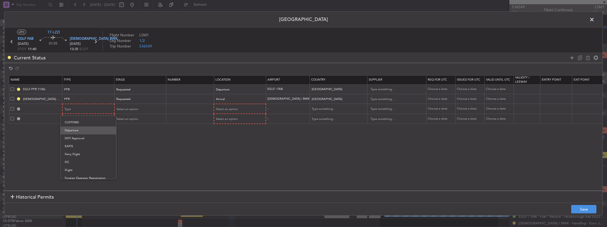
click at [76, 130] on span "Departure" at bounding box center [88, 131] width 47 height 8
click at [78, 118] on div "Type" at bounding box center [87, 119] width 44 height 8
click at [81, 151] on span "Landing" at bounding box center [88, 151] width 47 height 8
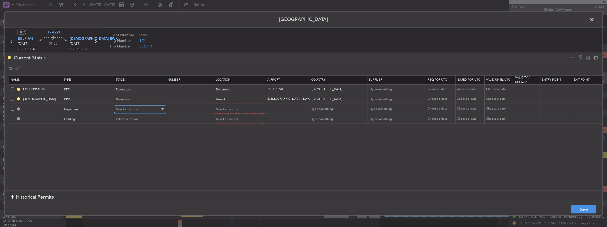
click at [124, 107] on span "Select an option" at bounding box center [127, 109] width 22 height 4
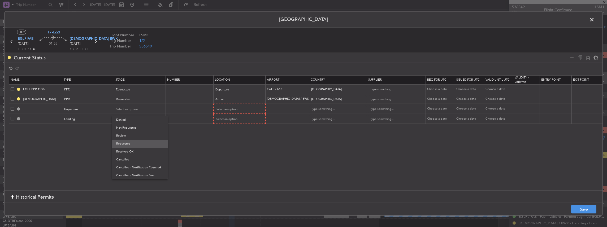
click at [132, 145] on span "Requested" at bounding box center [139, 144] width 47 height 8
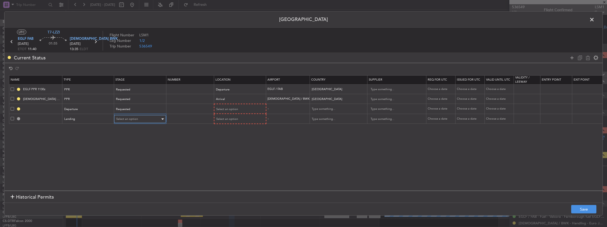
click at [141, 118] on div "Select an option" at bounding box center [138, 119] width 44 height 8
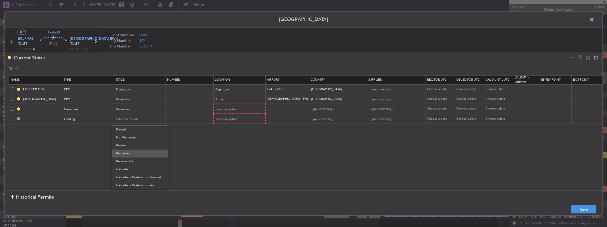
click at [135, 156] on span "Requested" at bounding box center [139, 154] width 47 height 8
click at [242, 104] on mat-form-field "Select an option" at bounding box center [239, 109] width 51 height 10
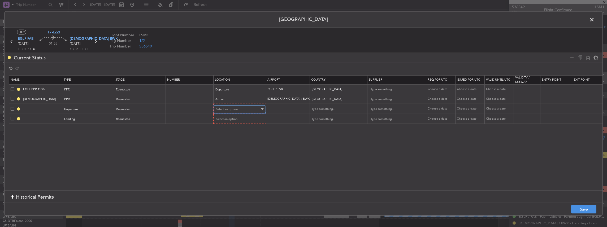
click at [241, 109] on div "Select an option" at bounding box center [238, 109] width 44 height 8
click at [123, 107] on div at bounding box center [303, 113] width 607 height 227
click at [132, 110] on div "Requested" at bounding box center [138, 109] width 44 height 8
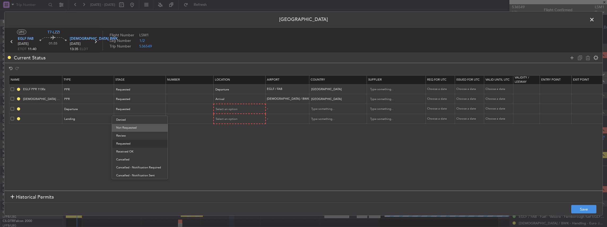
click at [134, 127] on span "Not Requested" at bounding box center [139, 128] width 47 height 8
click at [134, 117] on div "Requested" at bounding box center [138, 119] width 44 height 8
click at [132, 139] on span "Not Requested" at bounding box center [139, 138] width 47 height 8
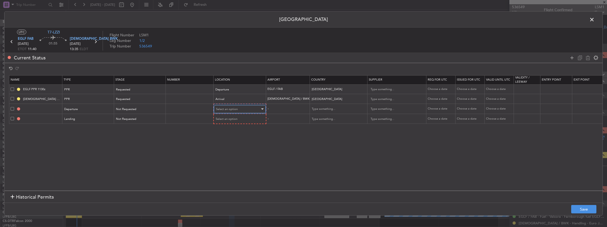
click at [222, 109] on span "Select an option" at bounding box center [227, 109] width 22 height 4
click at [227, 121] on span "Departure" at bounding box center [239, 120] width 47 height 8
click at [220, 116] on div "Select an option" at bounding box center [238, 119] width 44 height 8
click at [232, 144] on span "Arrival" at bounding box center [239, 145] width 47 height 8
click at [593, 208] on button "Save" at bounding box center [583, 209] width 25 height 8
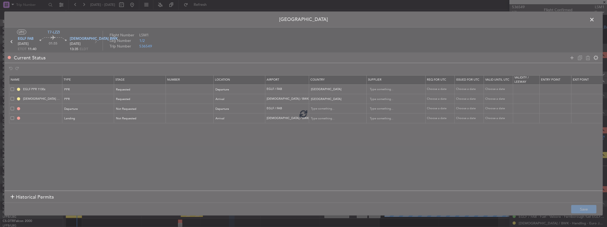
type input "DEPARTURE"
type input "United Kingdom"
type input "NNN"
type input "2"
type input "[DEMOGRAPHIC_DATA] LDG"
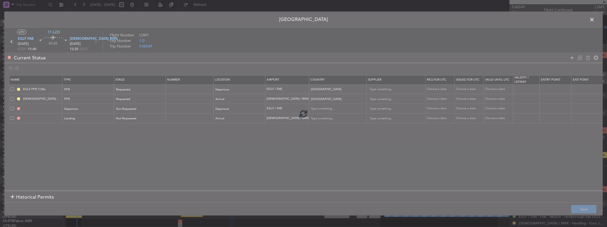
type input "Croatia"
type input "NNN"
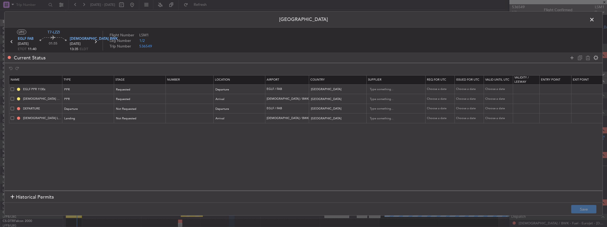
click at [595, 18] on span at bounding box center [595, 21] width 0 height 11
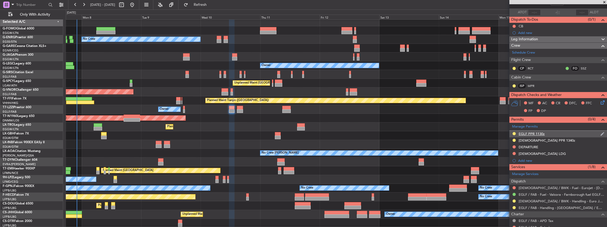
scroll to position [0, 0]
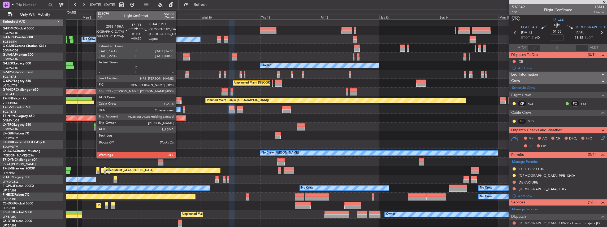
click at [178, 101] on div at bounding box center [178, 103] width 5 height 4
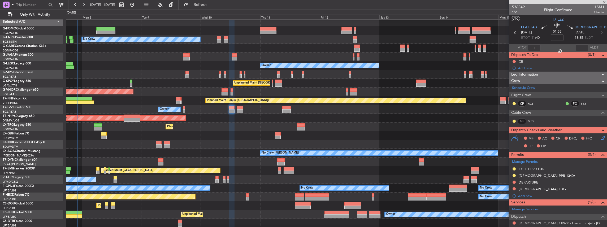
type input "+00:20"
type input "5"
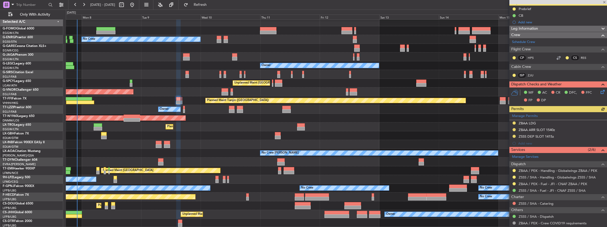
scroll to position [53, 0]
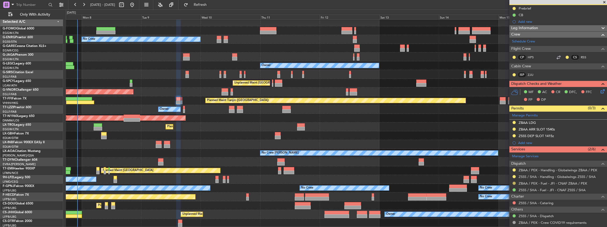
click at [514, 182] on button at bounding box center [514, 183] width 3 height 3
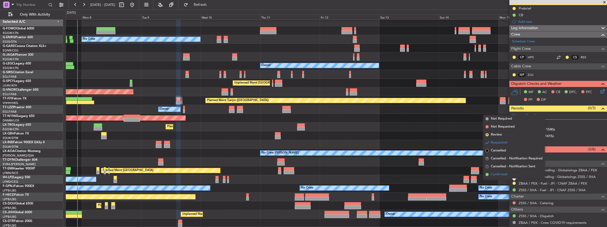
click at [501, 173] on span "Confirmed" at bounding box center [499, 174] width 16 height 5
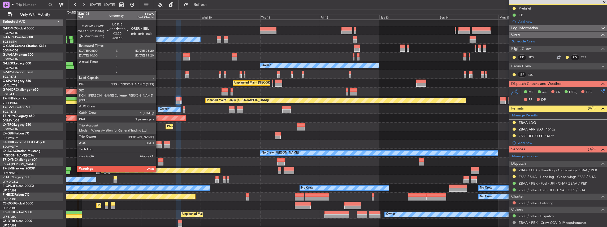
click at [159, 146] on div at bounding box center [159, 146] width 6 height 4
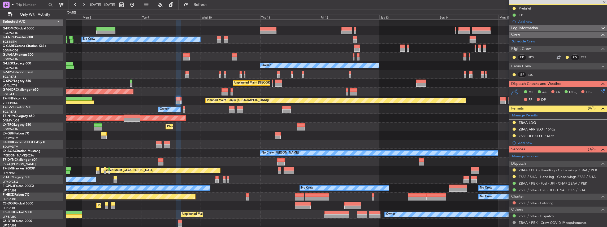
type input "+00:10"
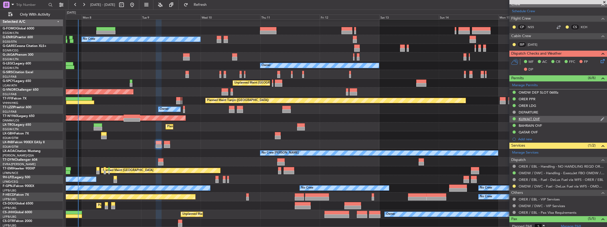
scroll to position [124, 0]
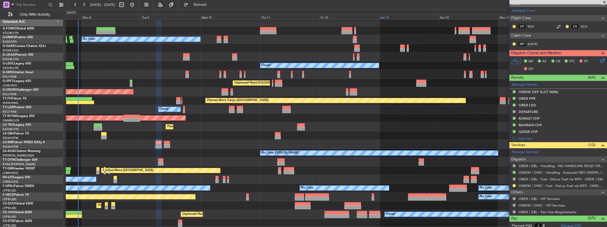
click at [386, 19] on div "Sat 13" at bounding box center [409, 17] width 59 height 5
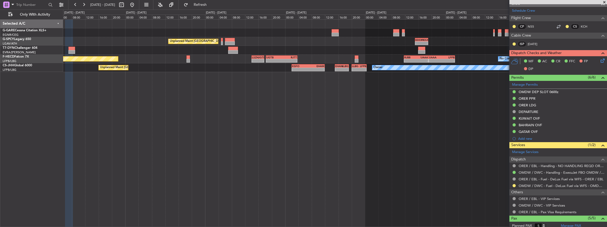
scroll to position [0, 0]
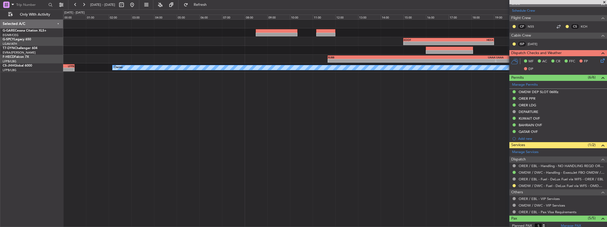
click at [270, 3] on div "13 Sep 2025 - 14 Sep 2025 Refresh Quick Links Only With Activity" at bounding box center [303, 5] width 607 height 10
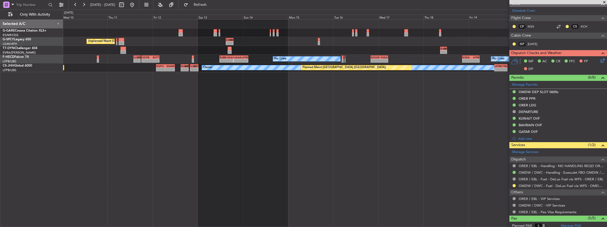
click at [312, 67] on div "- - EDDF 15:00 Z HESX 19:00 Z Unplanned Maint Athens (Eleftherios Venizelos Int…" at bounding box center [335, 46] width 544 height 53
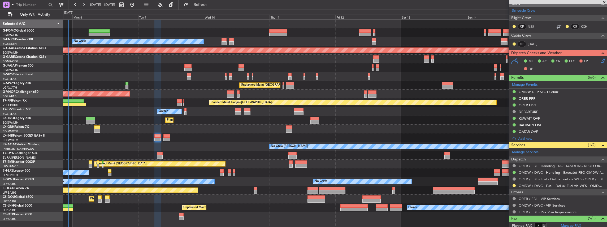
click at [426, 92] on div "Planned Maint London (Luton) No Crew Planned Maint Dusseldorf Unplanned Maint A…" at bounding box center [335, 120] width 544 height 201
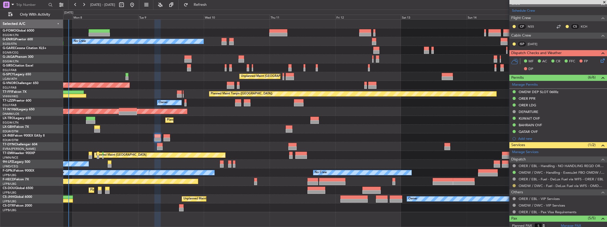
click at [514, 184] on button at bounding box center [514, 185] width 3 height 3
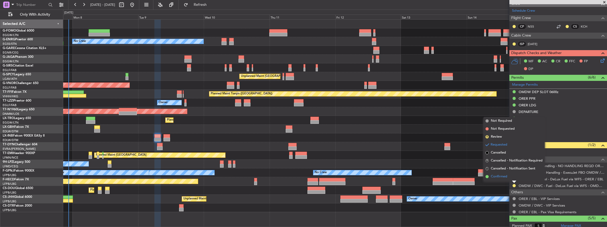
click at [505, 176] on span "Confirmed" at bounding box center [499, 176] width 16 height 5
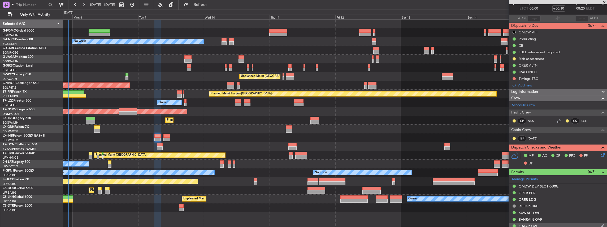
scroll to position [71, 0]
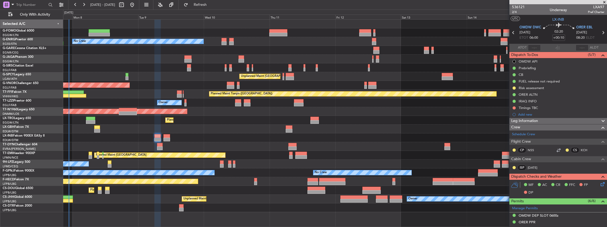
scroll to position [71, 0]
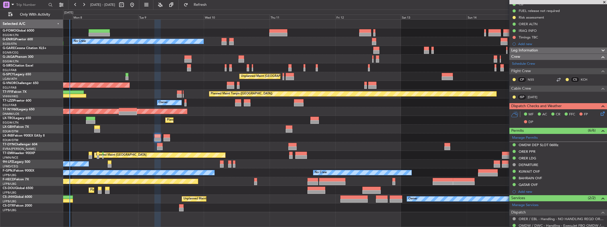
click at [451, 2] on div "[DATE] - [DATE] Refresh Quick Links Only With Activity" at bounding box center [303, 5] width 607 height 10
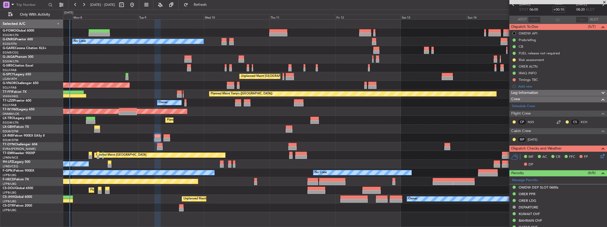
scroll to position [0, 0]
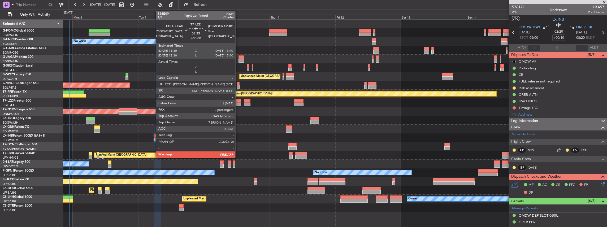
click at [238, 104] on div at bounding box center [238, 105] width 6 height 4
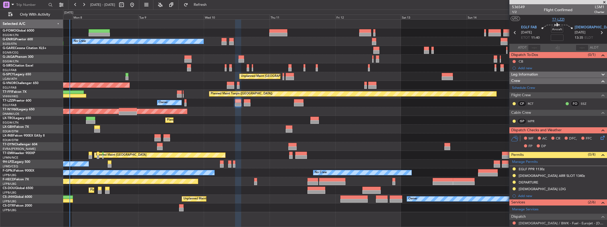
click at [552, 19] on span "T7-LZZI" at bounding box center [558, 20] width 12 height 6
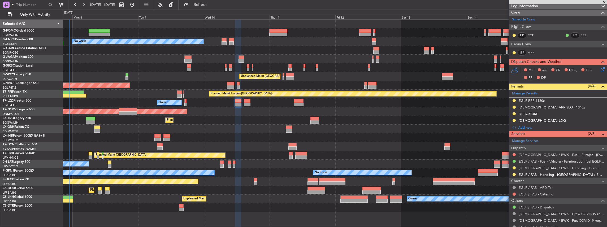
scroll to position [71, 0]
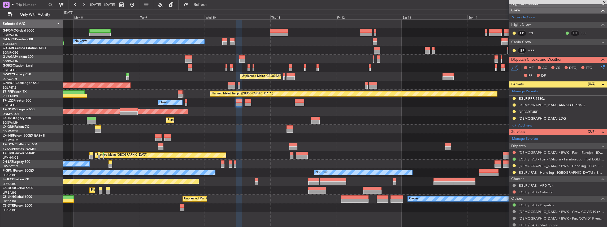
click at [279, 148] on div at bounding box center [335, 146] width 544 height 9
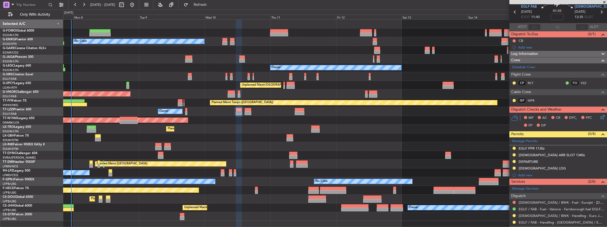
scroll to position [0, 0]
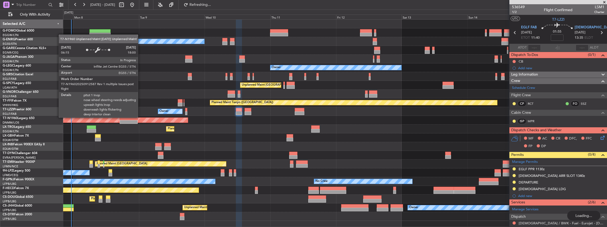
click at [197, 116] on div "Unplanned Maint [GEOGRAPHIC_DATA] ([GEOGRAPHIC_DATA])" at bounding box center [335, 120] width 544 height 9
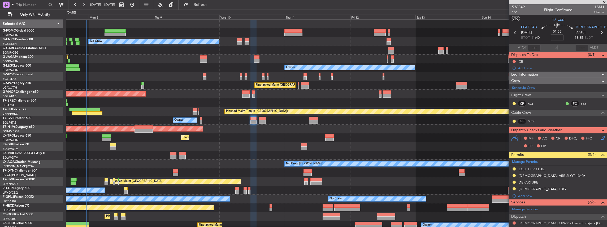
click at [259, 115] on div "Planned Maint Tianjin ([GEOGRAPHIC_DATA])" at bounding box center [336, 111] width 541 height 9
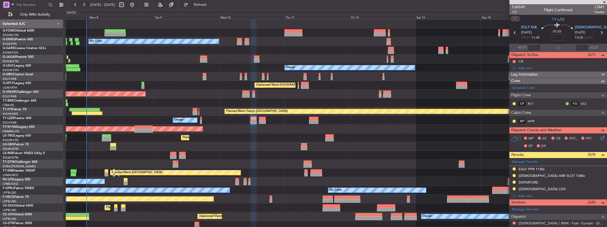
click at [597, 7] on span "LSM1" at bounding box center [600, 7] width 10 height 6
copy span "LSM1"
click at [529, 25] on span "EGLF FAB" at bounding box center [529, 27] width 16 height 5
click at [582, 28] on span "[DEMOGRAPHIC_DATA] BWK" at bounding box center [599, 27] width 48 height 5
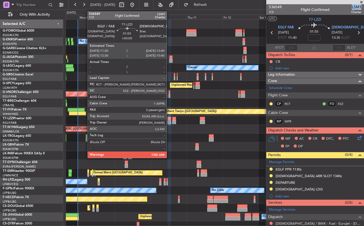
click at [169, 120] on div at bounding box center [168, 119] width 3 height 4
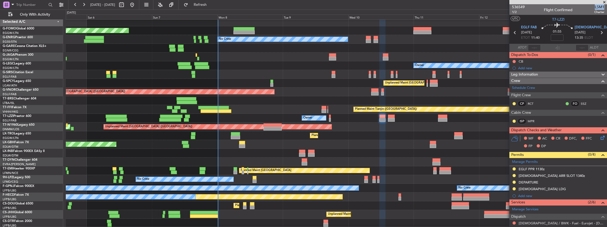
click at [393, 125] on div "Unplanned Maint [GEOGRAPHIC_DATA] ([GEOGRAPHIC_DATA]) Planned Maint [GEOGRAPHIC…" at bounding box center [336, 127] width 541 height 9
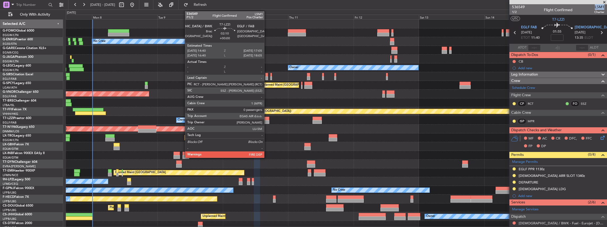
click at [267, 122] on div at bounding box center [265, 122] width 7 height 4
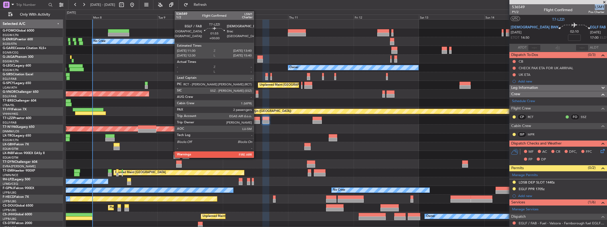
click at [257, 120] on div at bounding box center [257, 122] width 6 height 4
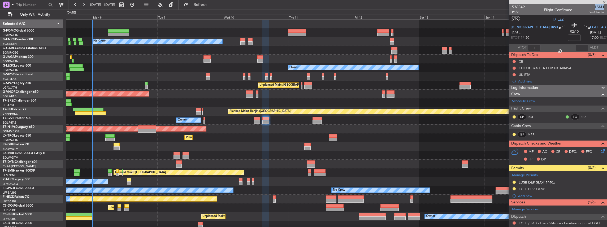
type input "2"
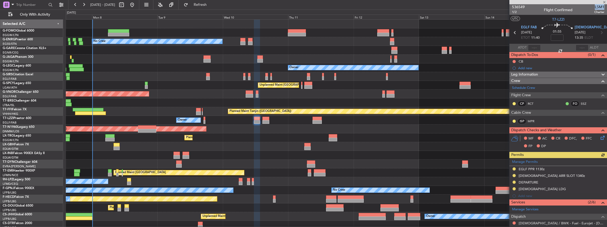
scroll to position [88, 0]
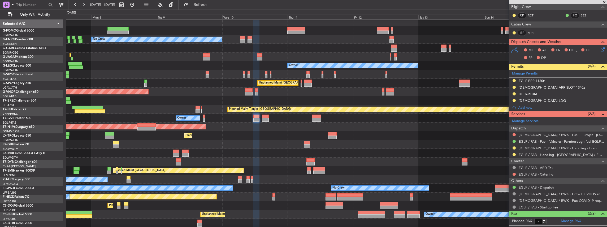
click at [220, 184] on div "Planned Maint [GEOGRAPHIC_DATA] ([GEOGRAPHIC_DATA]) No Crew Owner Unplanned Mai…" at bounding box center [336, 123] width 541 height 210
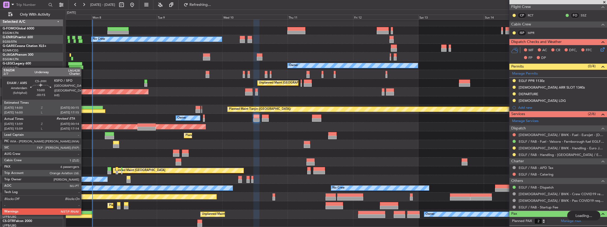
click at [84, 214] on div at bounding box center [78, 216] width 28 height 4
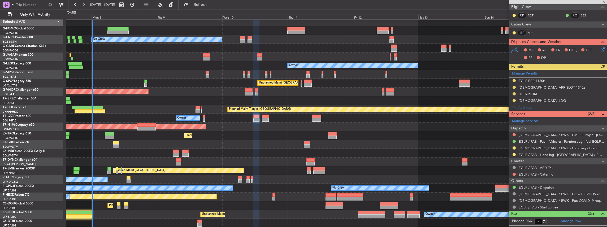
type input "-00:15"
type input "14:09"
type input "6"
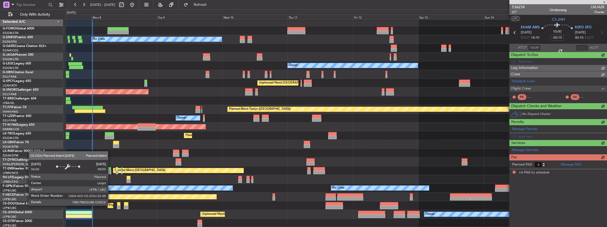
scroll to position [0, 0]
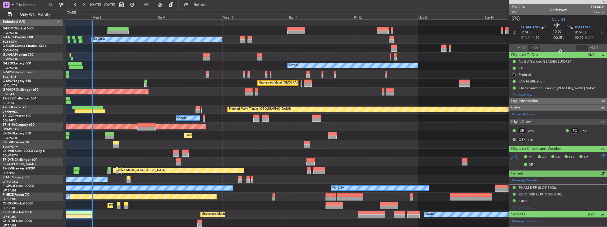
click at [582, 48] on div at bounding box center [582, 48] width 13 height 6
click at [580, 47] on input "text" at bounding box center [582, 48] width 13 height 6
type input "00:20"
